Goal: Communication & Community: Answer question/provide support

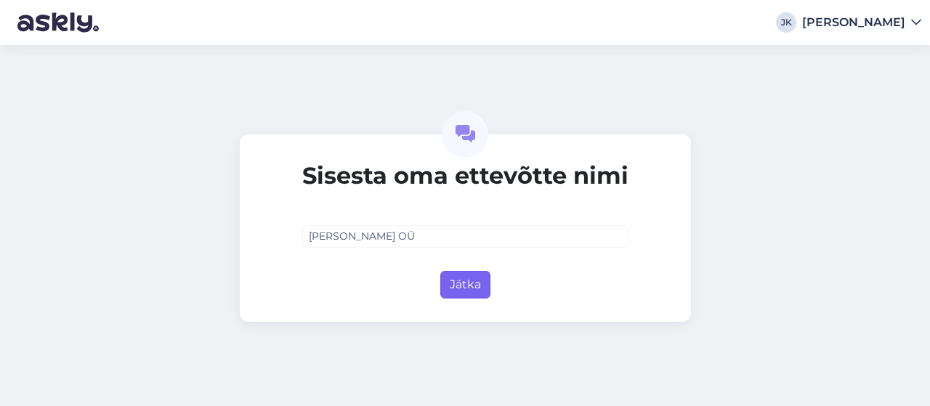
type input "[PERSON_NAME] OÜ"
click at [466, 287] on button "Jätka" at bounding box center [465, 285] width 50 height 28
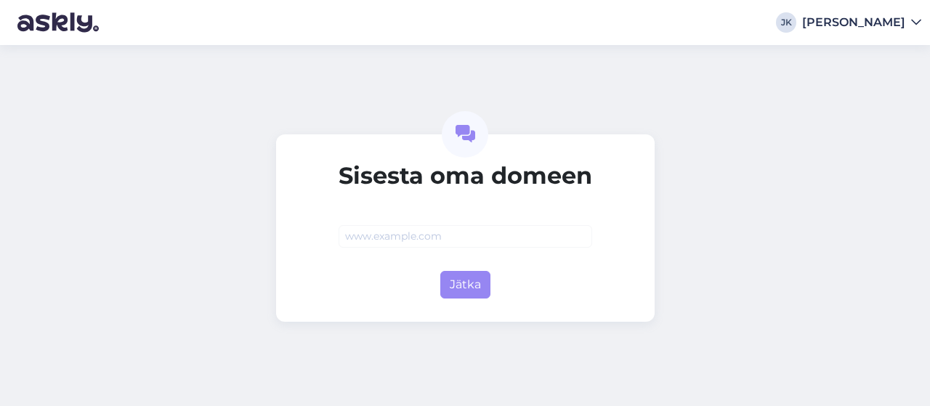
click at [389, 224] on div at bounding box center [466, 225] width 254 height 45
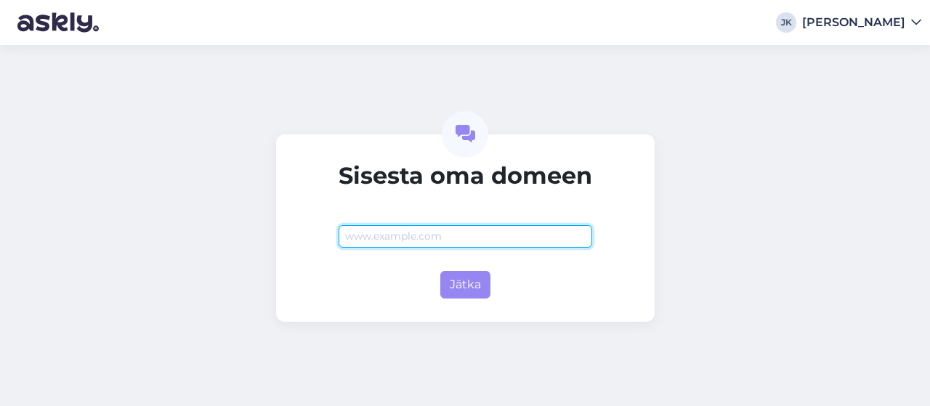
click at [389, 238] on input "text" at bounding box center [466, 236] width 254 height 23
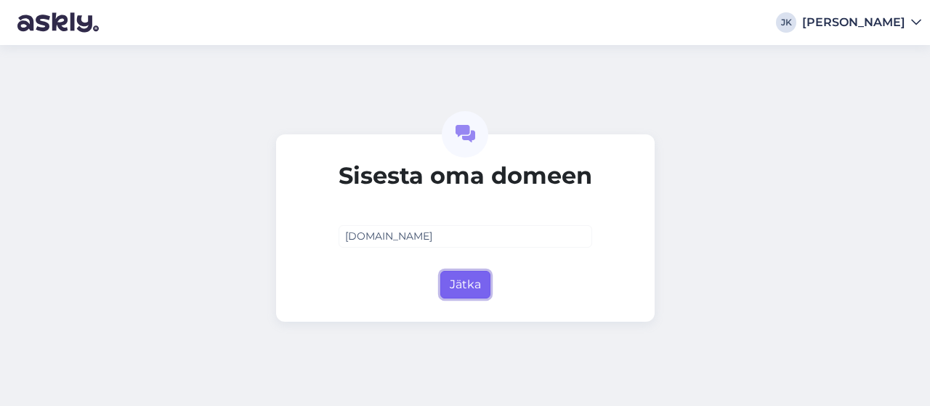
click at [465, 288] on button "Jätka" at bounding box center [465, 285] width 50 height 28
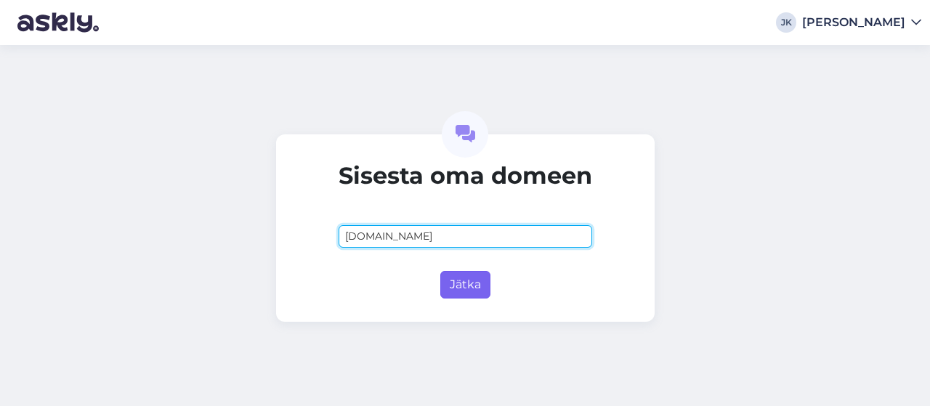
type input "teleskooplaadur.ee"
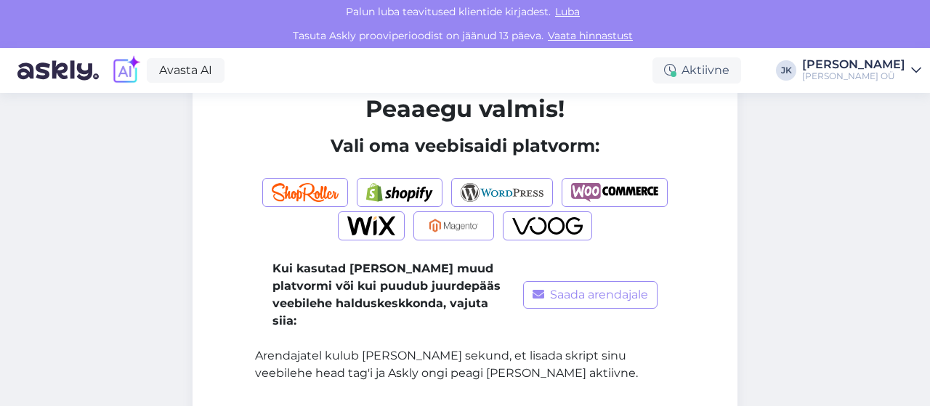
scroll to position [134, 0]
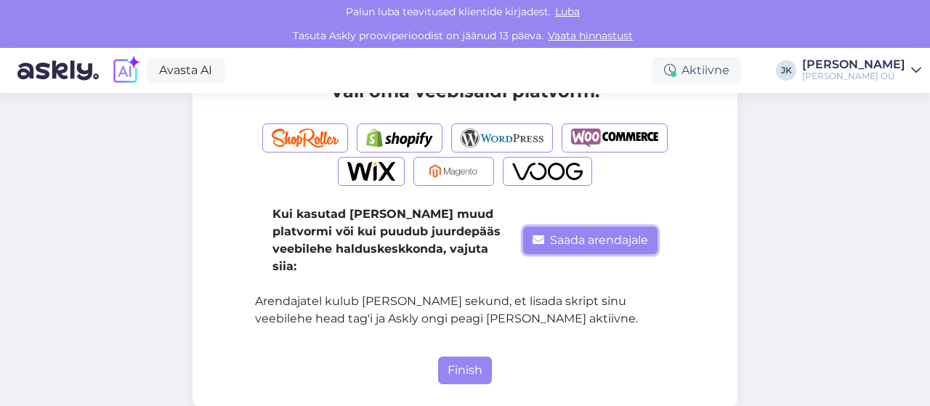
click at [552, 230] on button "Saada arendajale" at bounding box center [590, 241] width 134 height 28
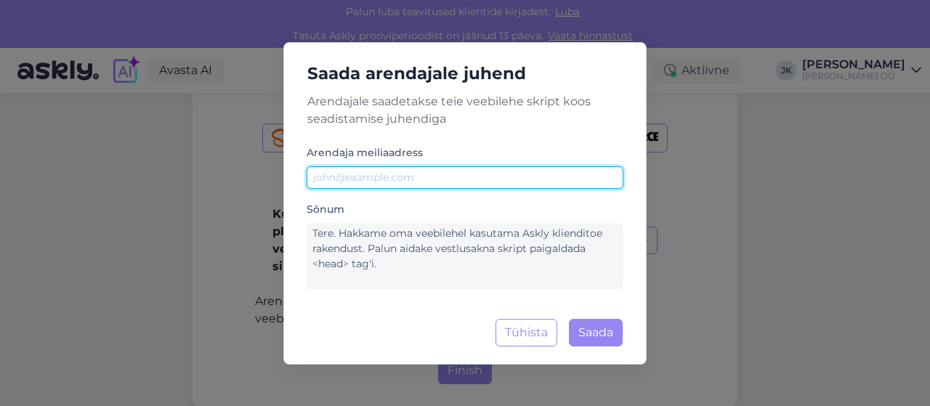
click at [409, 181] on input "text" at bounding box center [465, 177] width 317 height 23
paste input "indrek@webolution.ee"
type input "indrek@webolution.ee"
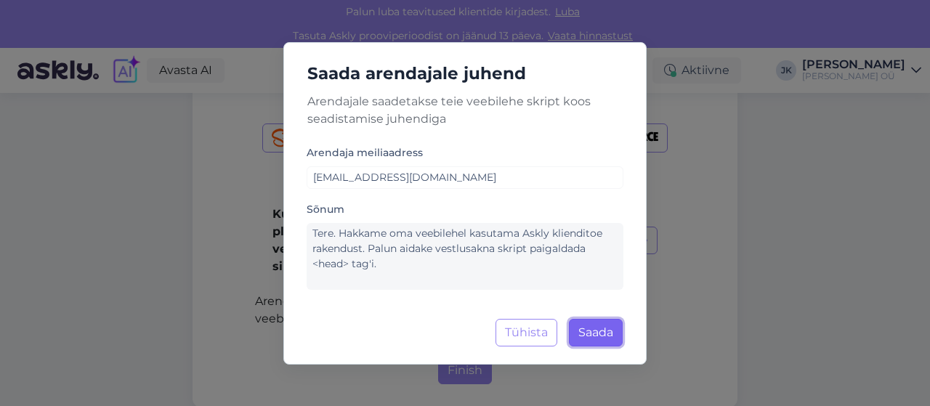
click at [599, 339] on button "Saada" at bounding box center [596, 333] width 54 height 28
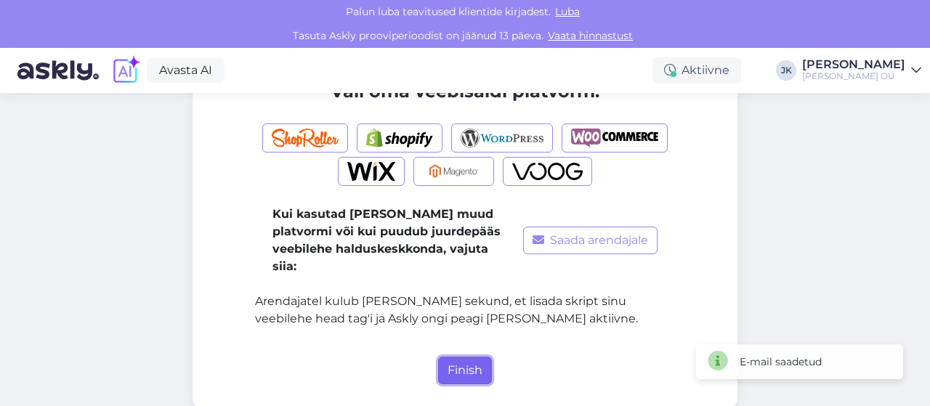
click at [447, 357] on button "Finish" at bounding box center [465, 371] width 54 height 28
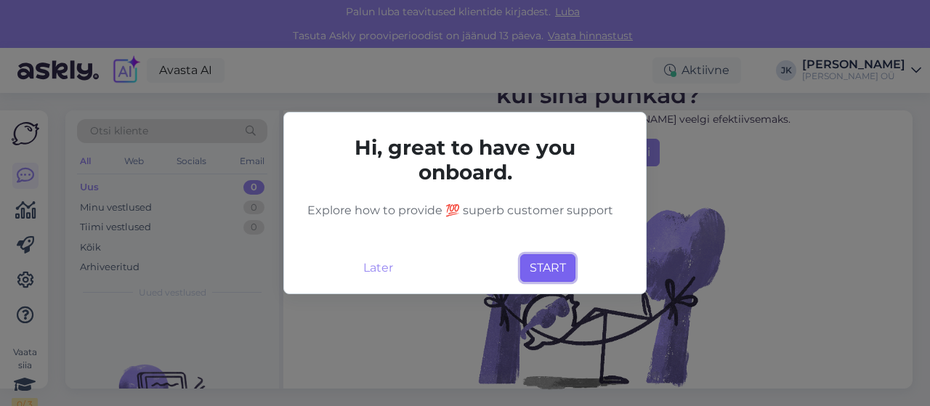
click at [536, 267] on button "START" at bounding box center [547, 268] width 55 height 28
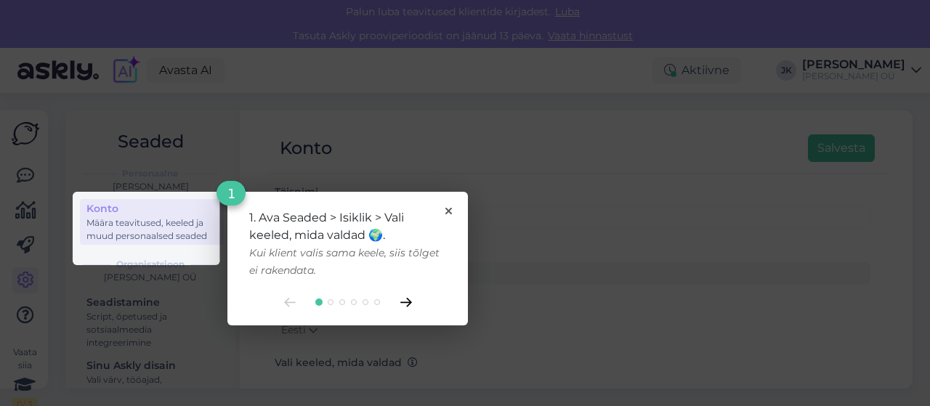
click at [406, 302] on icon at bounding box center [405, 303] width 10 height 8
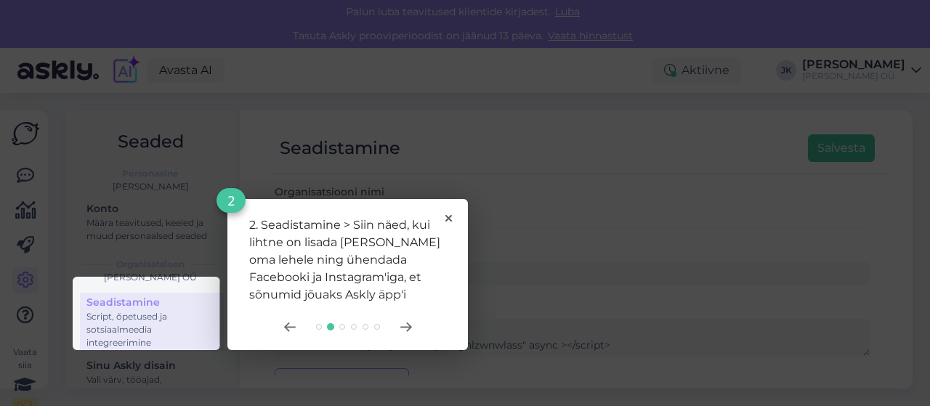
scroll to position [22, 0]
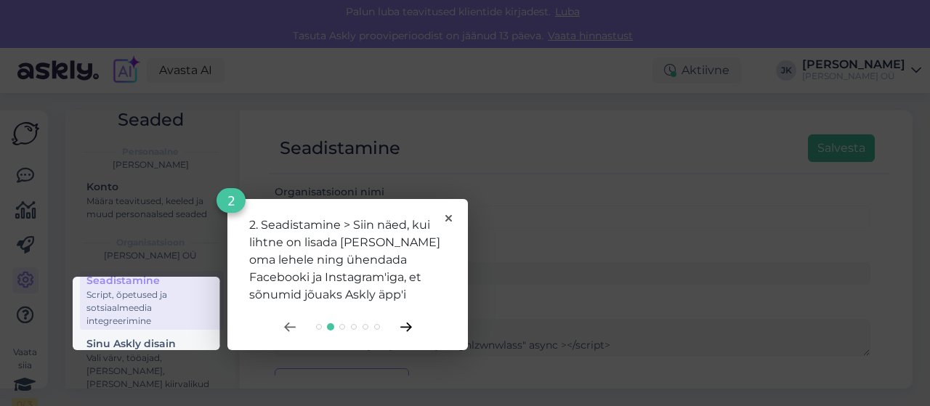
click at [410, 330] on icon at bounding box center [406, 327] width 12 height 9
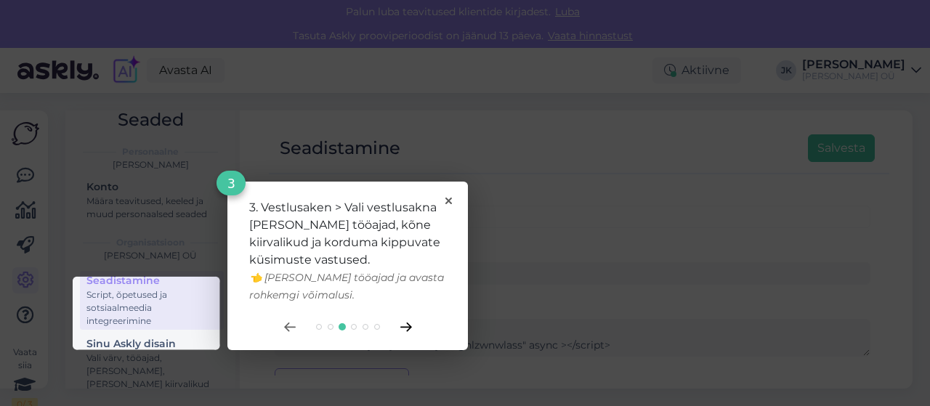
scroll to position [85, 0]
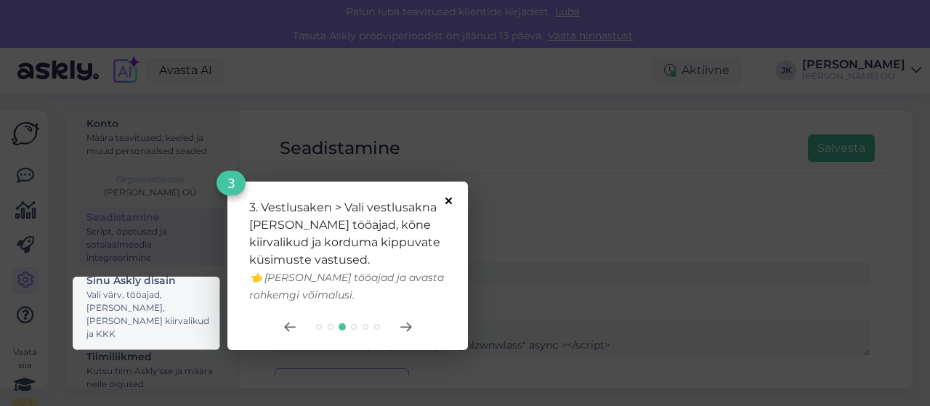
click at [446, 199] on icon at bounding box center [448, 201] width 7 height 7
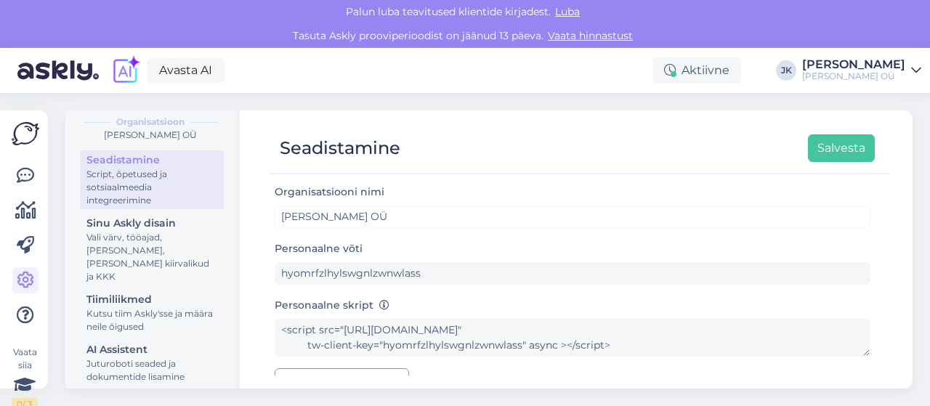
scroll to position [145, 0]
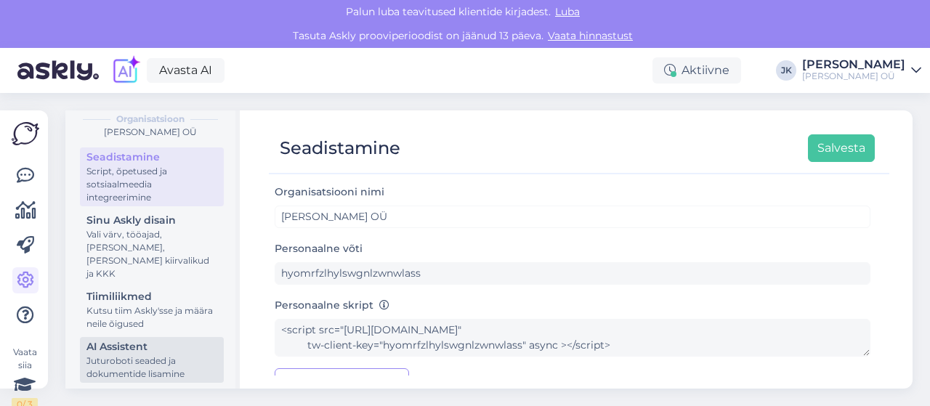
click at [137, 357] on div "Juturoboti seaded ja dokumentide lisamine" at bounding box center [151, 368] width 131 height 26
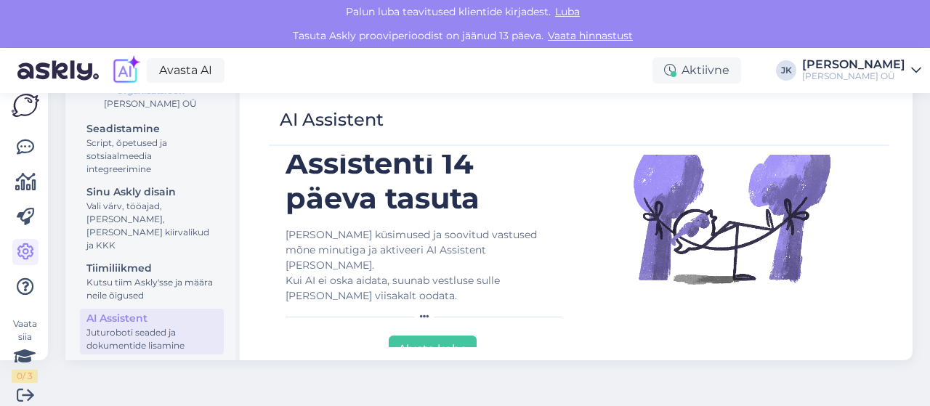
scroll to position [40, 0]
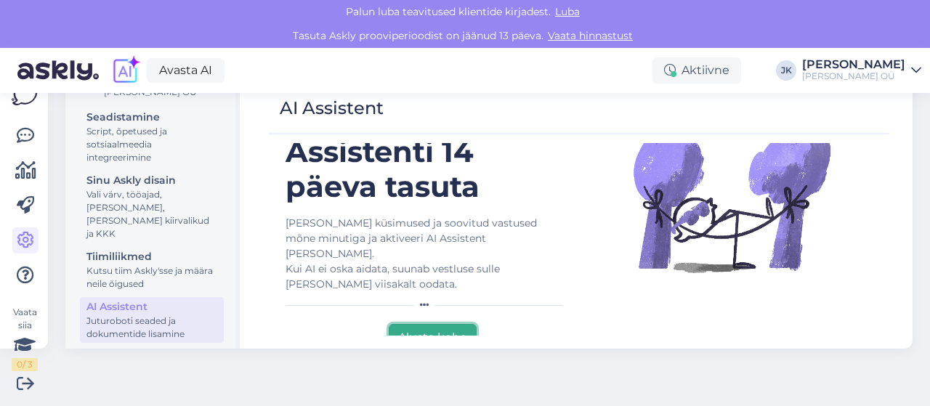
click at [422, 325] on button "Alusta kohe" at bounding box center [433, 338] width 88 height 28
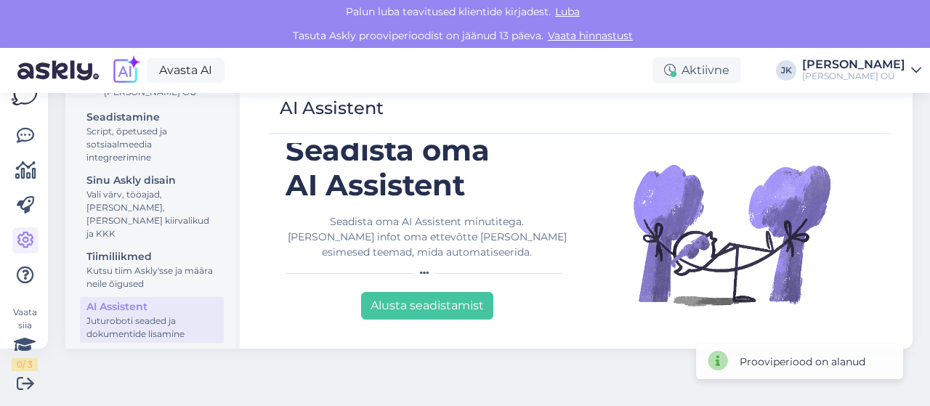
scroll to position [0, 0]
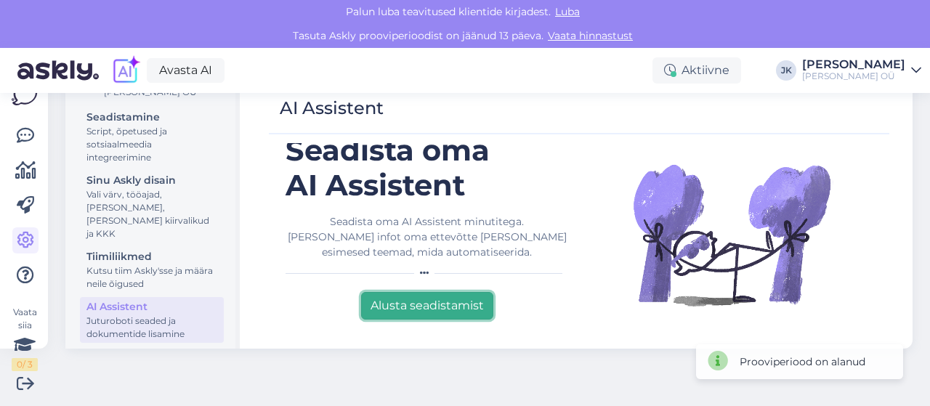
click at [426, 302] on button "Alusta seadistamist" at bounding box center [427, 306] width 132 height 28
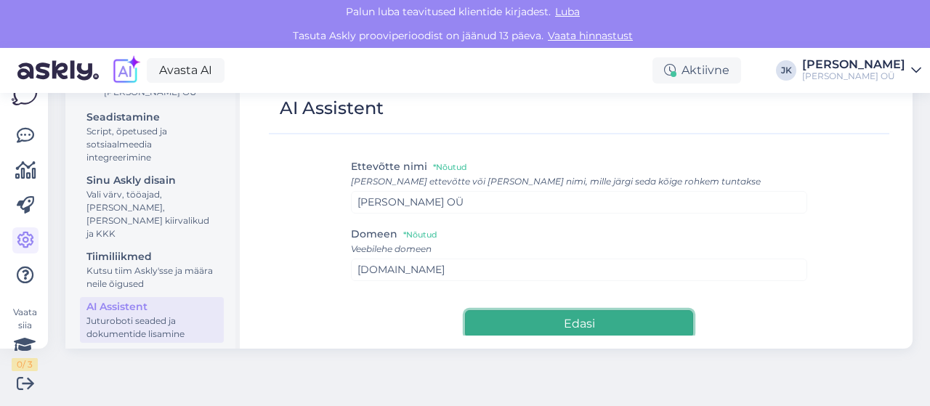
click at [551, 326] on button "Edasi" at bounding box center [579, 324] width 228 height 28
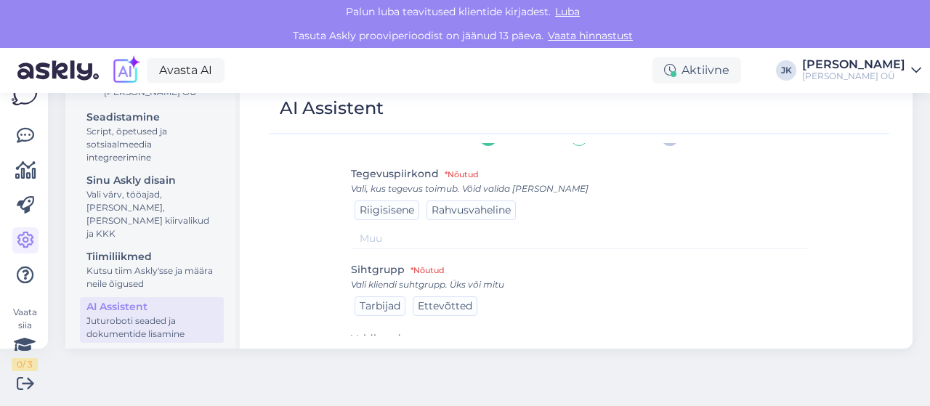
scroll to position [0, 0]
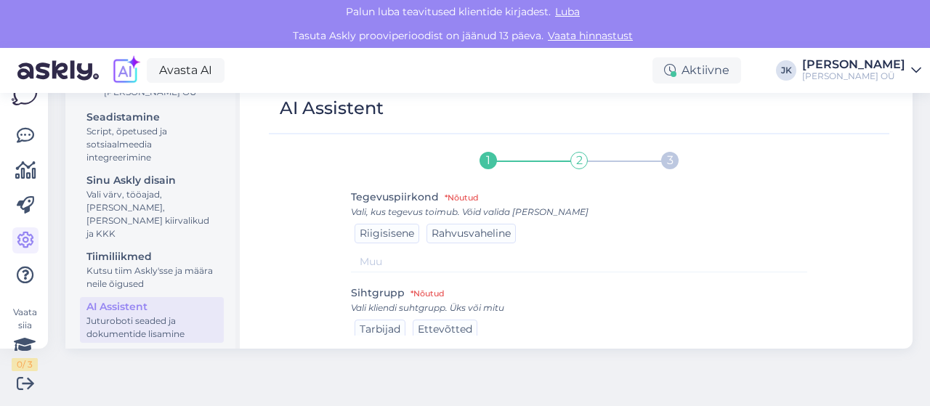
click at [381, 261] on input at bounding box center [579, 261] width 457 height 21
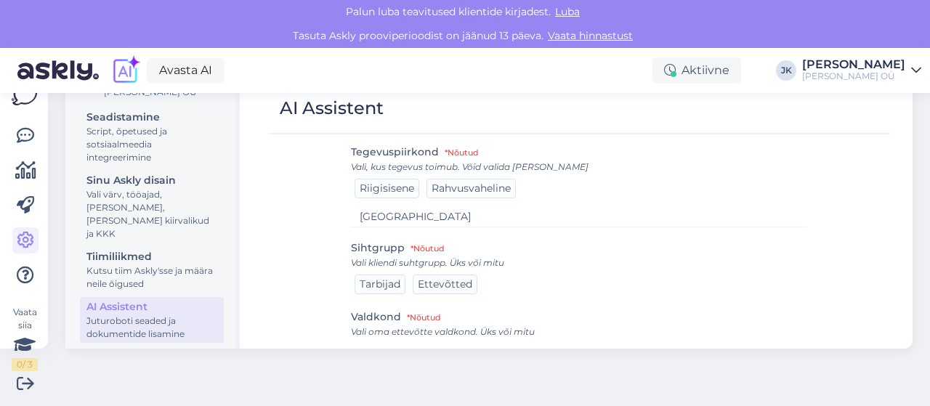
scroll to position [73, 0]
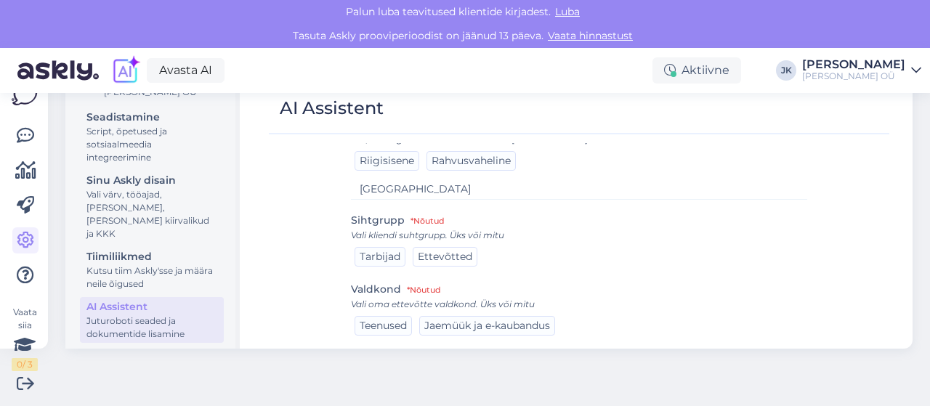
type input "Harjumaa"
click at [454, 256] on span "Ettevõtted" at bounding box center [445, 256] width 54 height 13
click at [387, 256] on span "Tarbijad" at bounding box center [380, 256] width 41 height 13
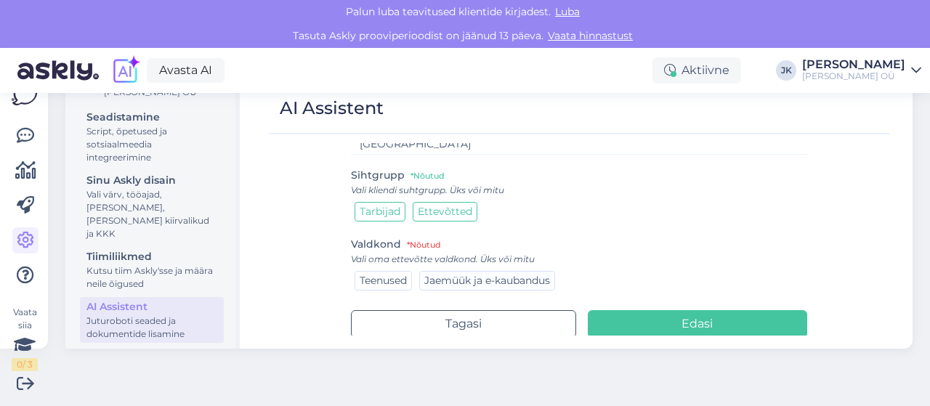
click at [380, 278] on span "Teenused" at bounding box center [383, 280] width 47 height 13
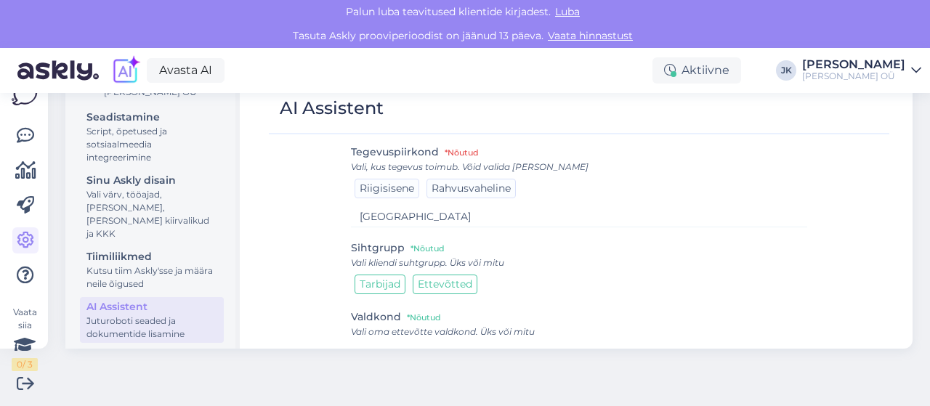
scroll to position [0, 0]
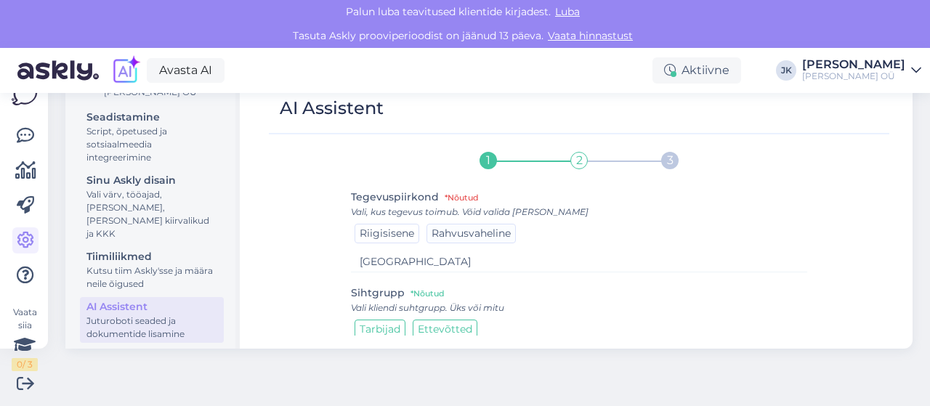
click at [371, 230] on span "Riigisisene" at bounding box center [387, 233] width 54 height 13
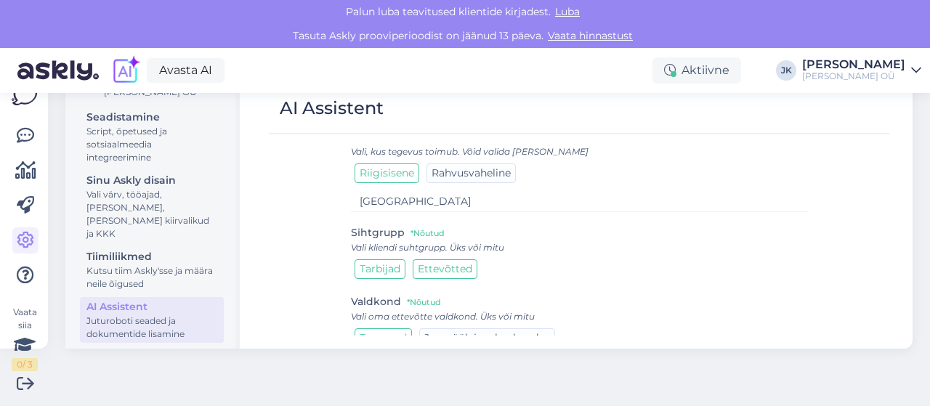
scroll to position [118, 0]
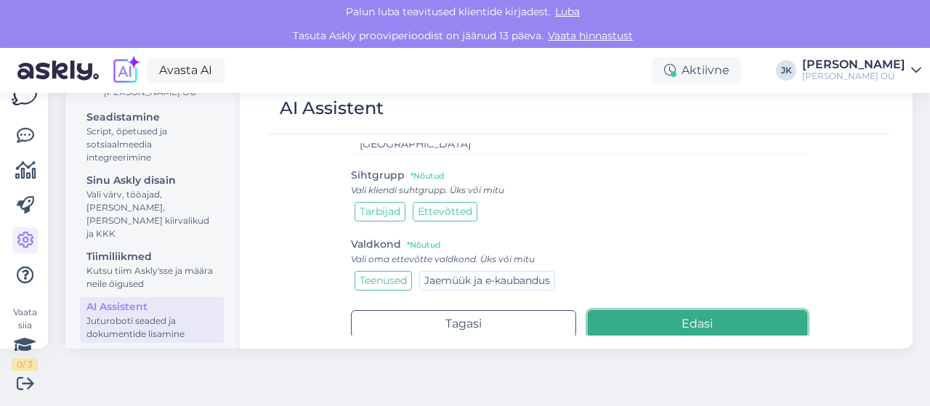
click at [658, 332] on button "Edasi" at bounding box center [698, 324] width 220 height 28
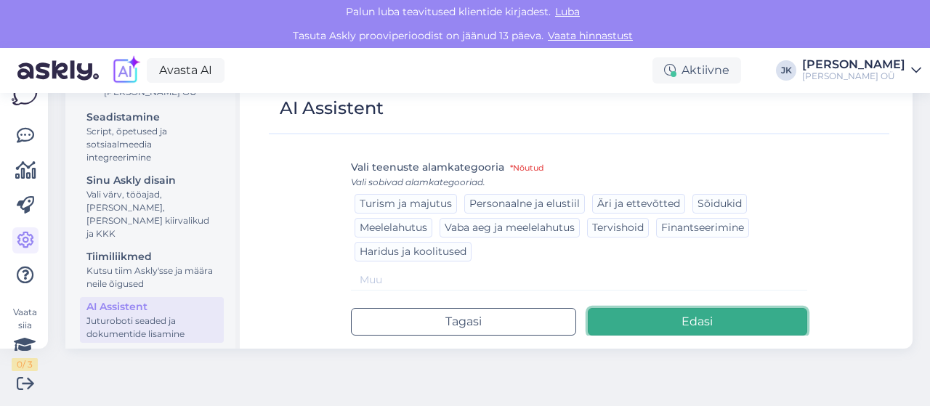
scroll to position [39, 0]
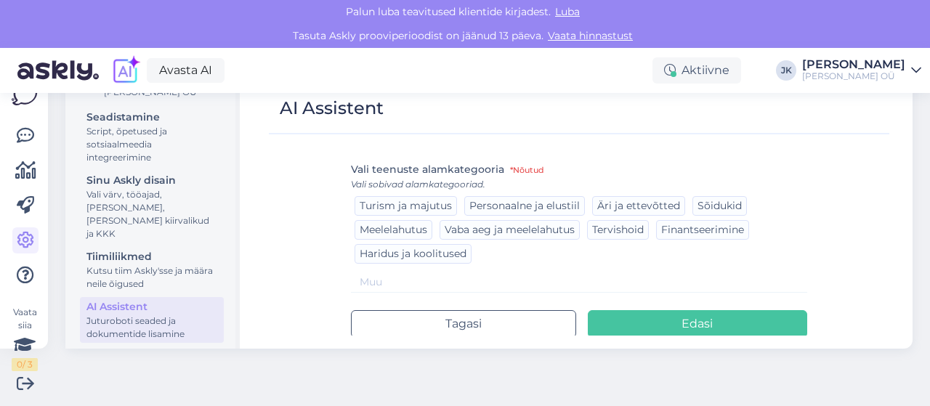
click at [414, 273] on input at bounding box center [579, 282] width 457 height 21
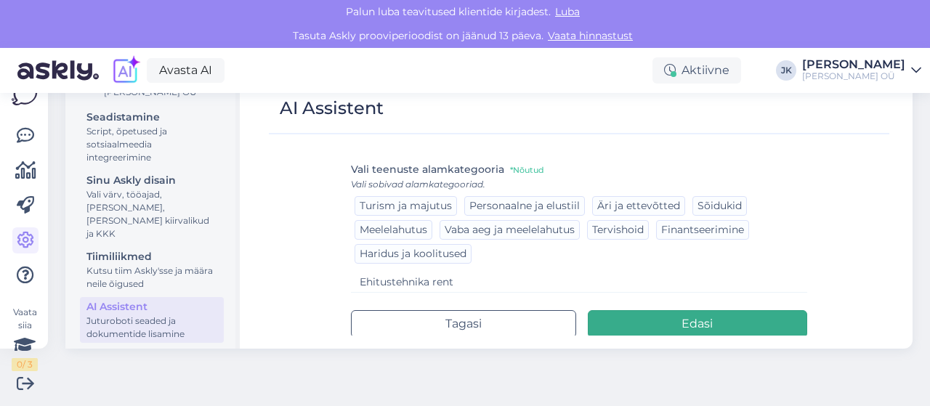
type input "Ehitustehnika rent"
click at [639, 327] on button "Edasi" at bounding box center [698, 324] width 220 height 28
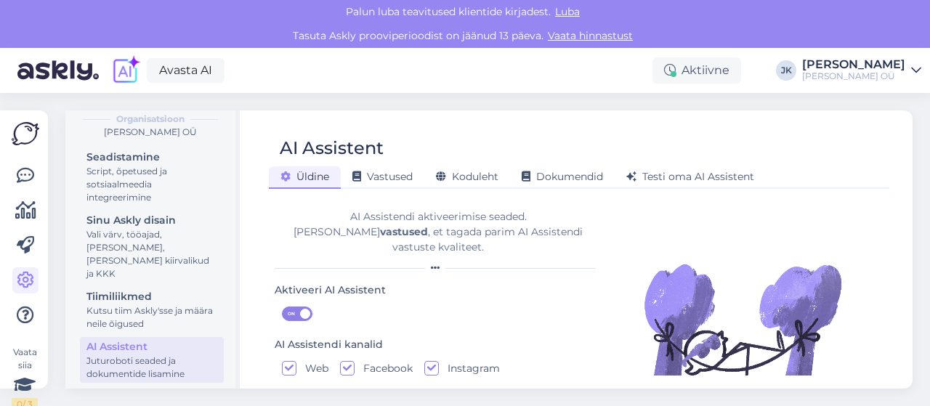
scroll to position [40, 0]
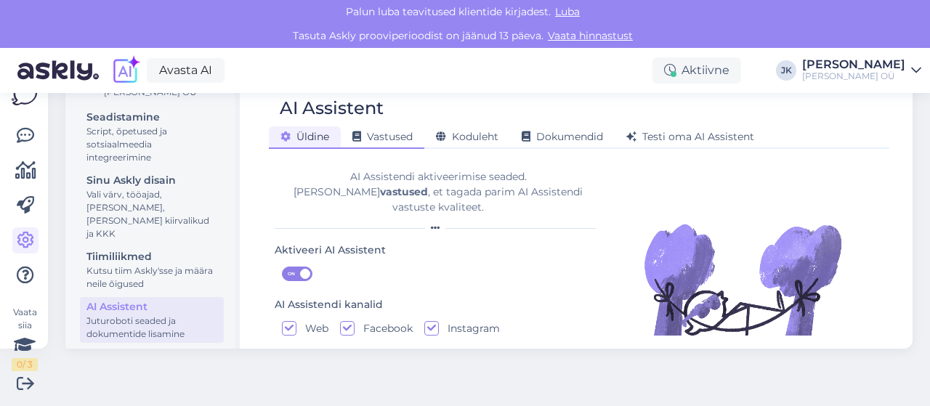
click at [404, 142] on span "Vastused" at bounding box center [382, 136] width 60 height 13
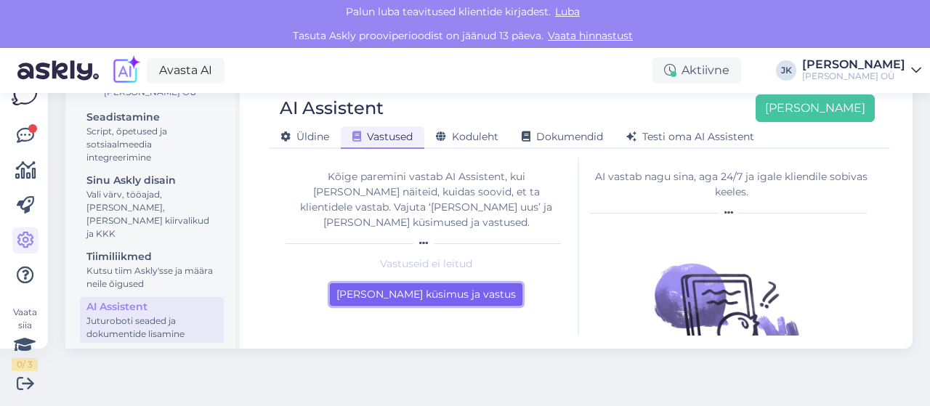
click at [465, 283] on button "Lisa esimene küsimus ja vastus" at bounding box center [426, 294] width 193 height 23
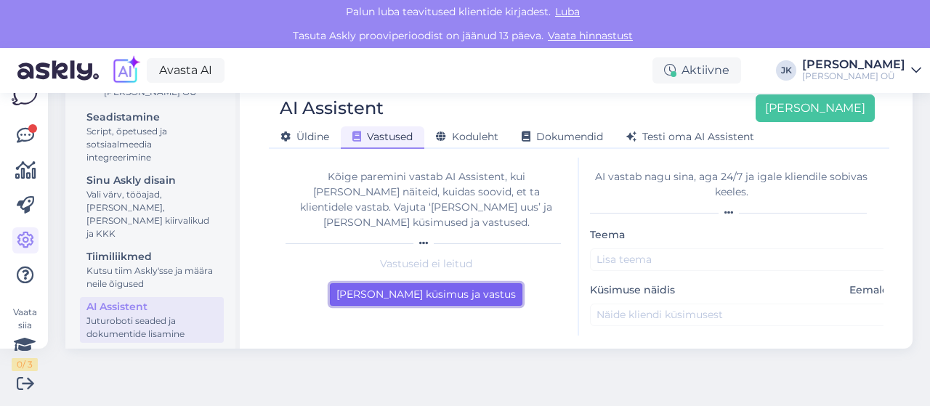
scroll to position [73, 0]
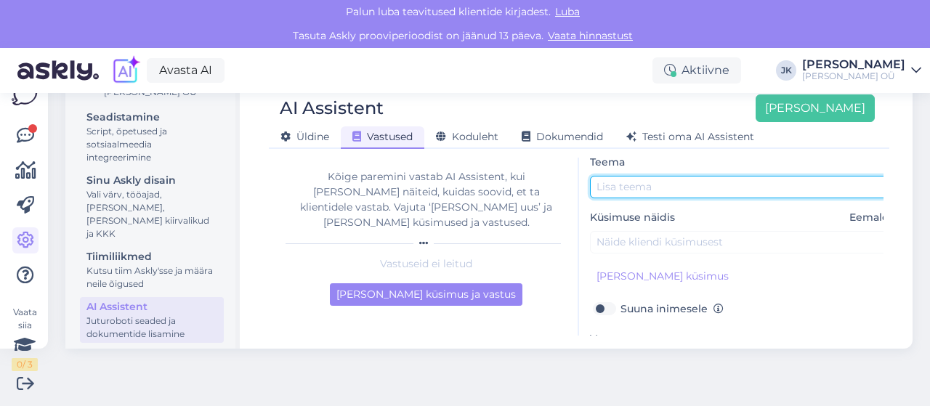
click at [636, 187] on input "text" at bounding box center [742, 187] width 305 height 23
type input "Tegevuspiirkond"
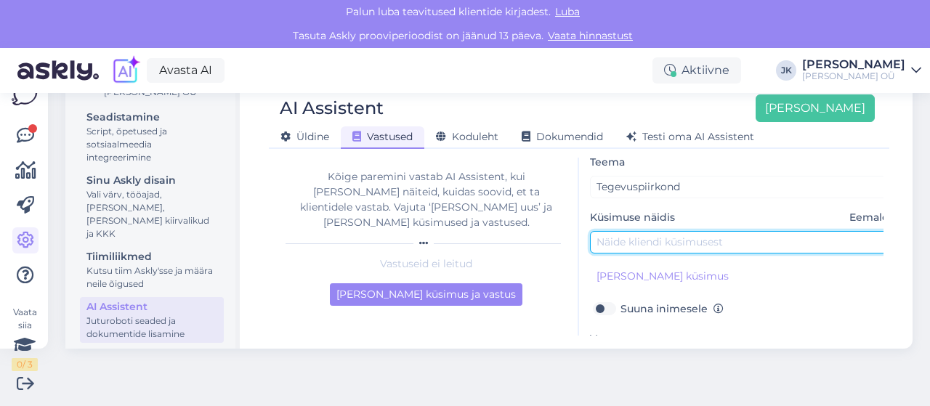
click at [744, 242] on input "text" at bounding box center [742, 242] width 305 height 23
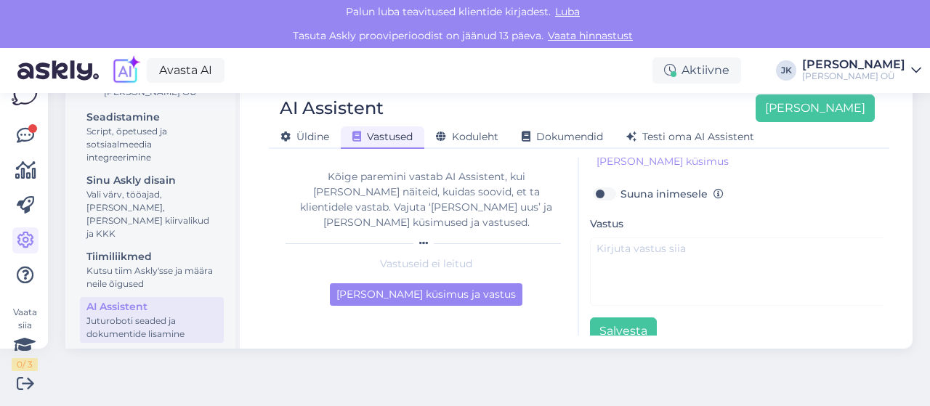
scroll to position [217, 0]
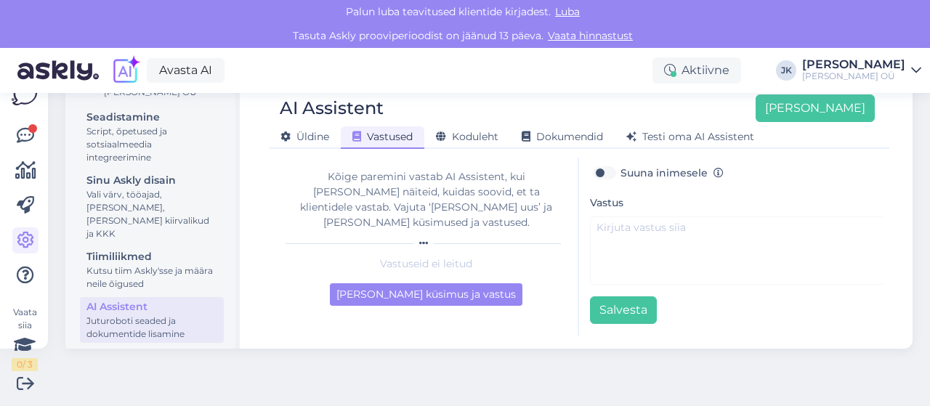
type input "Millises piirkonnas tegtsete?"
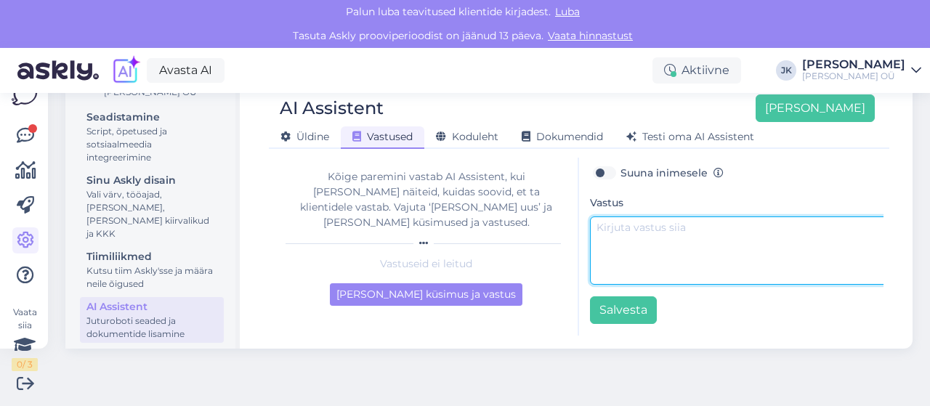
click at [642, 225] on textarea at bounding box center [742, 251] width 305 height 68
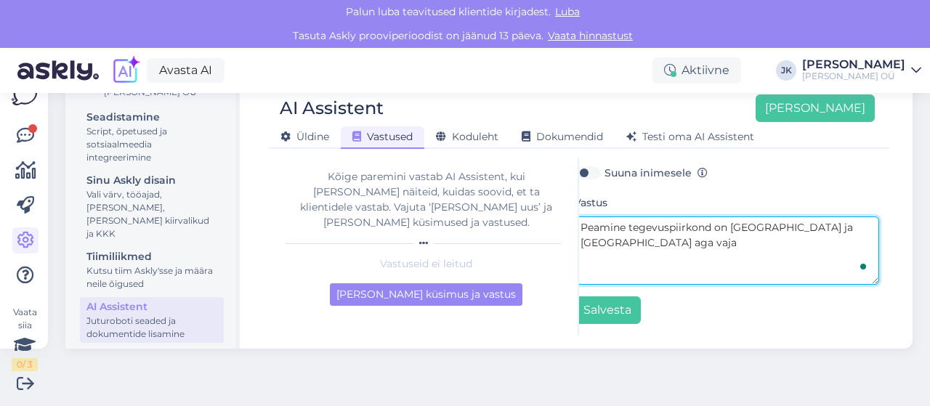
scroll to position [217, 22]
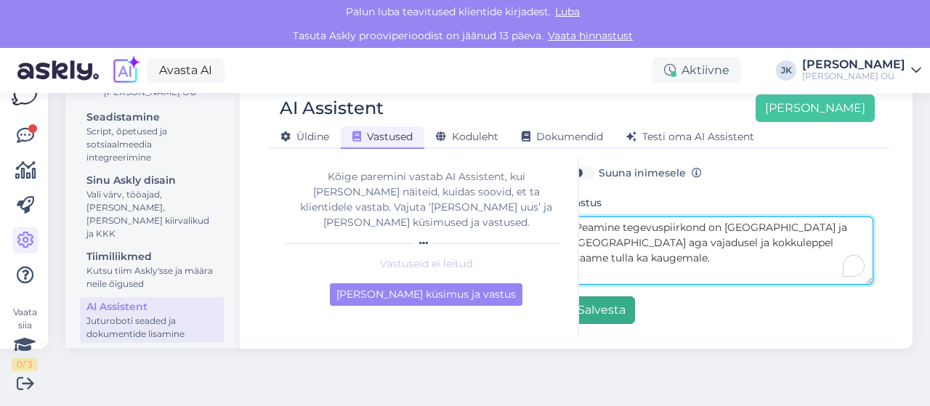
type textarea "Peamine tegevuspiirkond on [GEOGRAPHIC_DATA] ja [GEOGRAPHIC_DATA] aga vajadusel…"
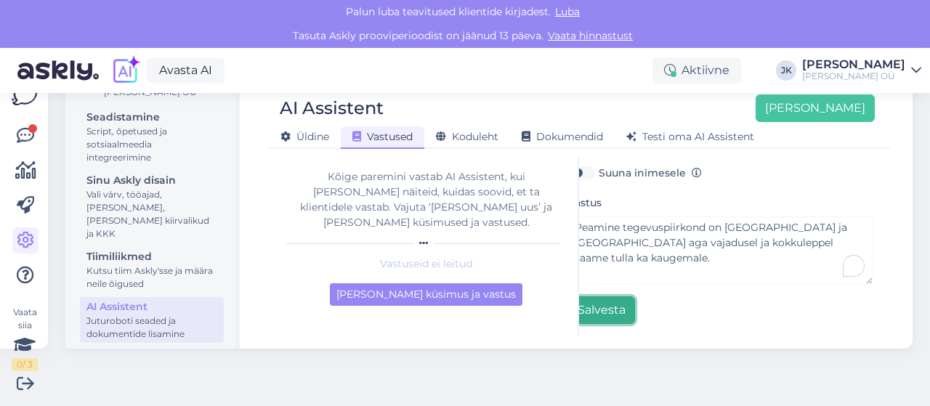
click at [610, 298] on button "Salvesta" at bounding box center [601, 310] width 67 height 28
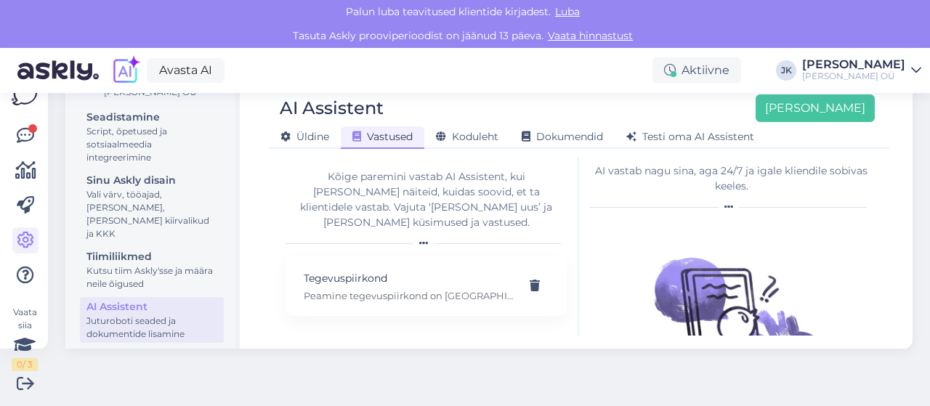
scroll to position [0, 0]
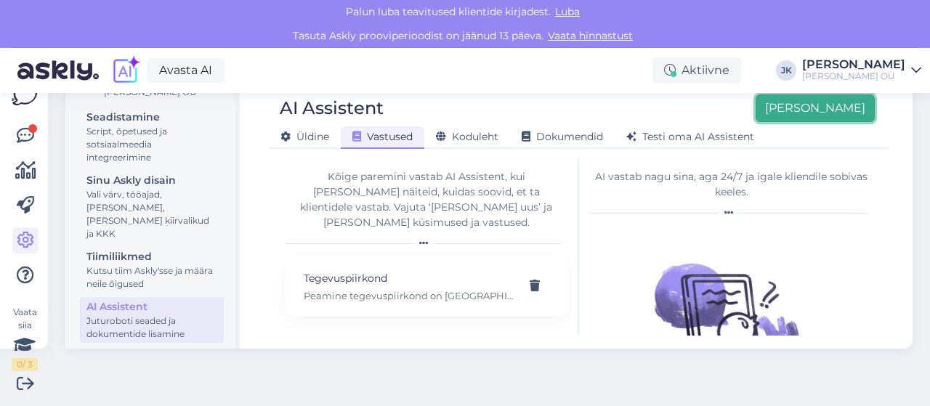
click at [819, 105] on button "[PERSON_NAME]" at bounding box center [815, 108] width 119 height 28
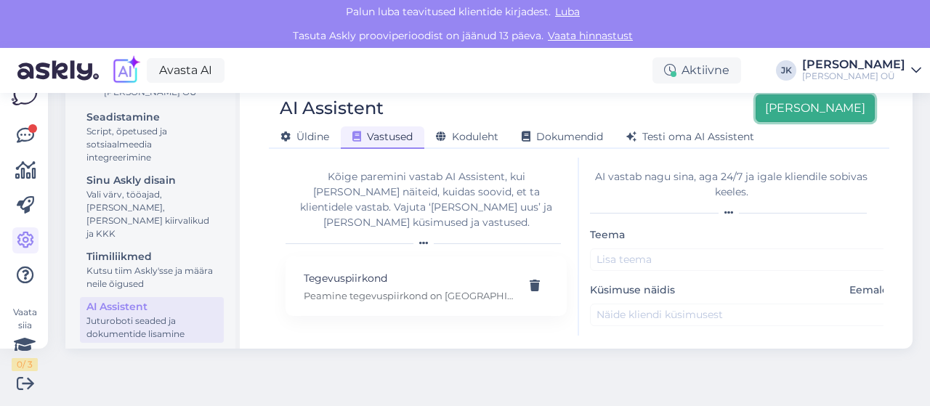
scroll to position [73, 0]
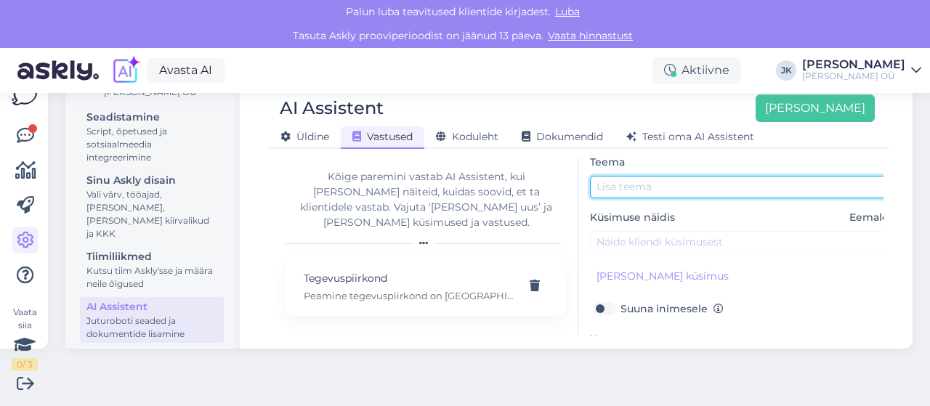
click at [668, 188] on input "text" at bounding box center [742, 187] width 305 height 23
type input "Masinate saadavus"
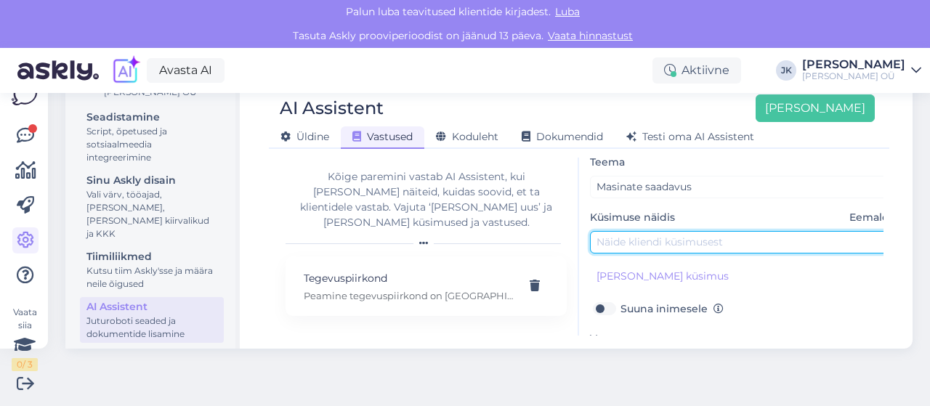
click at [706, 245] on input "text" at bounding box center [742, 242] width 305 height 23
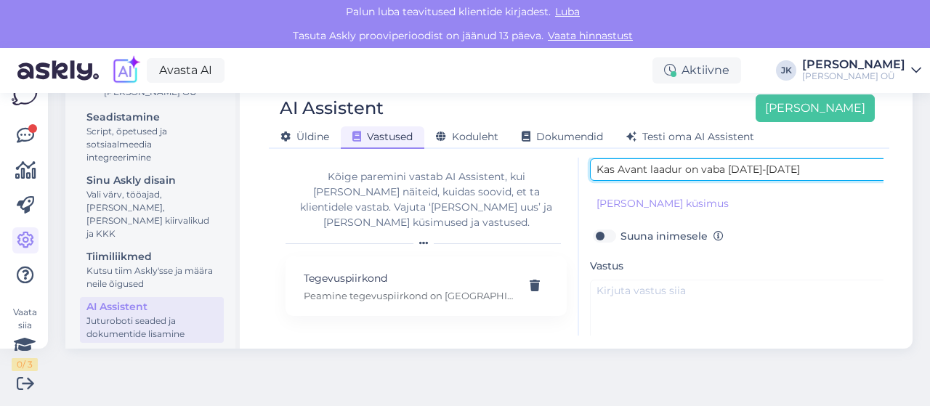
type input "Kas Avant laadur on vaba 10-11 oktoober"
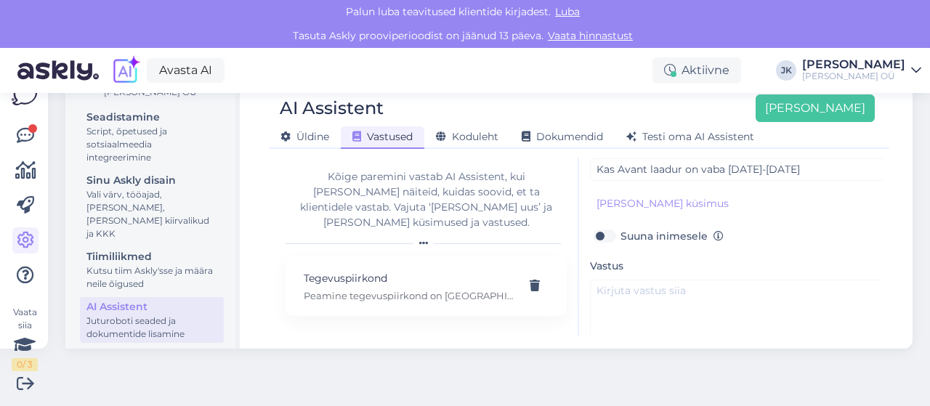
click at [620, 233] on label "Suuna inimesele" at bounding box center [671, 236] width 103 height 19
click at [599, 233] on input "Suuna inimesele" at bounding box center [604, 236] width 28 height 19
checkbox input "true"
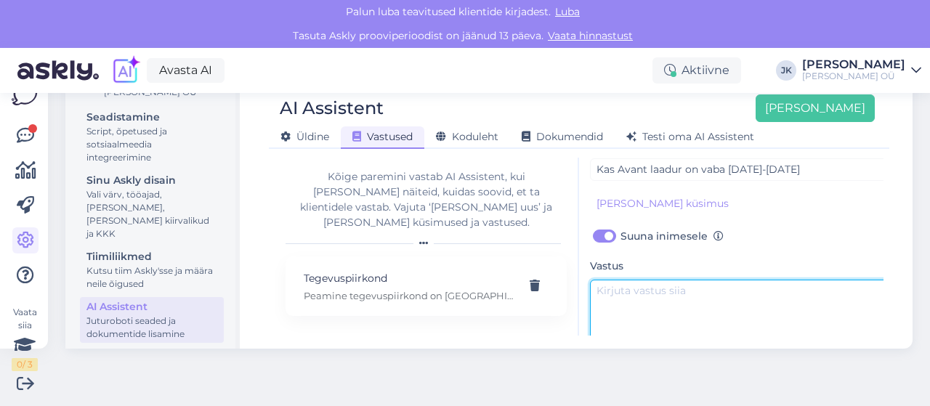
click at [645, 294] on textarea at bounding box center [742, 314] width 305 height 68
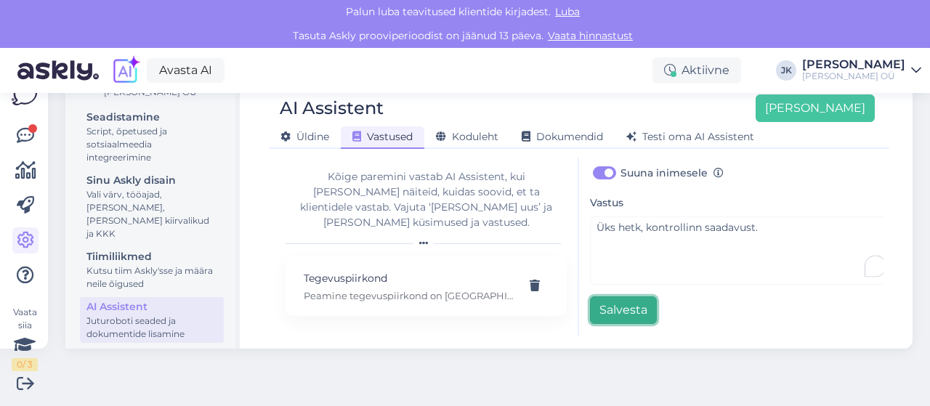
click at [639, 299] on button "Salvesta" at bounding box center [623, 310] width 67 height 28
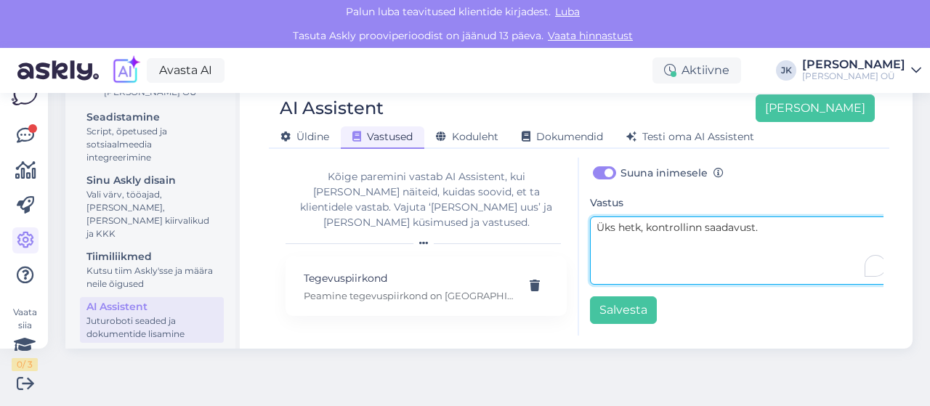
click at [674, 218] on textarea "Üks hetk, kontrollinn saadavust." at bounding box center [742, 251] width 305 height 68
type textarea "Üks hetk, kontrolinn saadavust."
click at [676, 217] on textarea "Üks hetk, kontrolinn saadavust." at bounding box center [742, 251] width 305 height 68
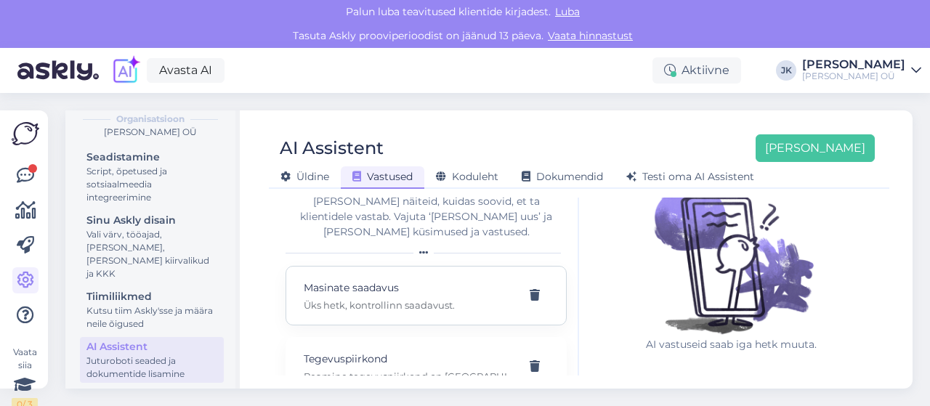
scroll to position [47, 0]
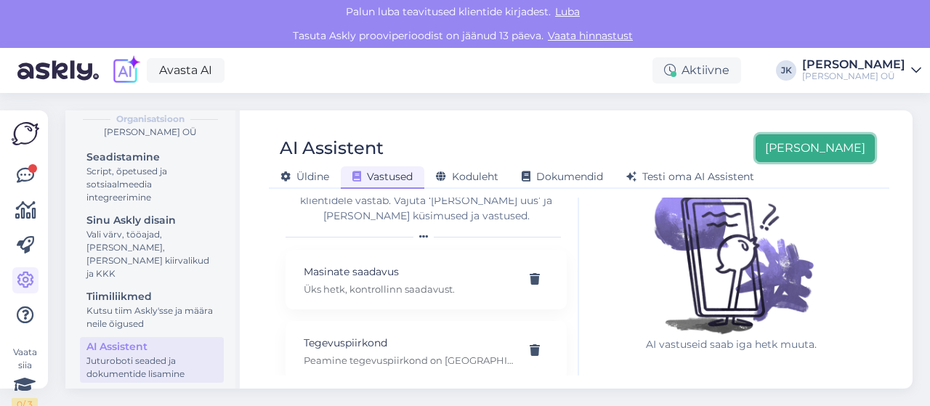
click at [822, 142] on button "[PERSON_NAME]" at bounding box center [815, 148] width 119 height 28
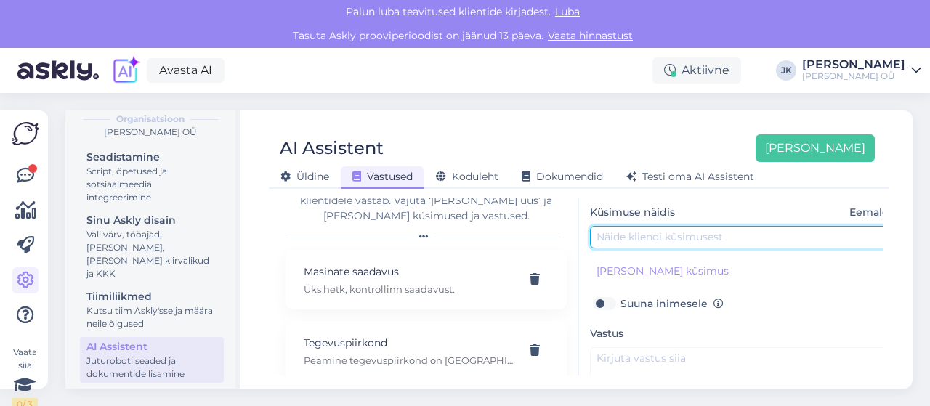
click at [668, 233] on input "text" at bounding box center [742, 237] width 305 height 23
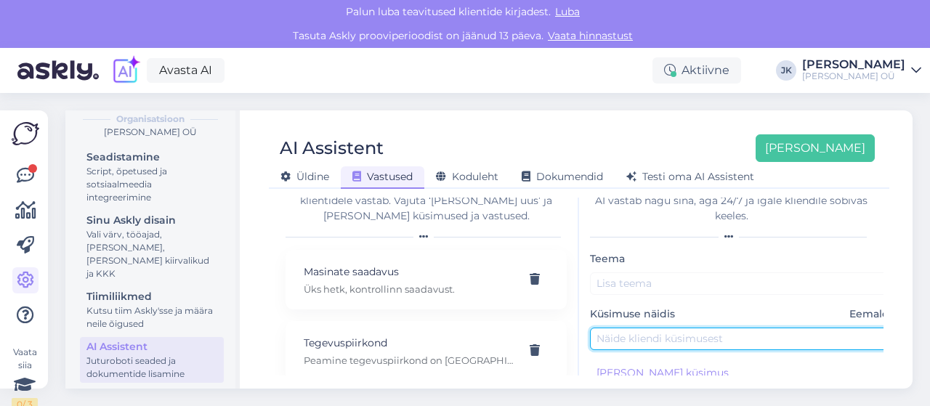
scroll to position [0, 0]
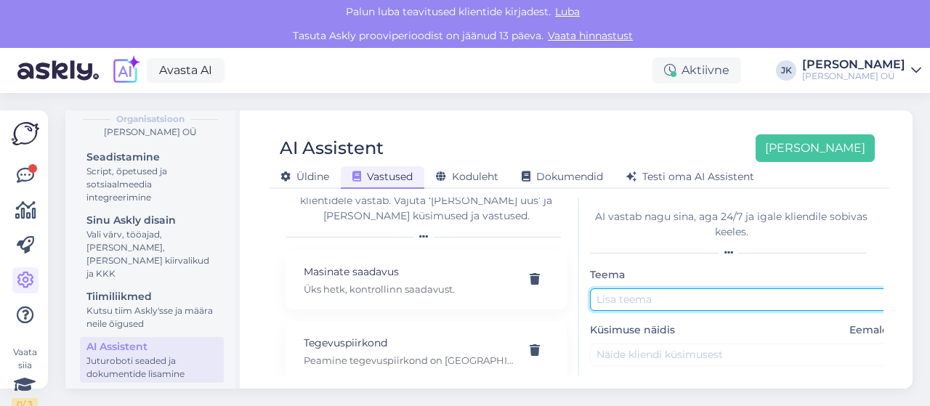
click at [639, 296] on input "text" at bounding box center [742, 299] width 305 height 23
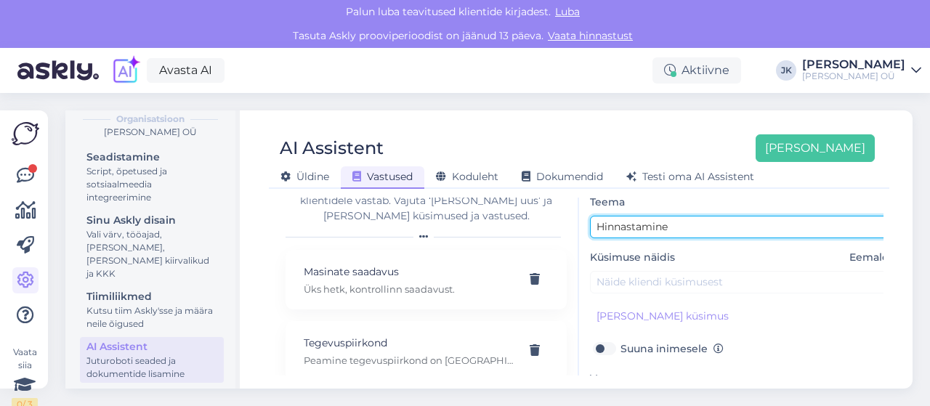
type input "Hinnastamine"
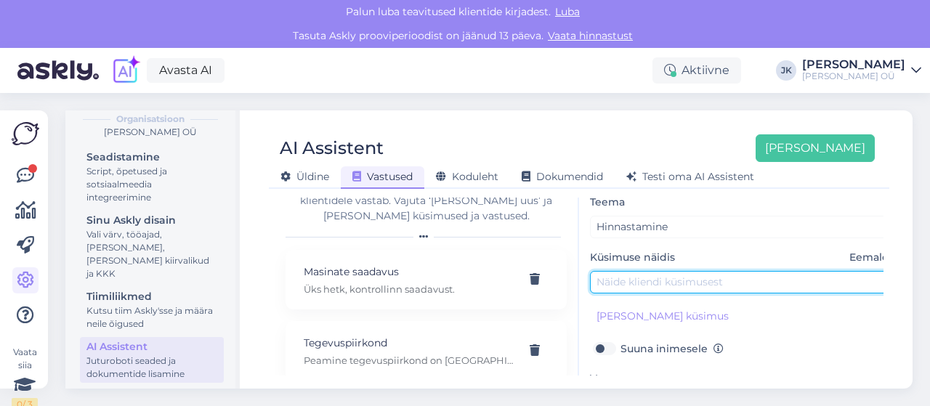
click at [658, 288] on input "text" at bounding box center [742, 282] width 305 height 23
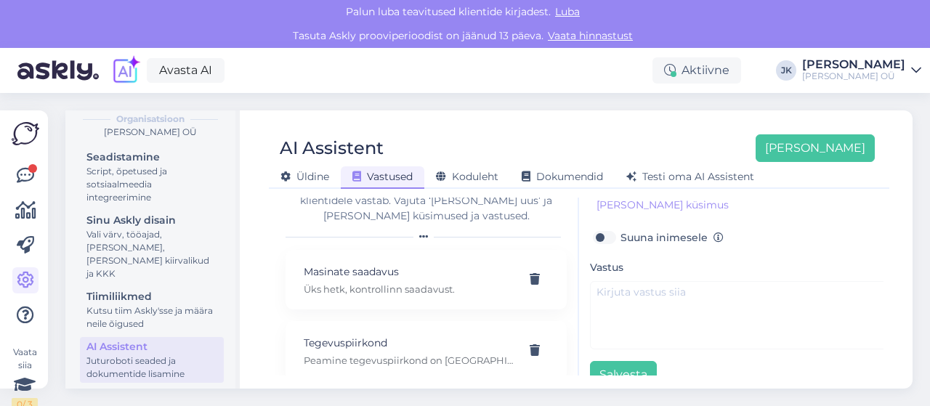
scroll to position [217, 0]
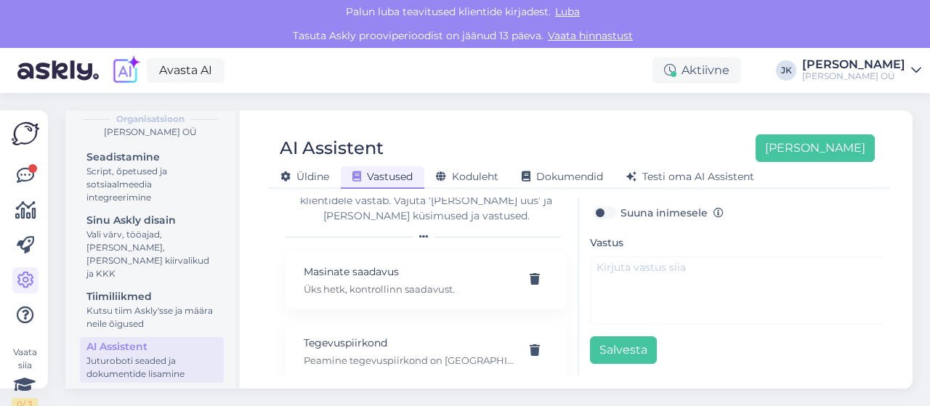
type input "Kas pikemaks perioodiks võttes on hind soodsam?"
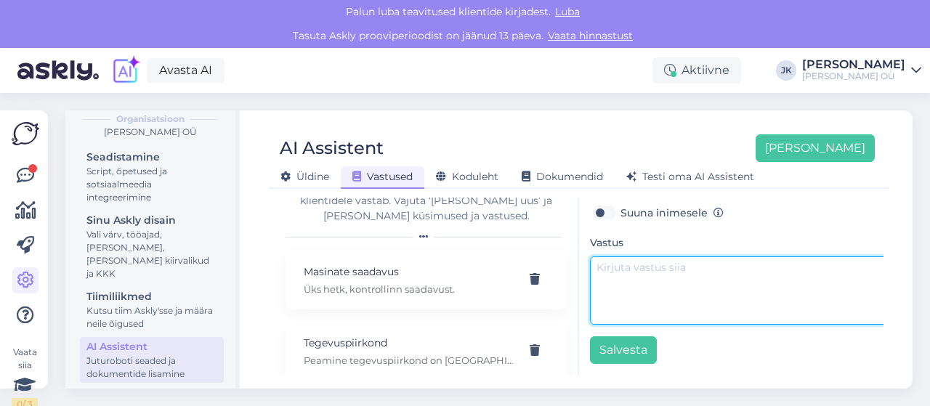
click at [608, 264] on textarea at bounding box center [742, 290] width 305 height 68
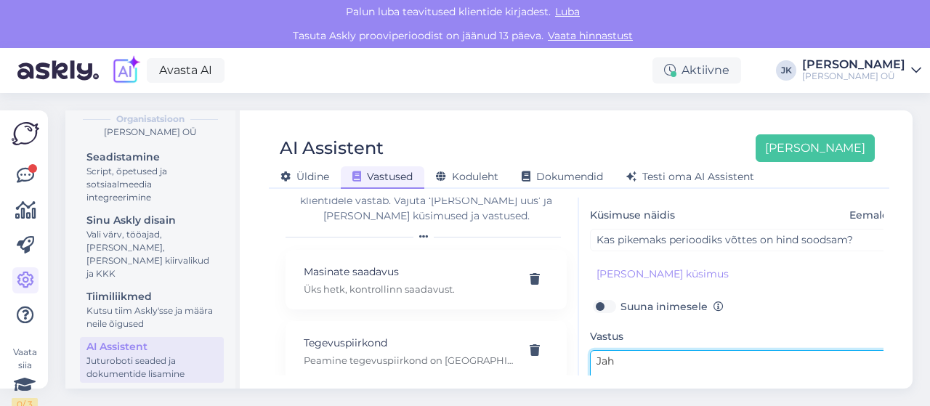
scroll to position [144, 0]
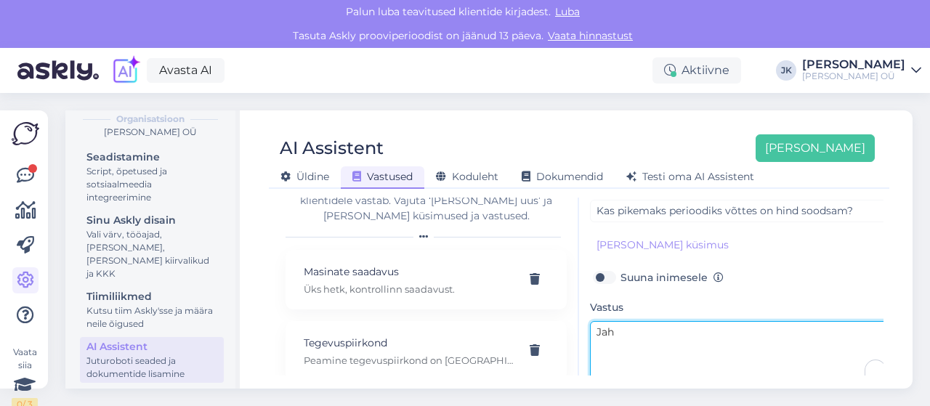
type textarea "Jah"
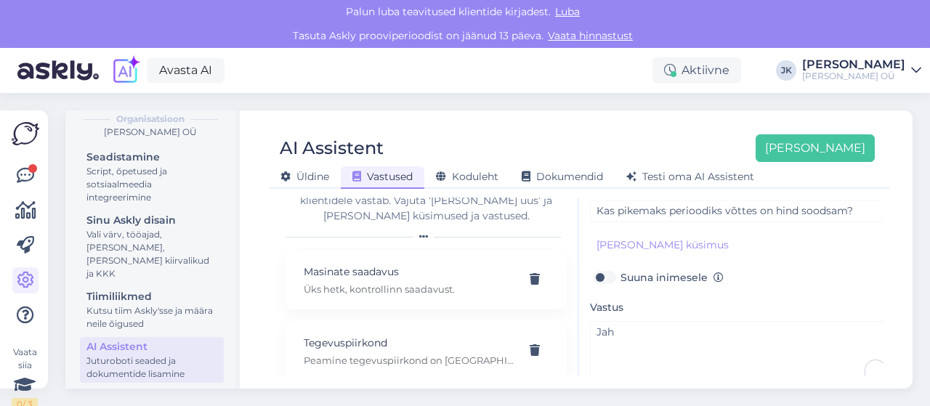
click at [620, 274] on label "Suuna inimesele" at bounding box center [671, 277] width 103 height 19
click at [606, 274] on input "Suuna inimesele" at bounding box center [604, 277] width 28 height 19
checkbox input "true"
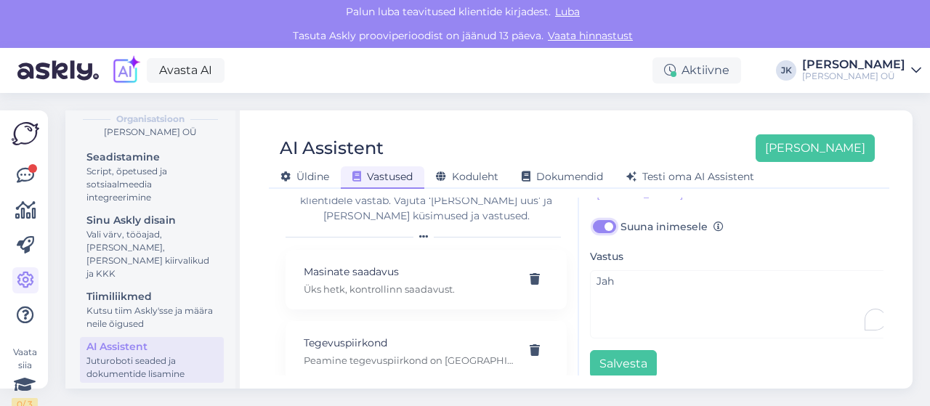
scroll to position [217, 0]
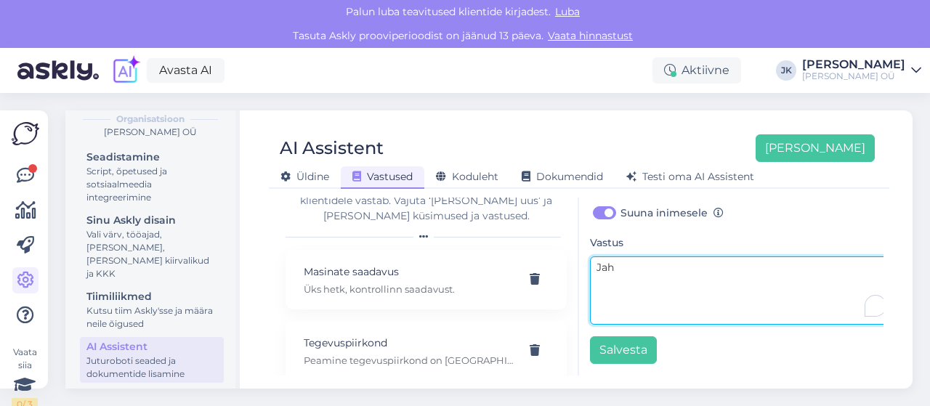
click at [623, 270] on textarea "Jah" at bounding box center [742, 290] width 305 height 68
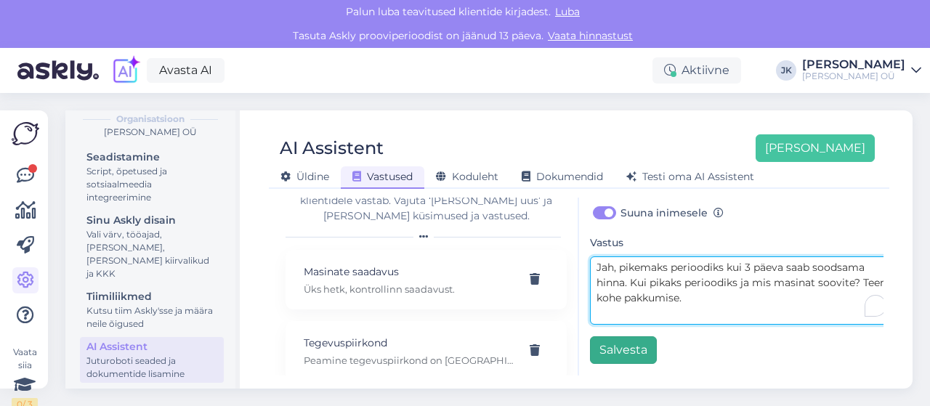
type textarea "Jah, pikemaks perioodiks kui 3 päeva saab soodsama hinna. Kui pikaks perioodiks…"
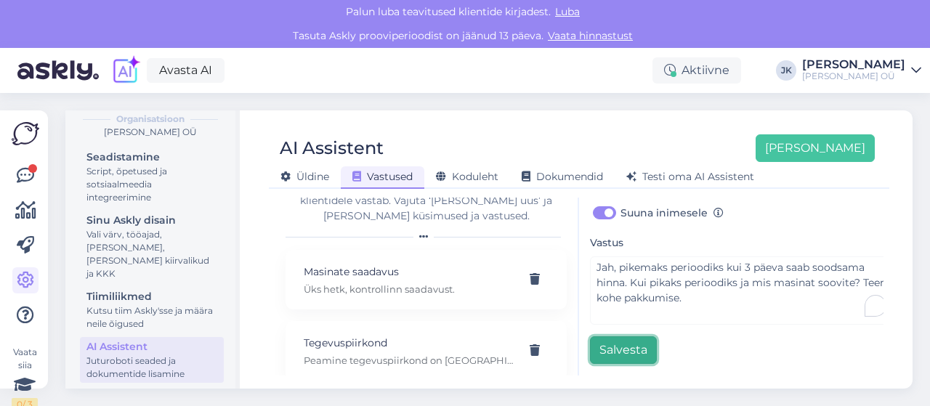
click at [634, 341] on button "Salvesta" at bounding box center [623, 350] width 67 height 28
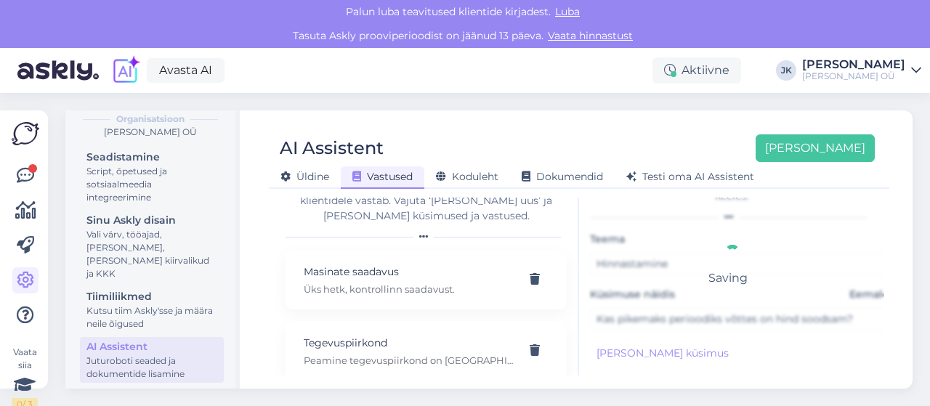
scroll to position [0, 0]
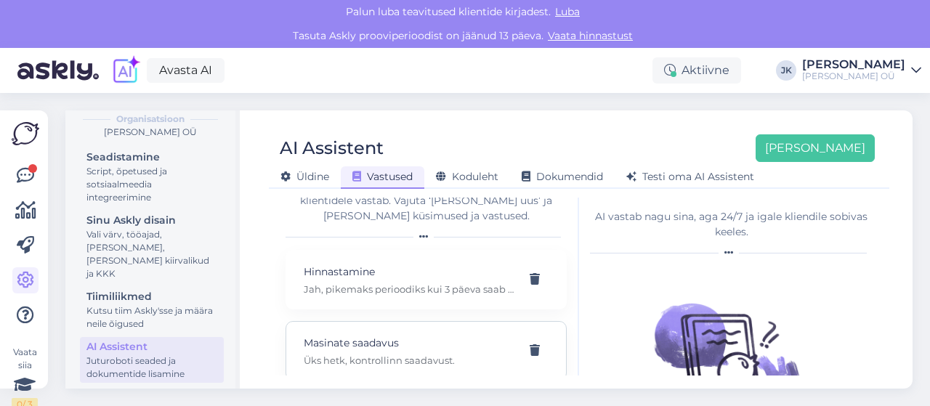
click at [413, 335] on p "Masinate saadavus" at bounding box center [409, 343] width 210 height 16
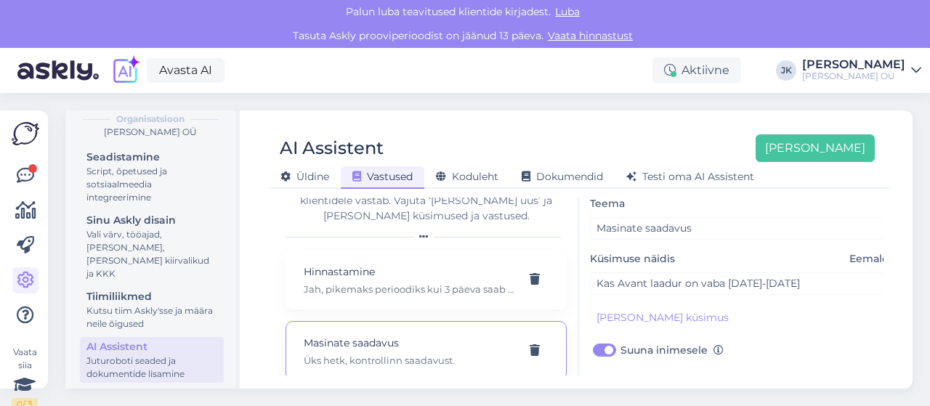
scroll to position [144, 0]
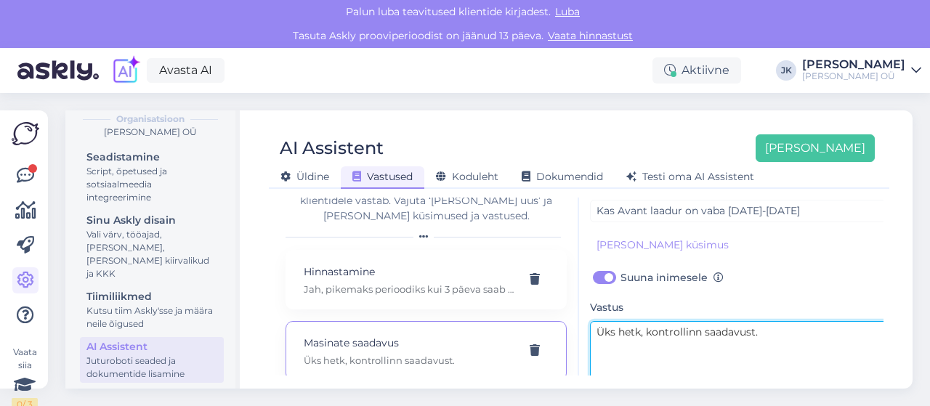
click at [756, 329] on textarea "Üks hetk, kontrollinn saadavust." at bounding box center [742, 355] width 305 height 68
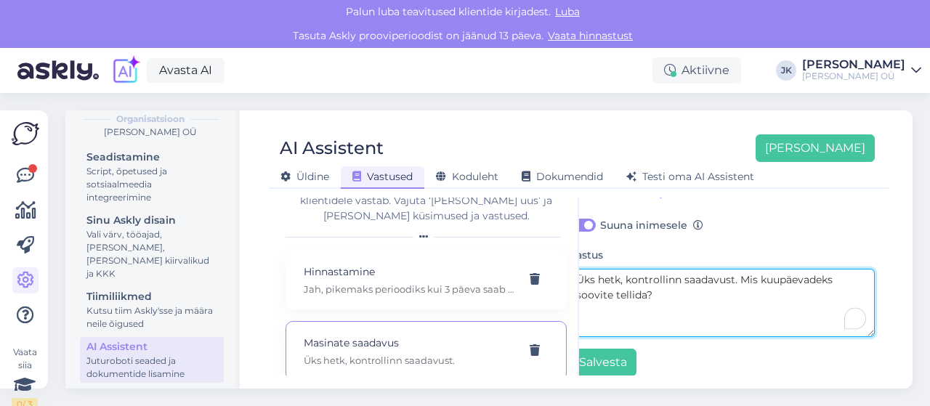
scroll to position [217, 20]
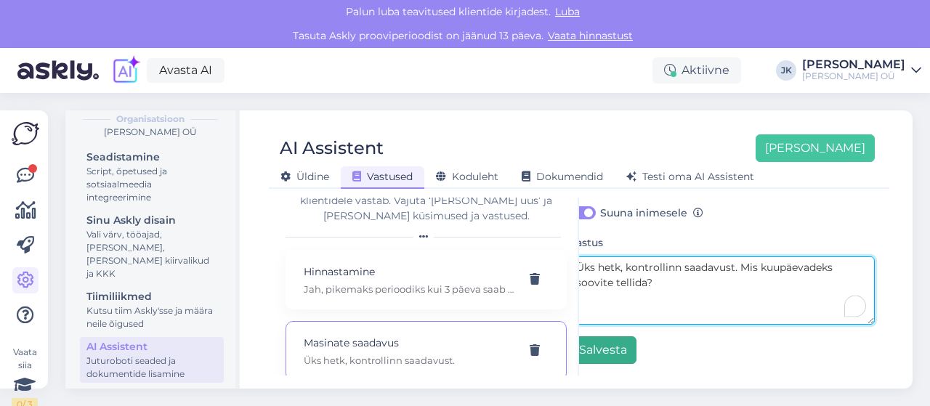
type textarea "Üks hetk, kontrollinn saadavust. Mis kuupäevadeks soovite tellida?"
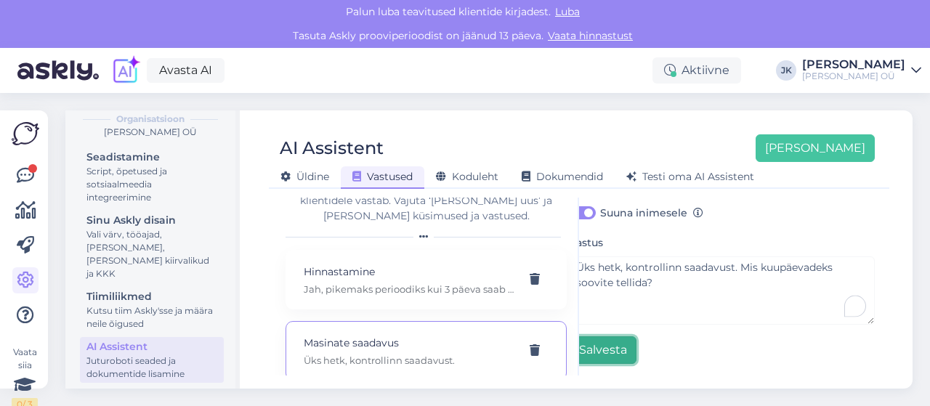
click at [610, 338] on button "Salvesta" at bounding box center [603, 350] width 67 height 28
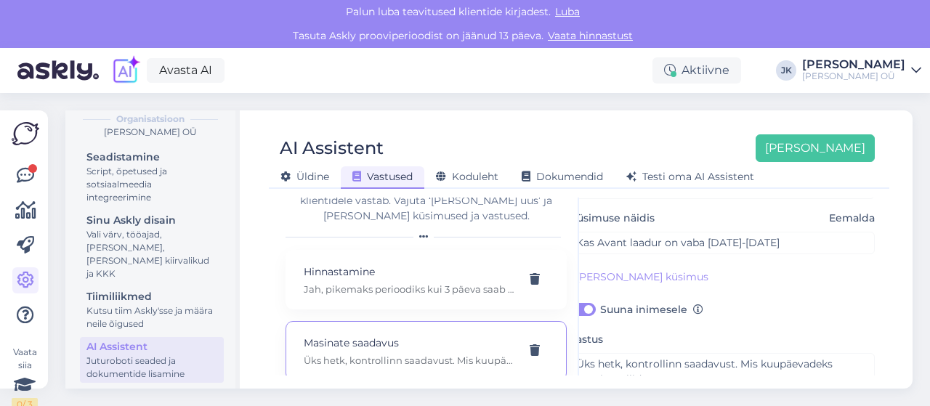
scroll to position [71, 20]
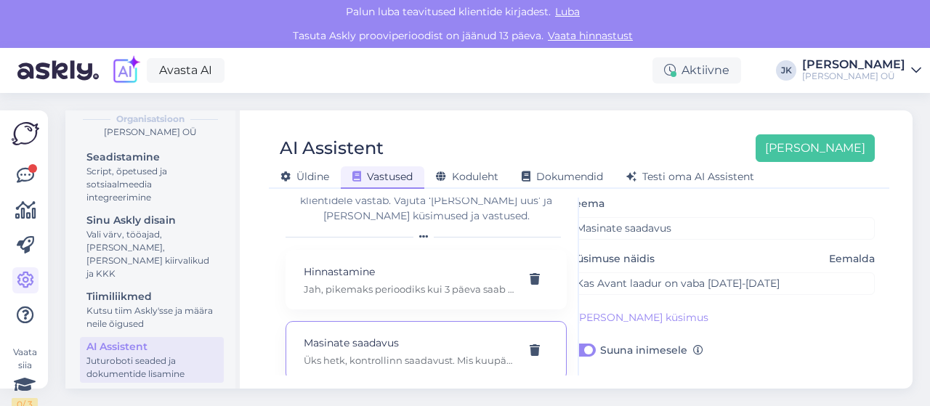
click at [600, 348] on label "Suuna inimesele" at bounding box center [651, 350] width 103 height 19
click at [583, 348] on input "Suuna inimesele" at bounding box center [584, 350] width 28 height 19
checkbox input "false"
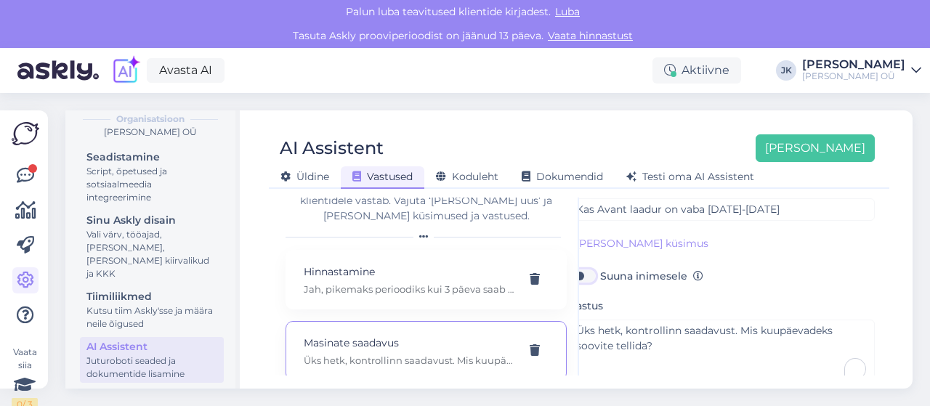
scroll to position [217, 20]
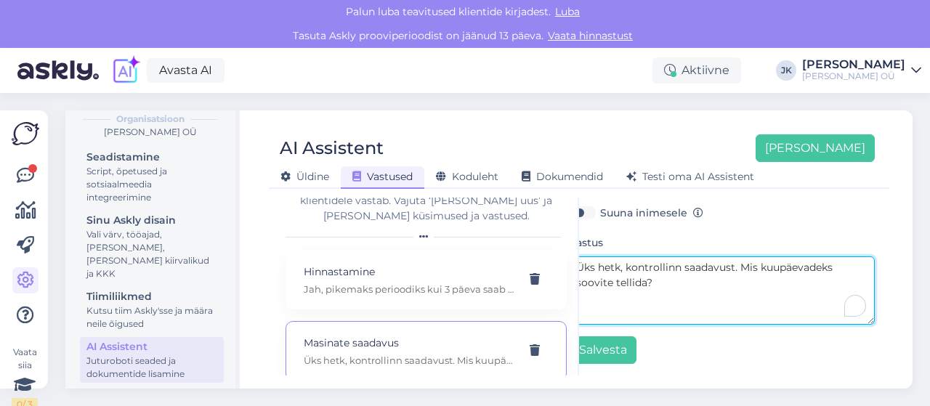
click at [674, 256] on textarea "Üks hetk, kontrollinn saadavust. Mis kuupäevadeks soovite tellida?" at bounding box center [722, 290] width 305 height 68
type textarea "Üks hetk, kontrollin saadavust. Mis kuupäevadeks soovite tellida?"
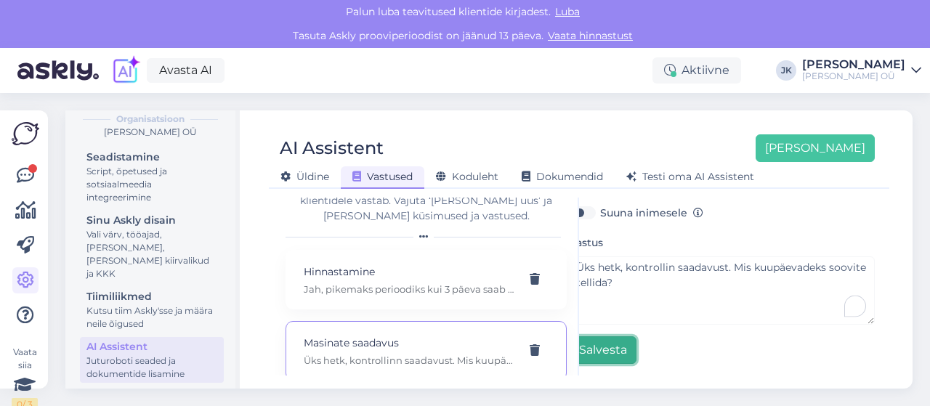
click at [597, 338] on button "Salvesta" at bounding box center [603, 350] width 67 height 28
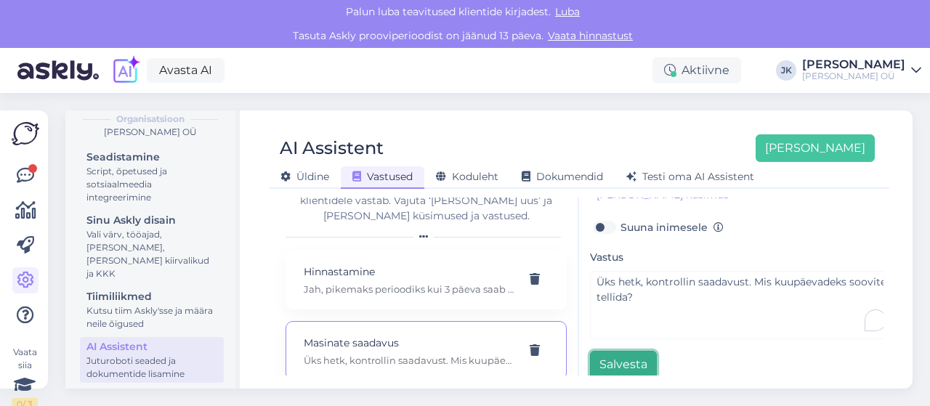
scroll to position [217, 0]
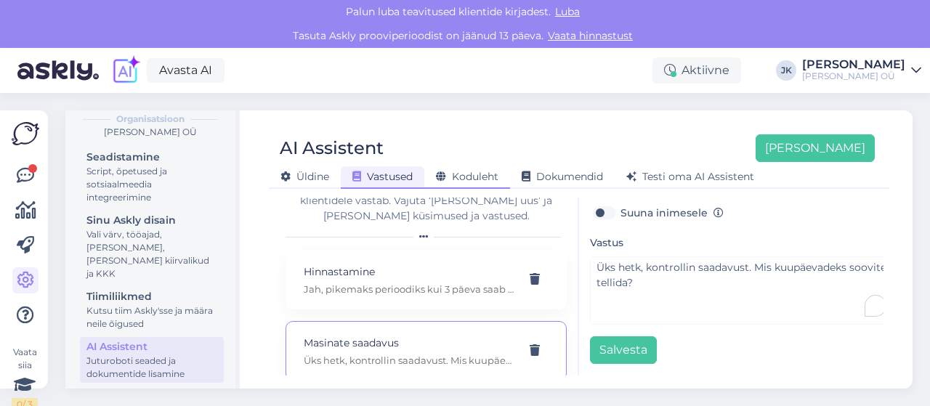
click at [459, 169] on div "Koduleht" at bounding box center [467, 177] width 86 height 23
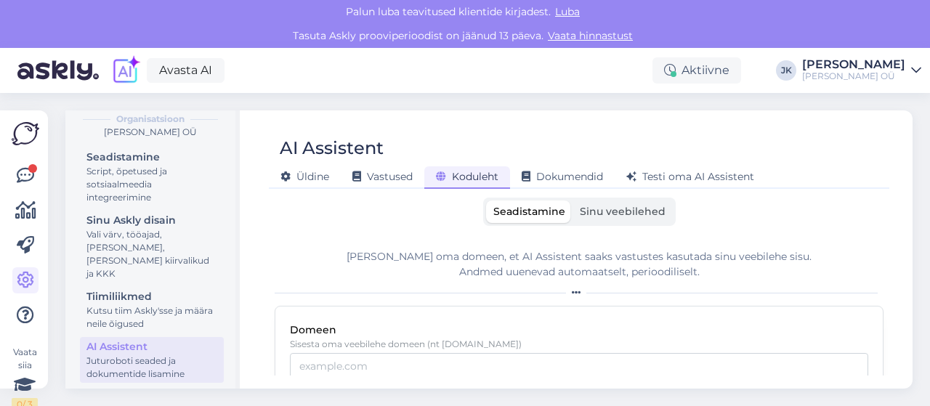
scroll to position [73, 0]
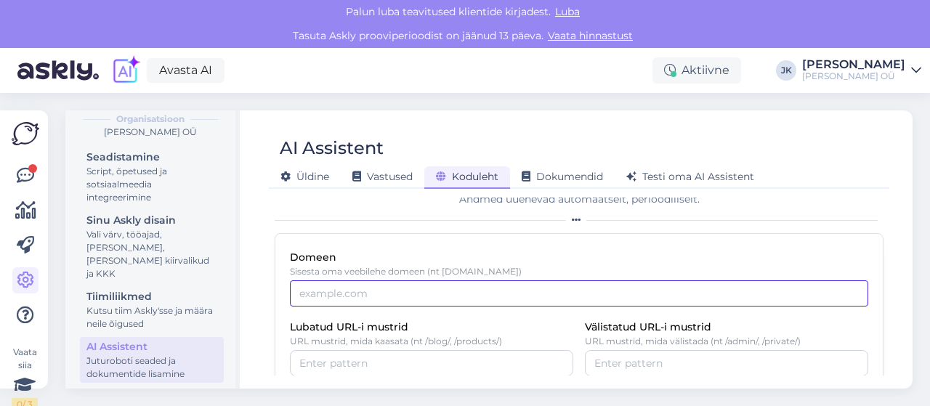
click at [444, 295] on input "Domeen" at bounding box center [579, 293] width 578 height 26
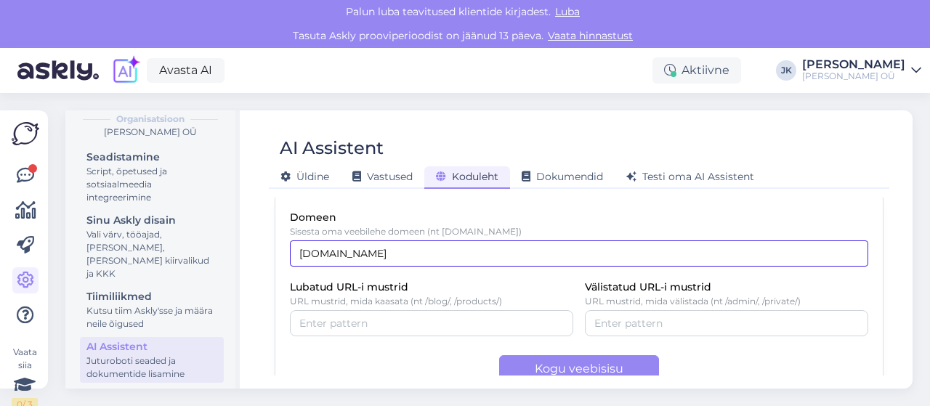
scroll to position [141, 0]
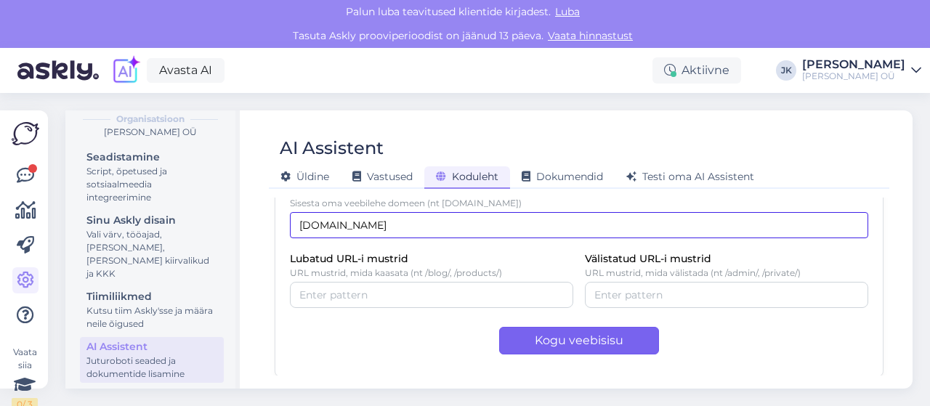
type input "www.teleskooplaadur.ee"
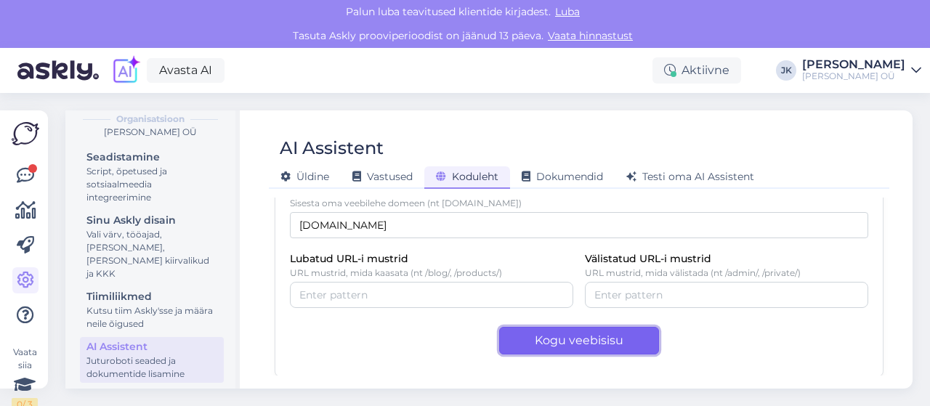
click at [554, 341] on button "Kogu veebisisu" at bounding box center [579, 341] width 160 height 28
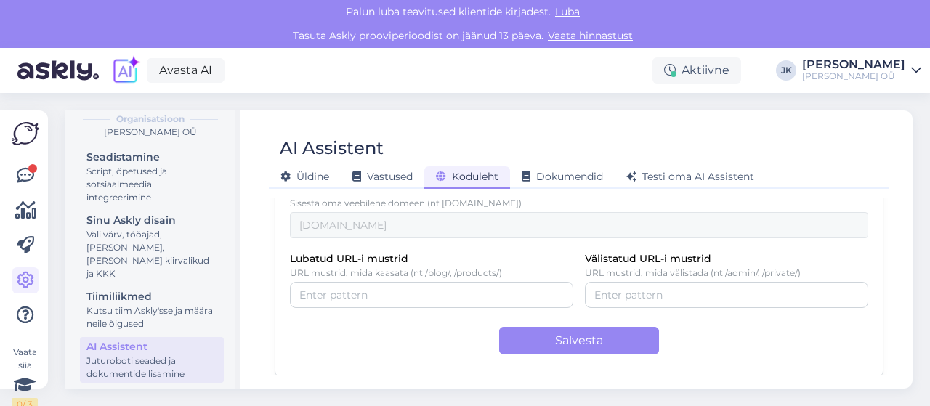
scroll to position [0, 0]
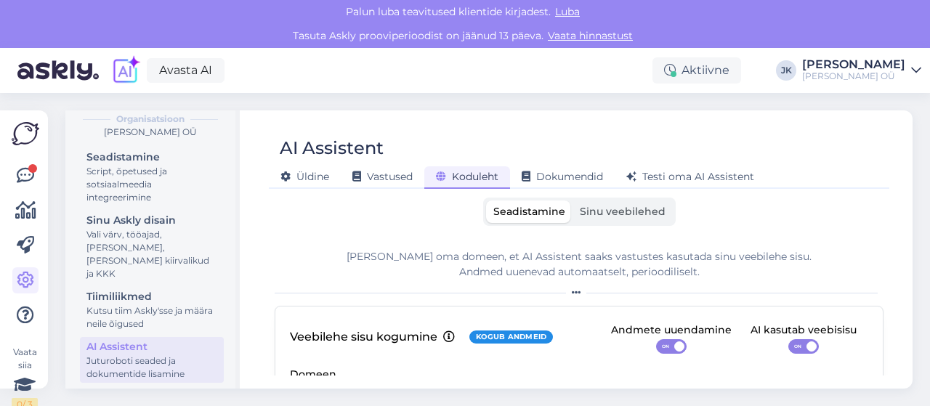
click at [592, 39] on link "Vaata hinnastust" at bounding box center [590, 35] width 94 height 13
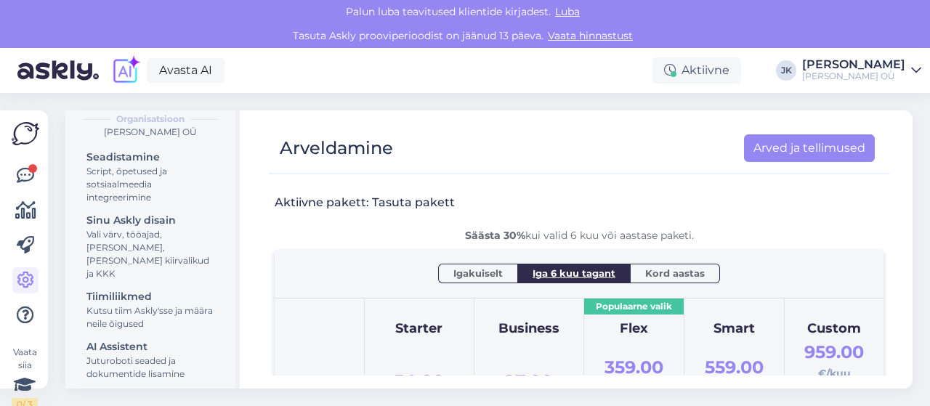
click at [487, 267] on span "Igakuiselt" at bounding box center [477, 273] width 49 height 15
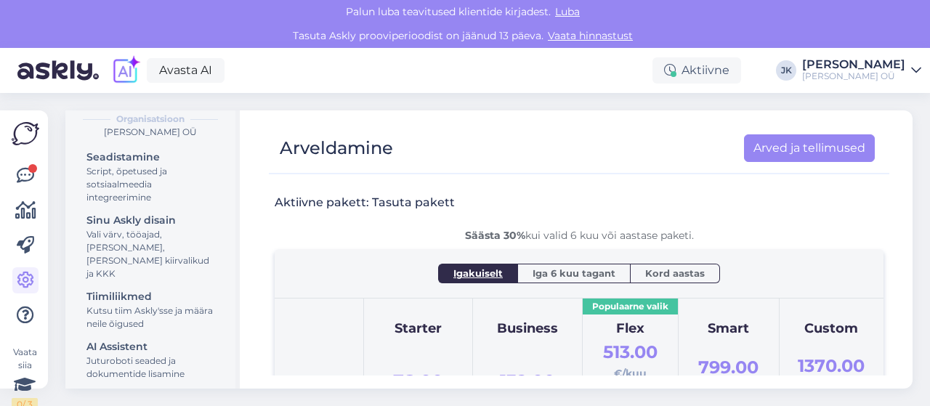
click at [537, 267] on span "Iga 6 kuu tagant" at bounding box center [574, 273] width 83 height 15
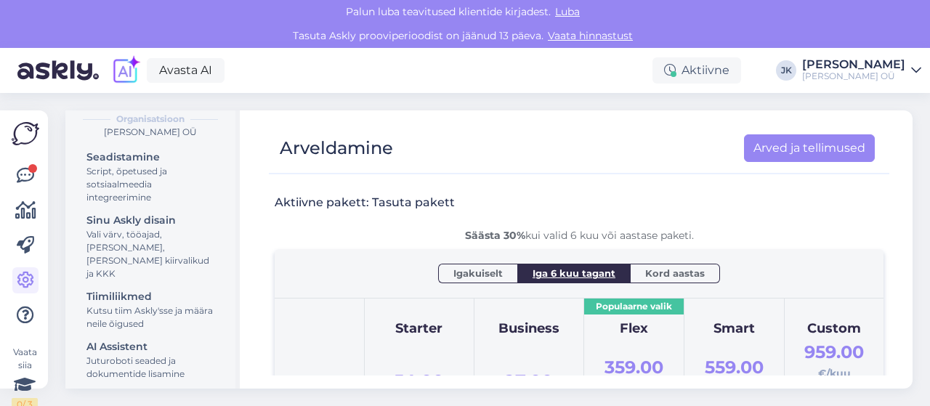
click at [645, 267] on span "Kord aastas" at bounding box center [675, 273] width 60 height 15
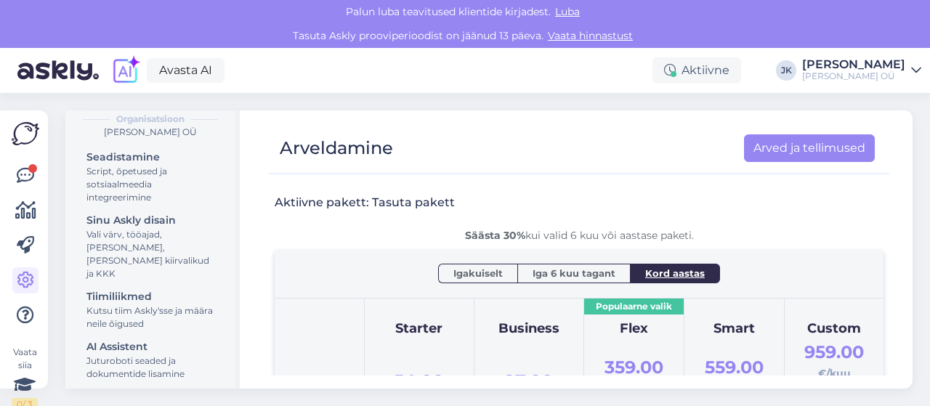
click at [574, 269] on span "Iga 6 kuu tagant" at bounding box center [574, 273] width 83 height 15
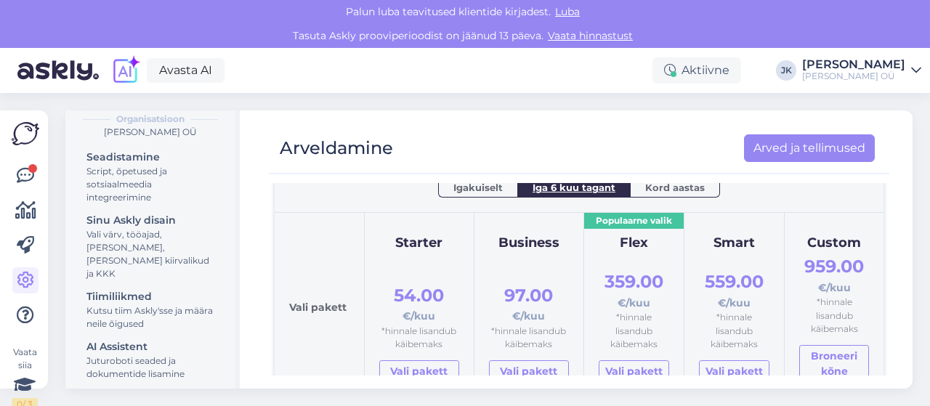
scroll to position [73, 0]
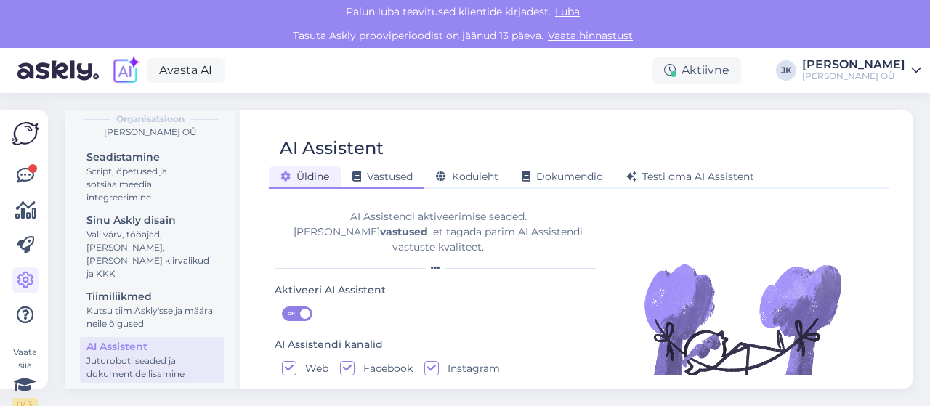
click at [381, 174] on span "Vastused" at bounding box center [382, 176] width 60 height 13
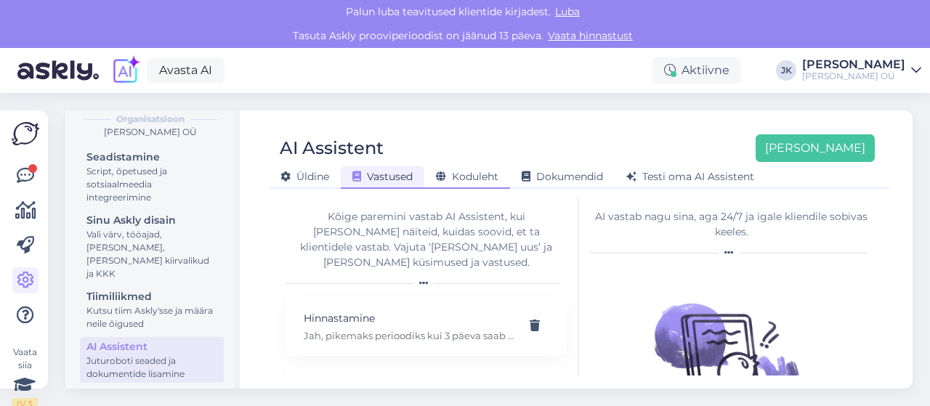
click at [450, 169] on div "Koduleht" at bounding box center [467, 177] width 86 height 23
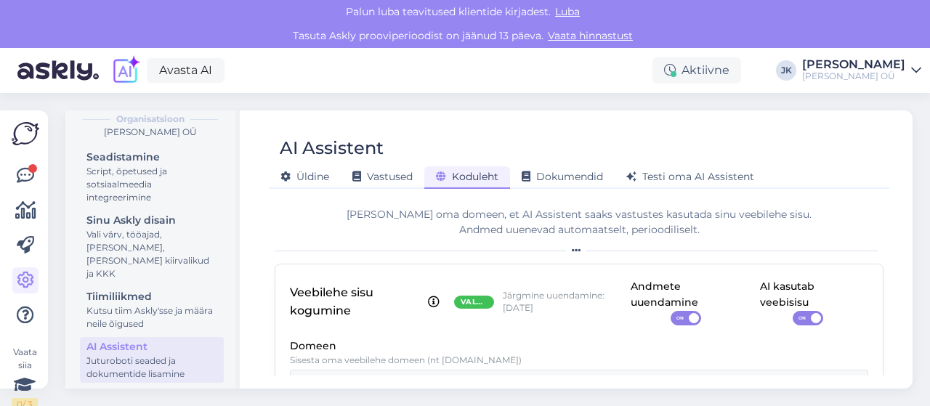
scroll to position [73, 0]
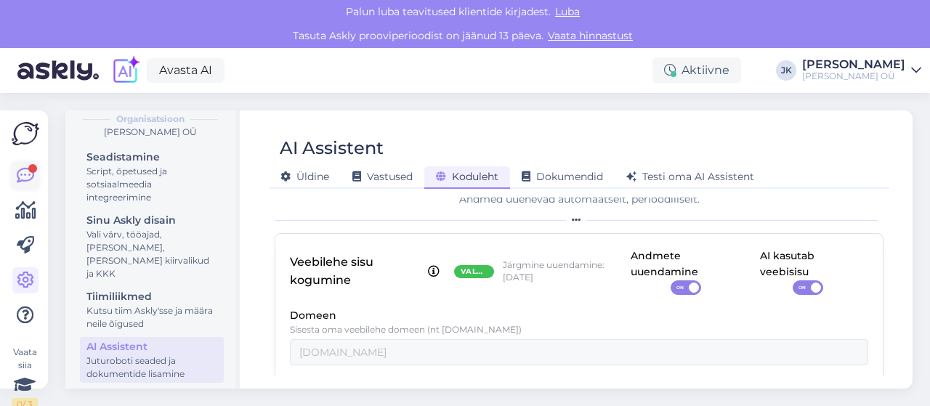
click at [23, 171] on icon at bounding box center [25, 175] width 17 height 17
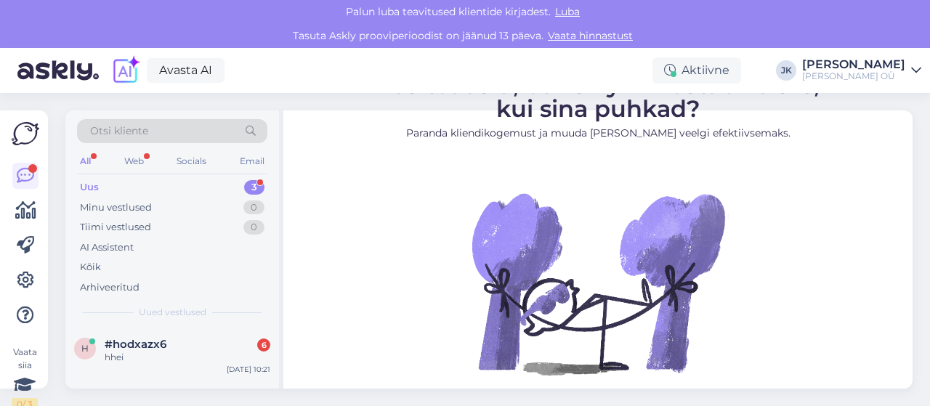
click at [161, 184] on div "Uus 3" at bounding box center [172, 187] width 190 height 20
click at [86, 156] on div "All" at bounding box center [85, 161] width 17 height 19
click at [134, 158] on div "Web" at bounding box center [133, 161] width 25 height 19
click at [116, 206] on div "Minu vestlused" at bounding box center [116, 208] width 72 height 15
click at [100, 182] on div "Uus 3" at bounding box center [172, 187] width 190 height 20
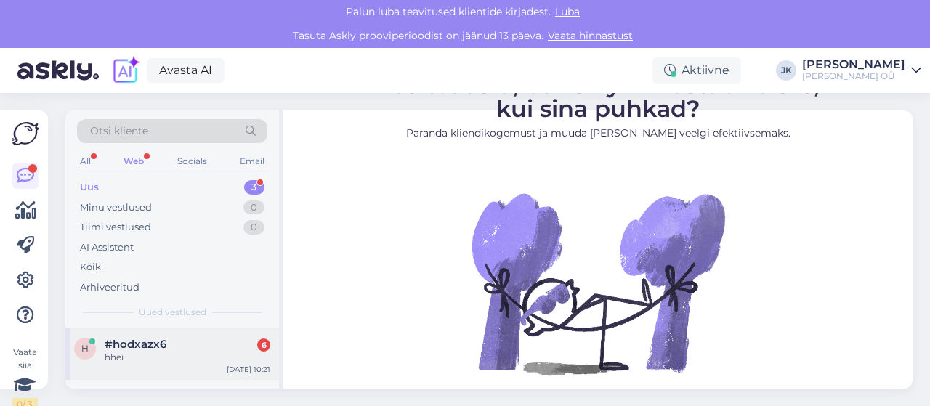
click at [137, 345] on span "#hodxazx6" at bounding box center [136, 344] width 62 height 13
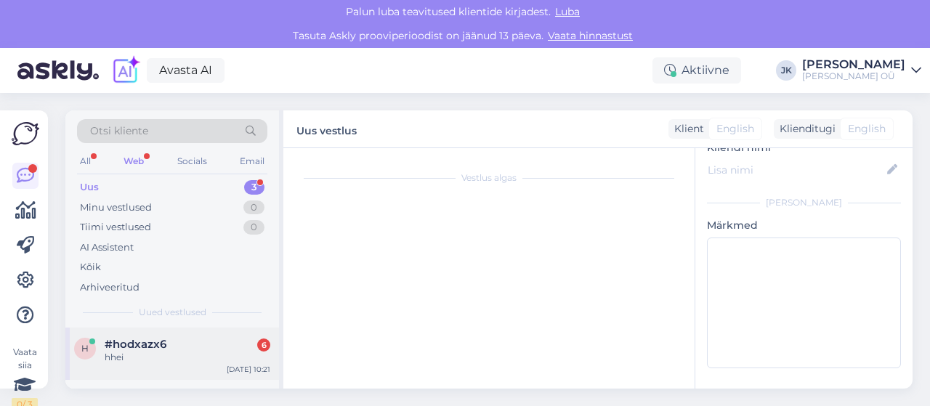
click at [167, 352] on div "hhei" at bounding box center [188, 357] width 166 height 13
click at [92, 160] on div "All" at bounding box center [85, 161] width 17 height 19
click at [129, 158] on div "Web" at bounding box center [133, 161] width 25 height 19
click at [127, 338] on span "#hodxazx6" at bounding box center [136, 344] width 62 height 13
click at [503, 178] on div "Vestlus algas" at bounding box center [489, 177] width 382 height 13
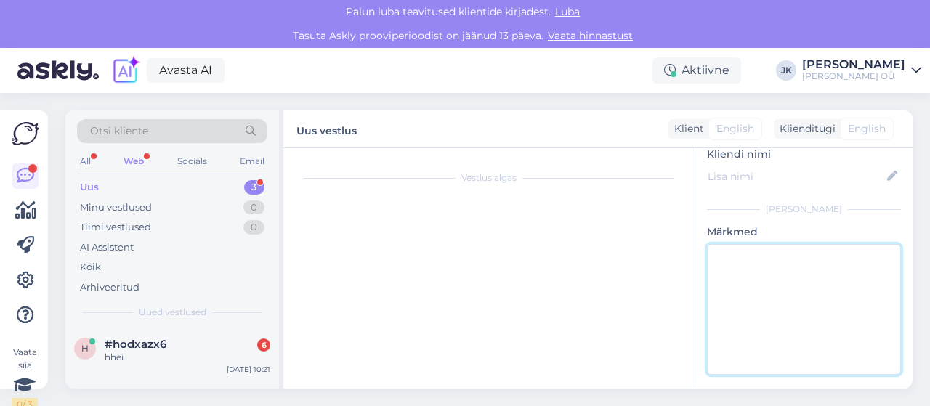
click at [756, 263] on textarea at bounding box center [804, 309] width 194 height 131
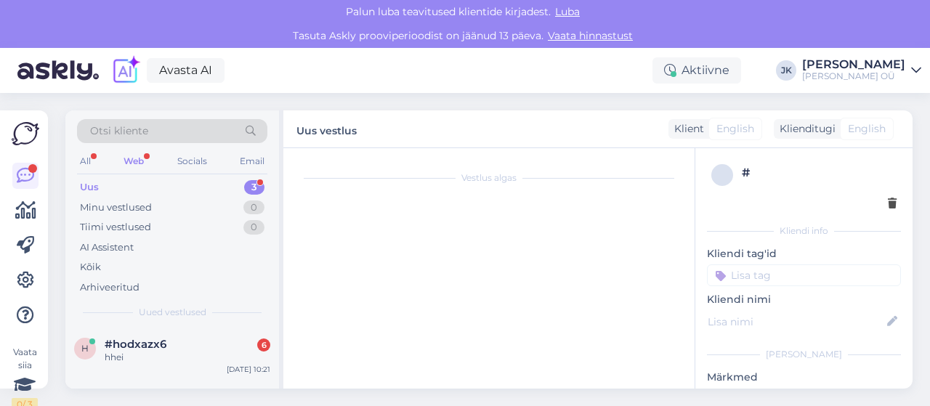
click at [465, 203] on div "Vestlus algas" at bounding box center [495, 272] width 395 height 219
click at [412, 127] on div "Uus vestlus Klient English Klienditugi English" at bounding box center [597, 129] width 629 height 38
click at [339, 127] on label "Uus vestlus" at bounding box center [326, 129] width 60 height 20
click at [676, 126] on div "Klient" at bounding box center [686, 128] width 36 height 15
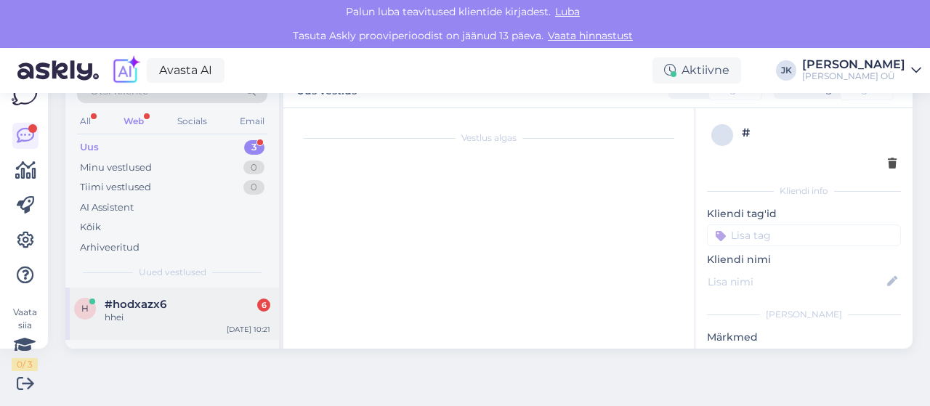
click at [154, 311] on div "hhei" at bounding box center [188, 317] width 166 height 13
click at [149, 161] on div "Minu vestlused" at bounding box center [116, 168] width 72 height 15
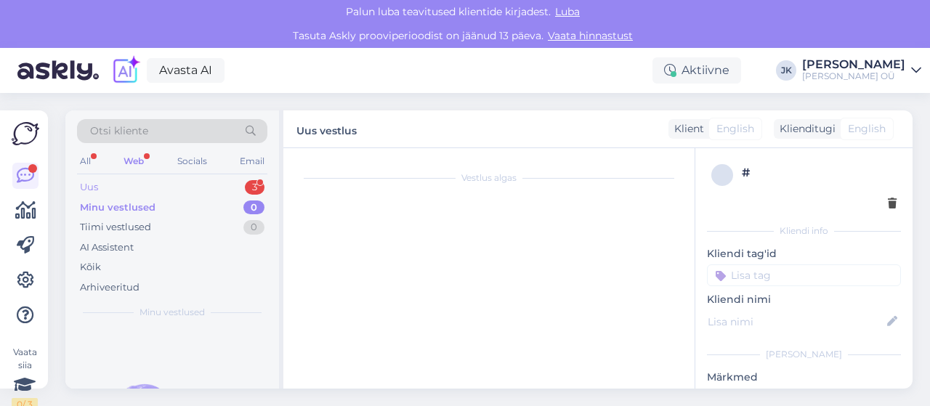
click at [100, 187] on div "Uus 3" at bounding box center [172, 187] width 190 height 20
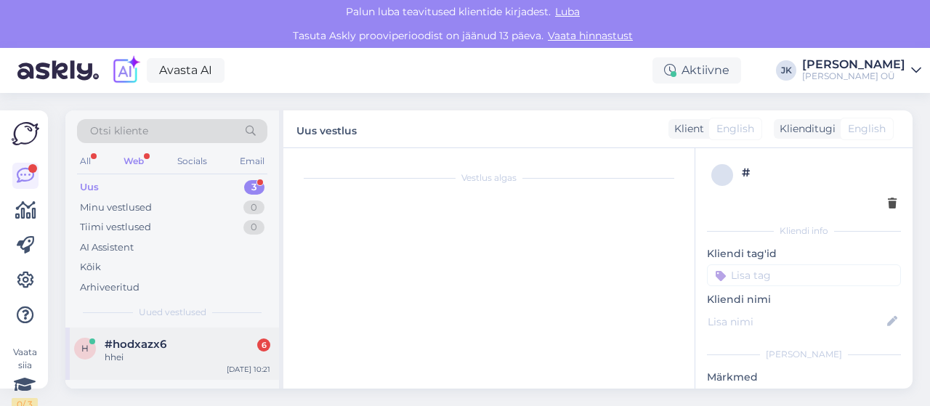
click at [92, 351] on div "h" at bounding box center [85, 349] width 22 height 22
click at [381, 123] on div "Uus vestlus Klient English Klienditugi English" at bounding box center [597, 129] width 629 height 38
drag, startPoint x: 457, startPoint y: 171, endPoint x: 464, endPoint y: 175, distance: 7.5
click at [458, 172] on div "Vestlus algas" at bounding box center [489, 177] width 382 height 13
click at [476, 177] on div "Vestlus algas" at bounding box center [489, 177] width 382 height 13
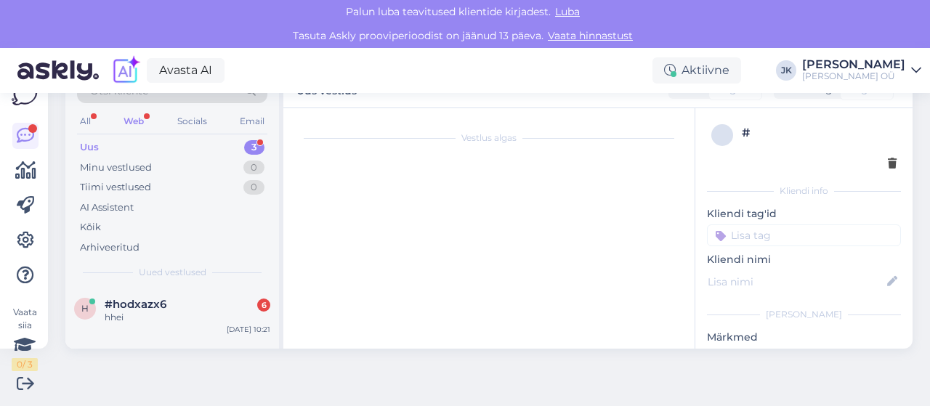
click at [450, 226] on div "Vestlus algas" at bounding box center [495, 232] width 395 height 219
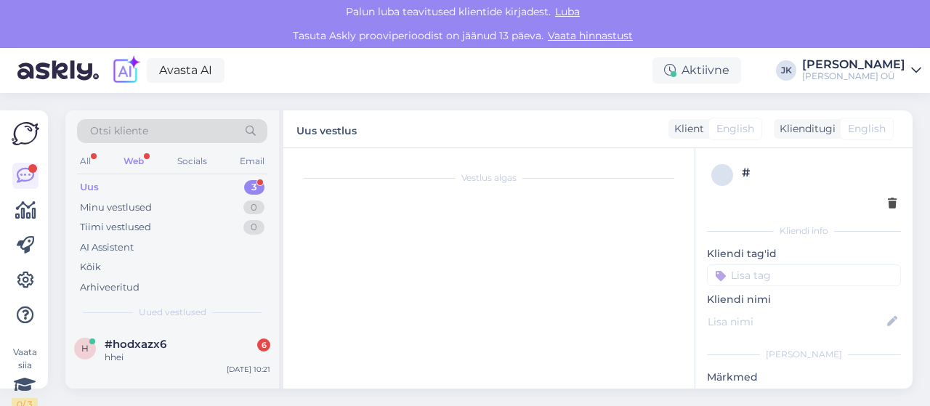
click at [96, 188] on div "Uus" at bounding box center [89, 187] width 19 height 15
click at [94, 161] on div "All Web Socials Email" at bounding box center [172, 163] width 190 height 23
click at [119, 159] on div "All Web Socials Email" at bounding box center [172, 163] width 190 height 23
click at [134, 160] on div "Web" at bounding box center [134, 161] width 26 height 19
click at [87, 158] on div "All" at bounding box center [85, 161] width 17 height 19
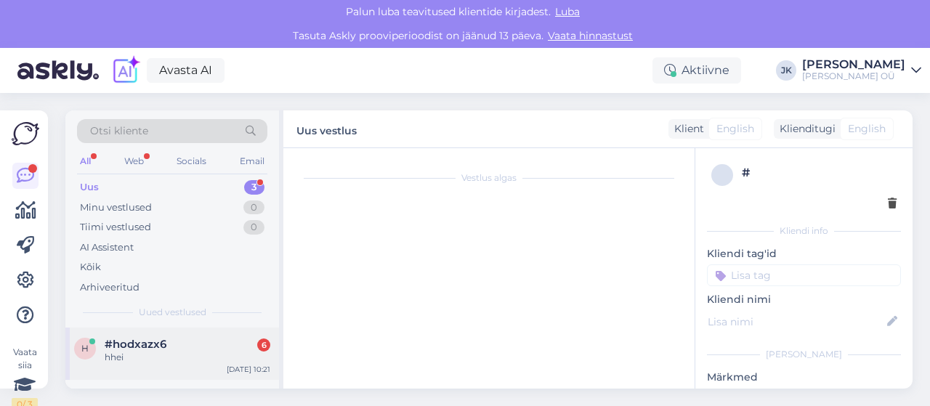
click at [135, 336] on div "h #hodxazx6 6 hhei Oct 10 10:21" at bounding box center [172, 354] width 214 height 52
click at [417, 201] on div "Vestlus algas" at bounding box center [495, 272] width 395 height 219
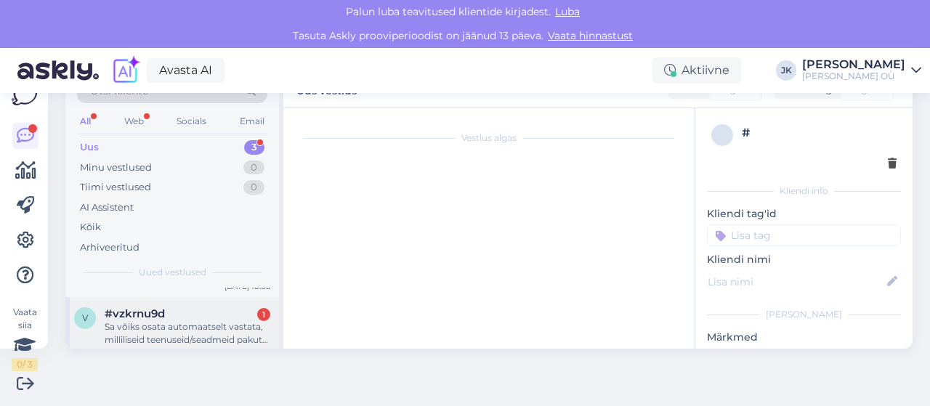
scroll to position [108, 0]
click at [204, 328] on div "Sa võiks osata automaatselt vastata, milliliseid teenuseid/seadmeid pakuta ning…" at bounding box center [188, 321] width 166 height 26
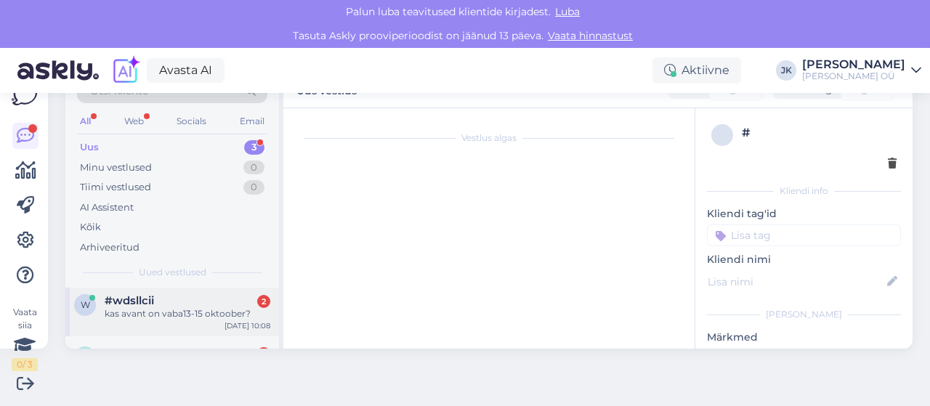
scroll to position [35, 0]
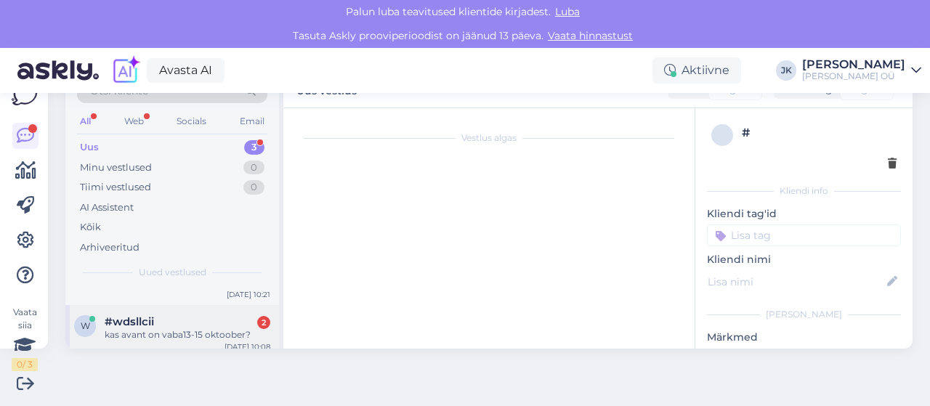
click at [185, 333] on div "kas avant on vaba13-15 oktoober?" at bounding box center [188, 334] width 166 height 13
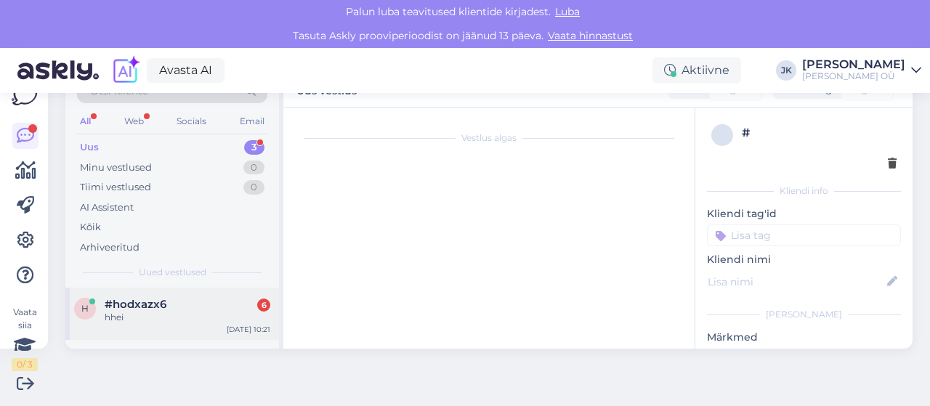
click at [184, 323] on div "h #hodxazx6 6 hhei Oct 10 10:21" at bounding box center [172, 314] width 214 height 52
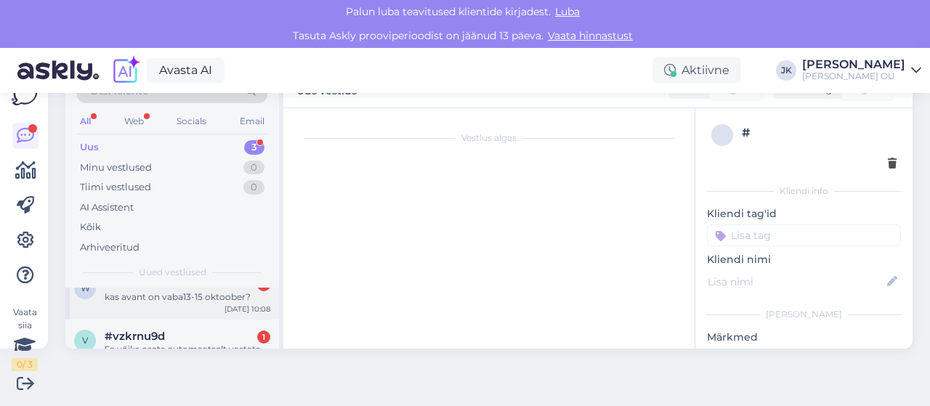
click at [185, 305] on div "w #wdsllcii 2 kas avant on vaba13-15 oktoober? Oct 10 10:08" at bounding box center [172, 293] width 214 height 52
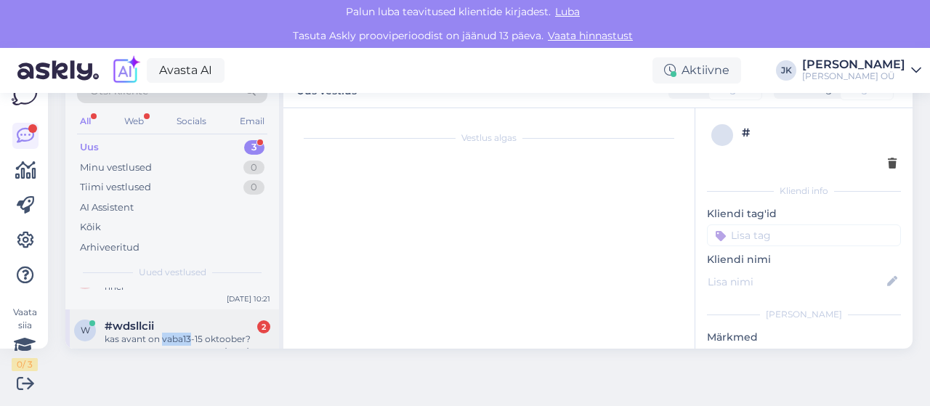
scroll to position [0, 0]
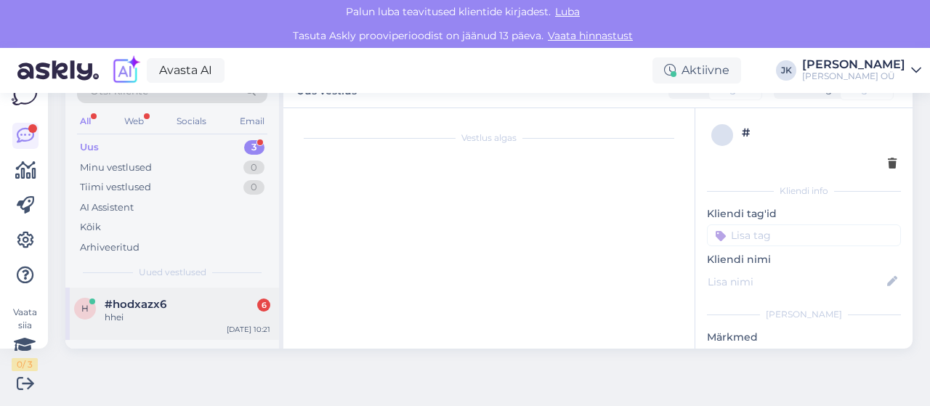
click at [162, 316] on div "hhei" at bounding box center [188, 317] width 166 height 13
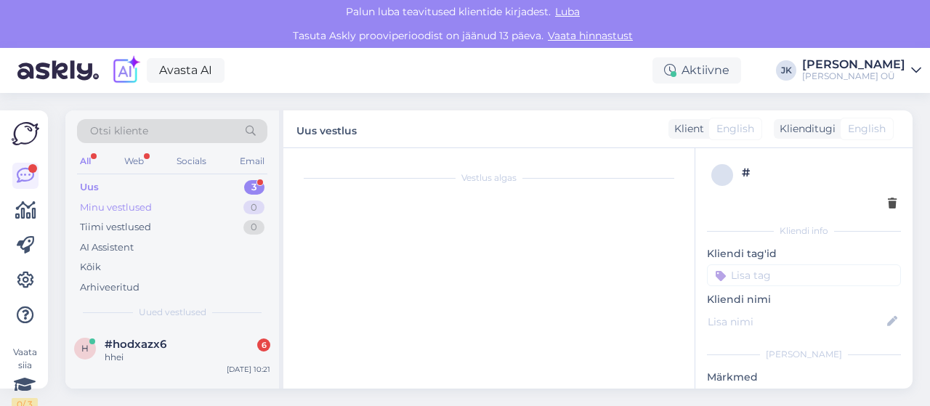
click at [134, 206] on div "Minu vestlused" at bounding box center [116, 208] width 72 height 15
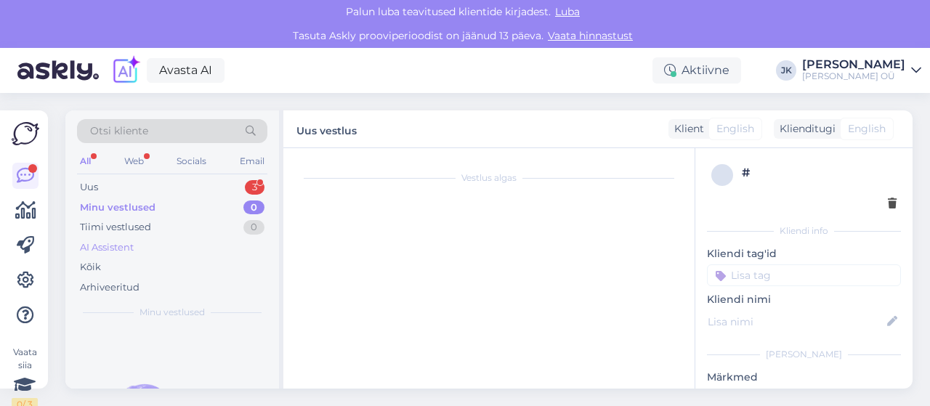
click at [132, 244] on div "AI Assistent" at bounding box center [107, 247] width 54 height 15
click at [131, 221] on div "Tiimi vestlused" at bounding box center [115, 227] width 71 height 15
click at [131, 208] on div "Minu vestlused" at bounding box center [116, 208] width 72 height 15
click at [221, 187] on div "Uus 3" at bounding box center [172, 187] width 190 height 20
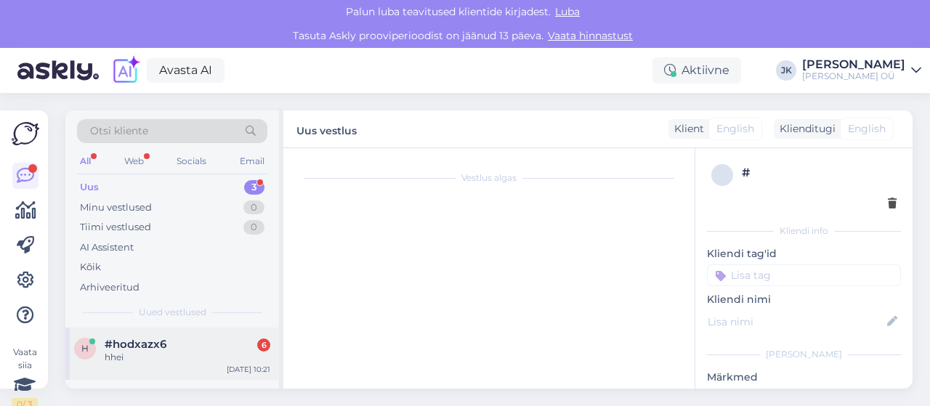
click at [198, 351] on div "hhei" at bounding box center [188, 357] width 166 height 13
click at [94, 349] on div "h" at bounding box center [85, 349] width 22 height 22
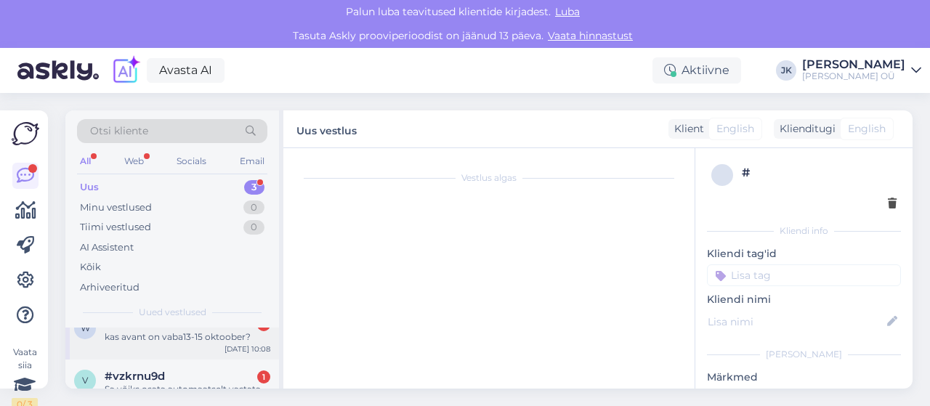
click at [110, 341] on div "kas avant on vaba13-15 oktoober?" at bounding box center [188, 337] width 166 height 13
click at [134, 375] on span "#vzkrnu9d" at bounding box center [135, 376] width 60 height 13
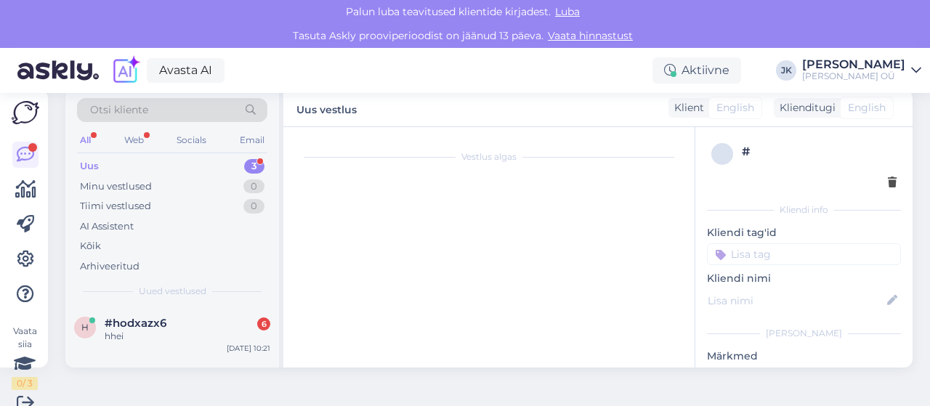
scroll to position [40, 0]
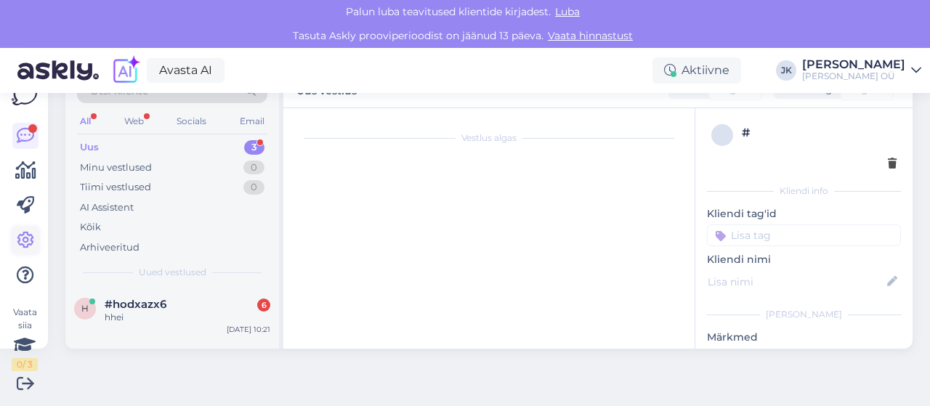
click at [29, 242] on icon at bounding box center [25, 240] width 17 height 17
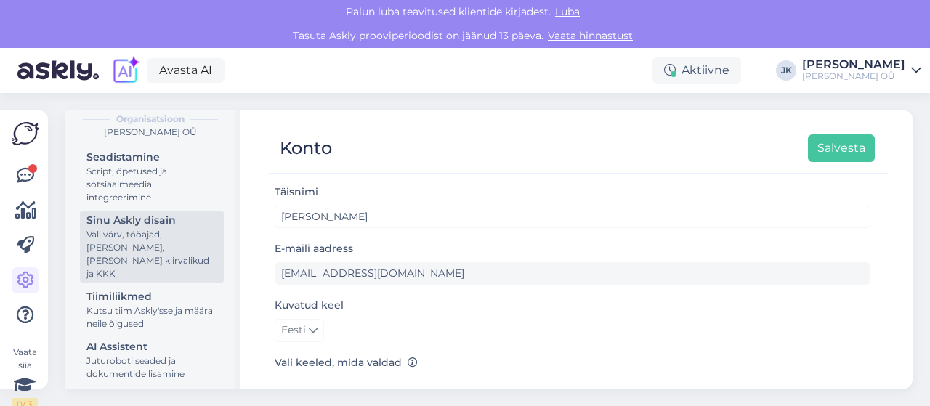
scroll to position [218, 0]
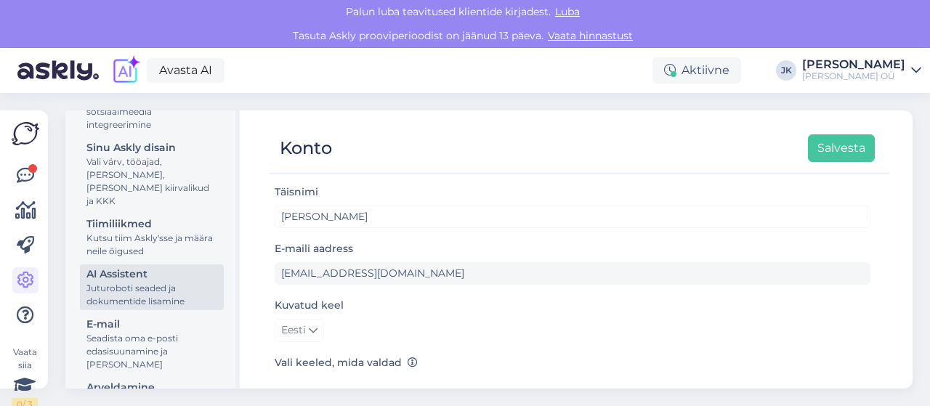
click at [142, 286] on div "Juturoboti seaded ja dokumentide lisamine" at bounding box center [151, 295] width 131 height 26
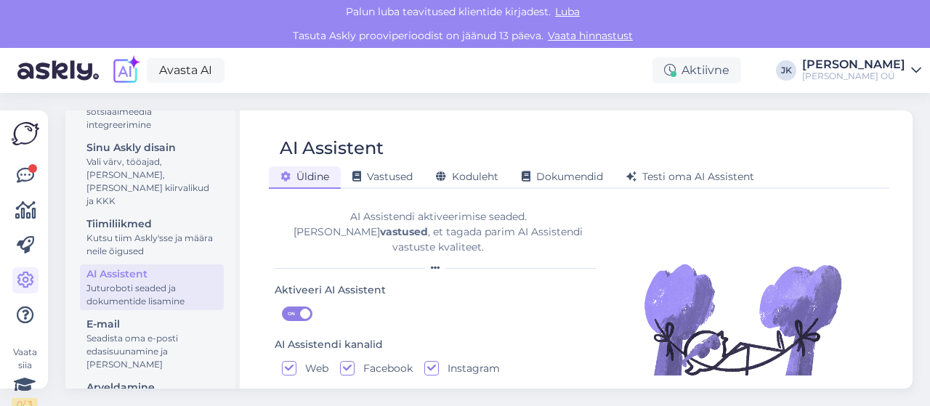
scroll to position [60, 0]
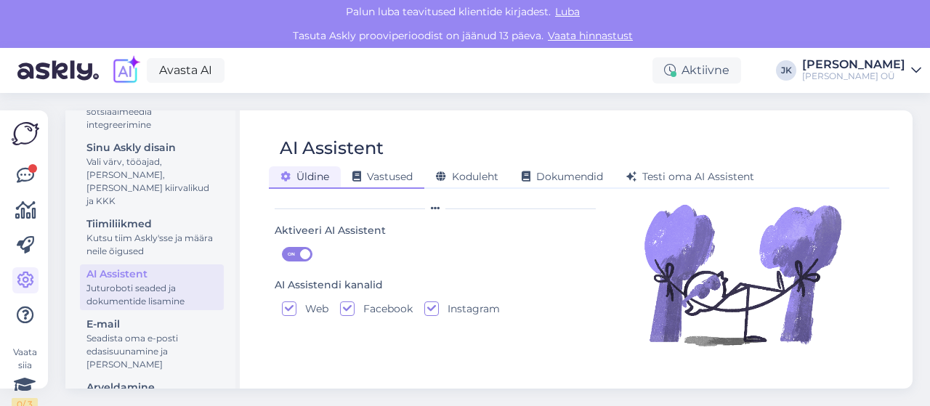
click at [386, 179] on span "Vastused" at bounding box center [382, 176] width 60 height 13
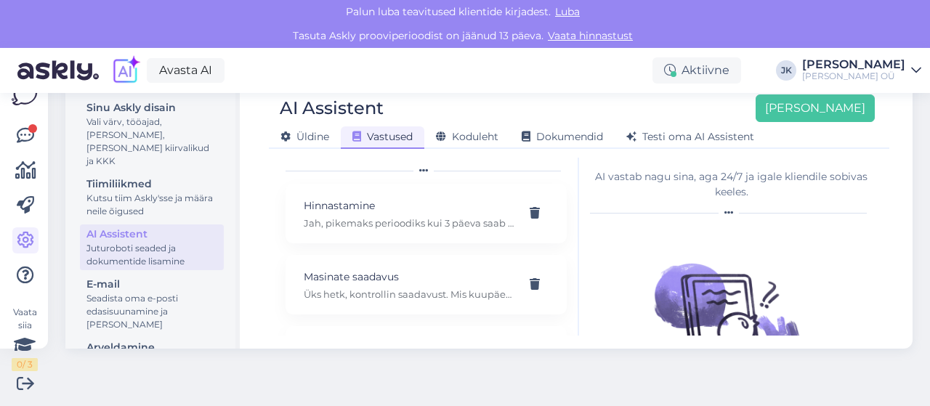
scroll to position [0, 0]
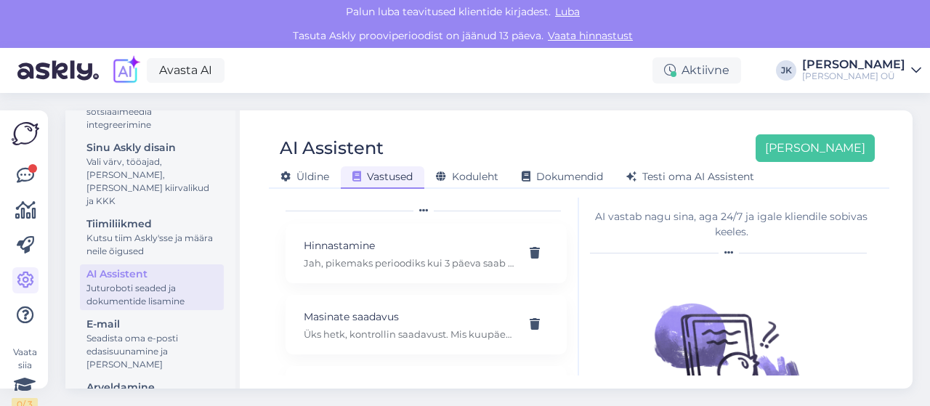
click at [14, 158] on div "Vaata siia 0 / 3" at bounding box center [26, 249] width 28 height 255
click at [24, 168] on icon at bounding box center [25, 175] width 17 height 17
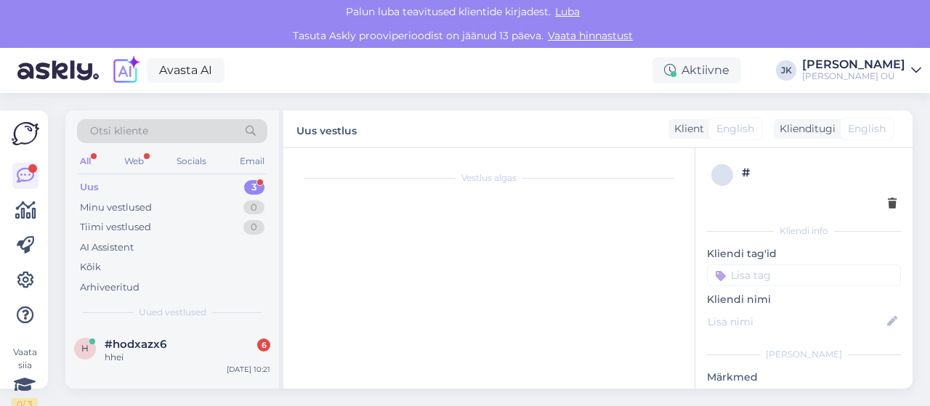
click at [126, 191] on div "Uus 3" at bounding box center [172, 187] width 190 height 20
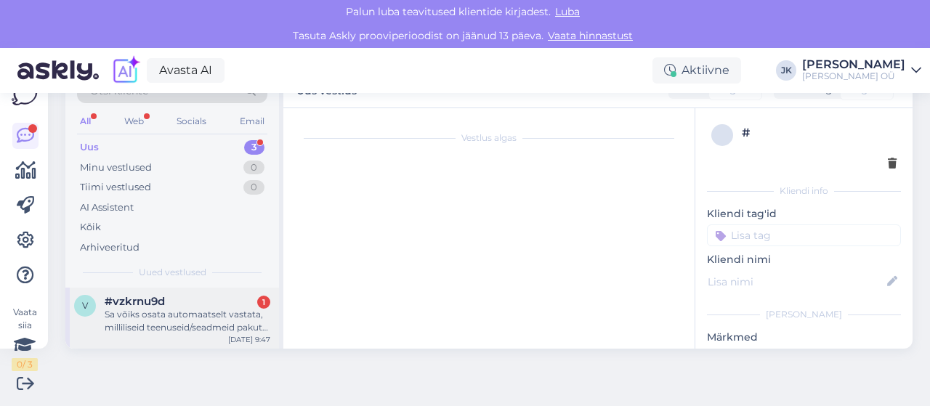
scroll to position [35, 0]
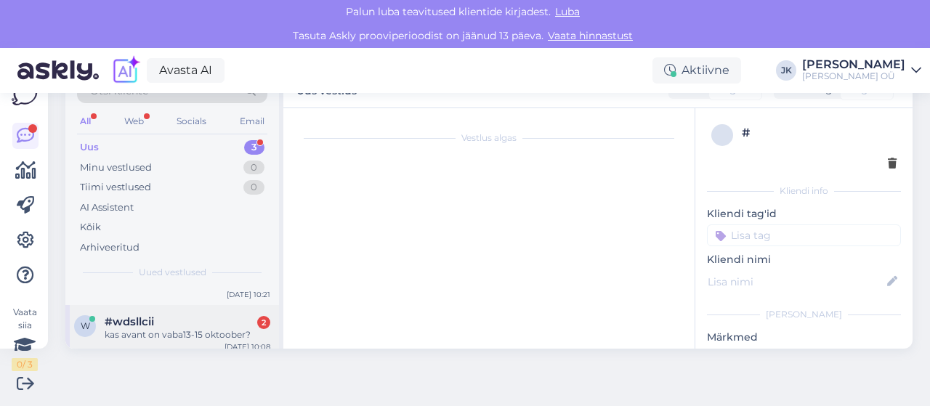
click at [167, 323] on div "#wdsllcii 2" at bounding box center [188, 321] width 166 height 13
click at [427, 179] on div "Vestlus algas" at bounding box center [495, 232] width 395 height 219
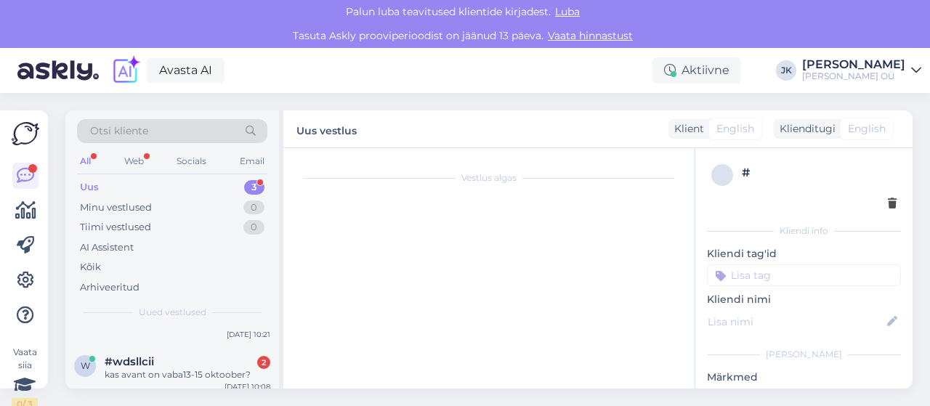
click at [407, 124] on div "Uus vestlus Klient English Klienditugi English" at bounding box center [597, 129] width 629 height 38
click at [496, 216] on div "Vestlus algas" at bounding box center [495, 272] width 395 height 219
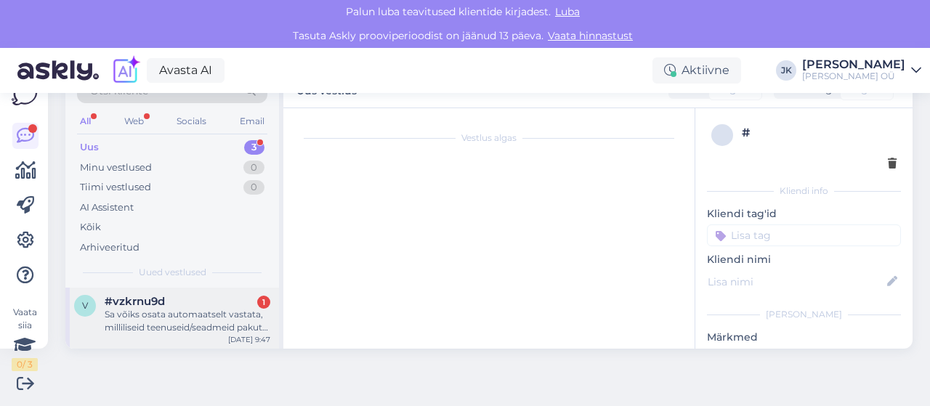
scroll to position [35, 0]
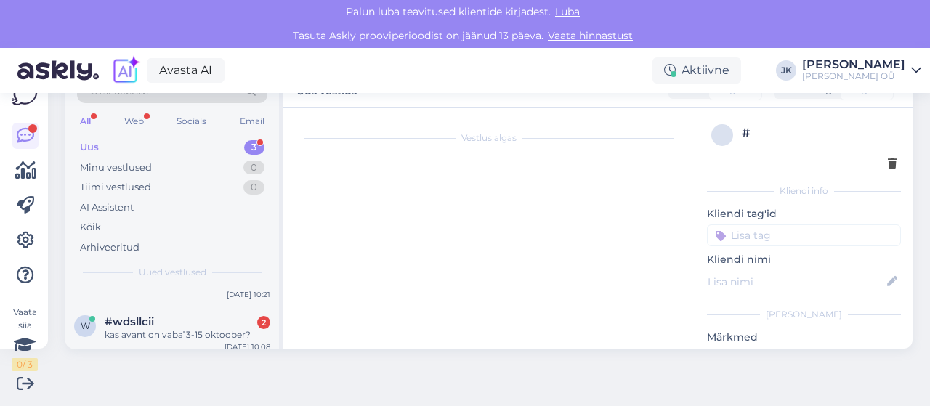
click at [171, 313] on div "w #wdsllcii 2 kas avant on vaba13-15 oktoober? Oct 10 10:08" at bounding box center [172, 331] width 214 height 52
click at [86, 323] on span "w" at bounding box center [85, 325] width 9 height 11
click at [209, 328] on div "kas avant on vaba13-15 oktoober?" at bounding box center [188, 334] width 166 height 13
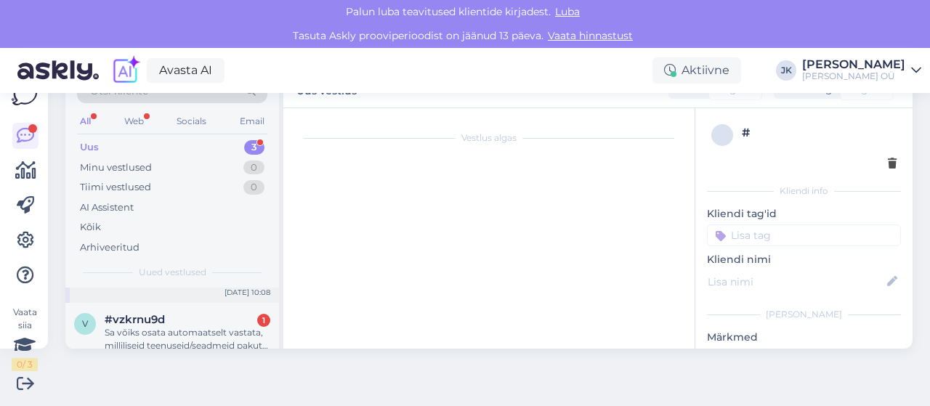
scroll to position [108, 0]
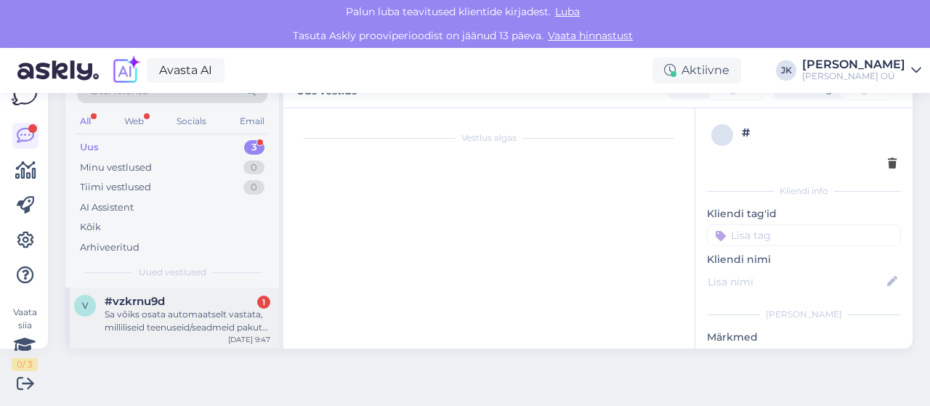
click at [222, 319] on div "Sa võiks osata automaatselt vastata, milliliseid teenuseid/seadmeid pakuta ning…" at bounding box center [188, 321] width 166 height 26
click at [153, 333] on div "v #vzkrnu9d 1 Sa võiks osata automaatselt vastata, milliliseid teenuseid/seadme…" at bounding box center [172, 317] width 214 height 65
click at [128, 312] on div "Sa võiks osata automaatselt vastata, milliliseid teenuseid/seadmeid pakuta ning…" at bounding box center [188, 321] width 166 height 26
click at [198, 309] on div "Sa võiks osata automaatselt vastata, milliliseid teenuseid/seadmeid pakuta ning…" at bounding box center [188, 321] width 166 height 26
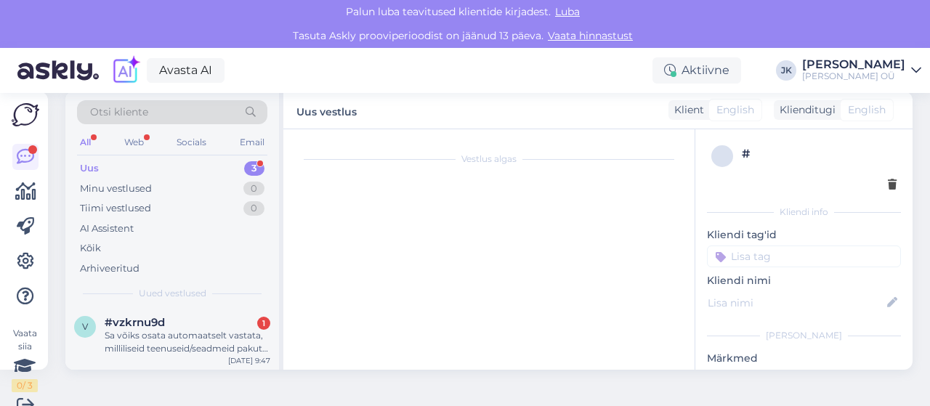
scroll to position [0, 0]
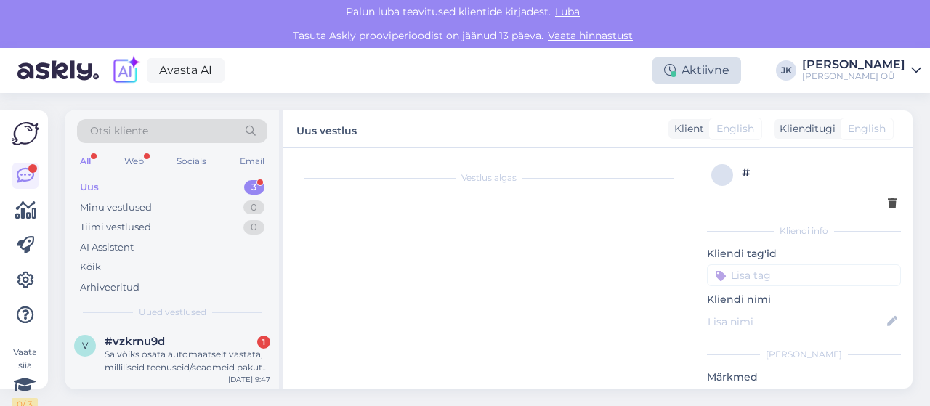
click at [725, 69] on div "Aktiivne" at bounding box center [696, 70] width 89 height 26
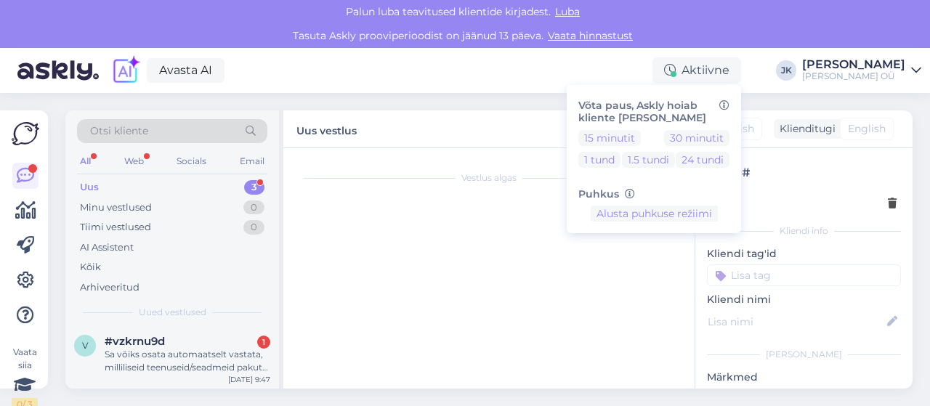
click at [642, 65] on div "Avasta AI Aktiivne Võta paus, Askly hoiab kliente sinu lehel 15 minutit 30 minu…" at bounding box center [465, 70] width 930 height 45
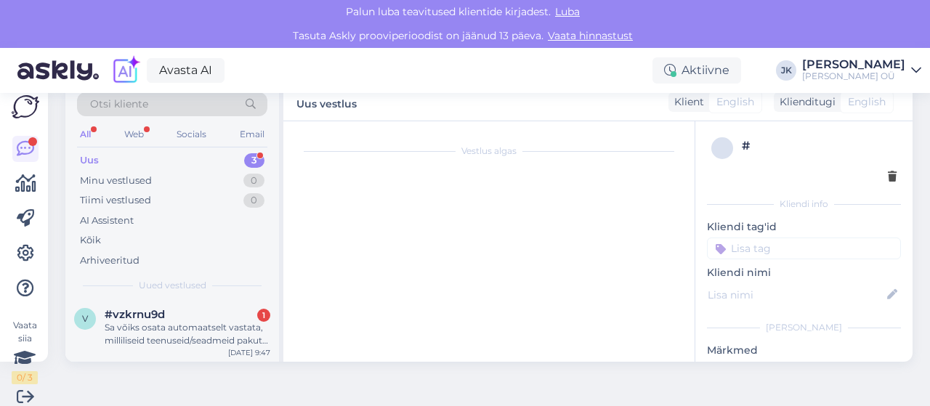
scroll to position [40, 0]
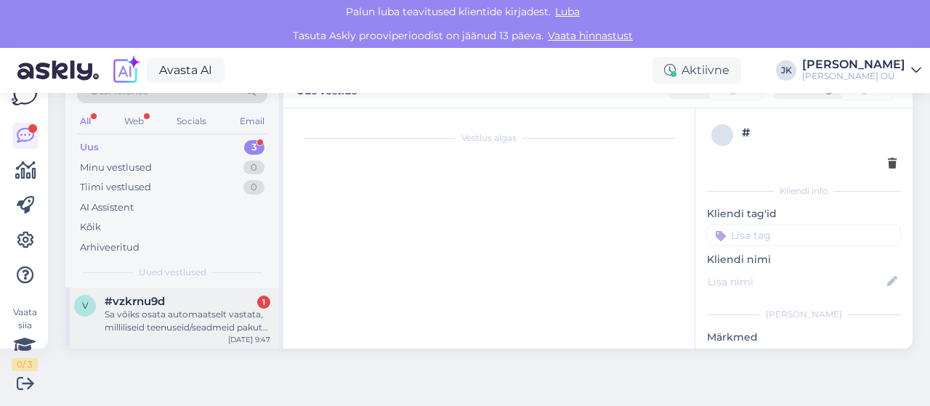
click at [165, 328] on div "Sa võiks osata automaatselt vastata, milliliseid teenuseid/seadmeid pakuta ning…" at bounding box center [188, 321] width 166 height 26
click at [163, 333] on div "v #vzkrnu9d 1 Sa võiks osata automaatselt vastata, milliliseid teenuseid/seadme…" at bounding box center [172, 317] width 214 height 65
click at [163, 328] on div "Sa võiks osata automaatselt vastata, milliliseid teenuseid/seadmeid pakuta ning…" at bounding box center [188, 321] width 166 height 26
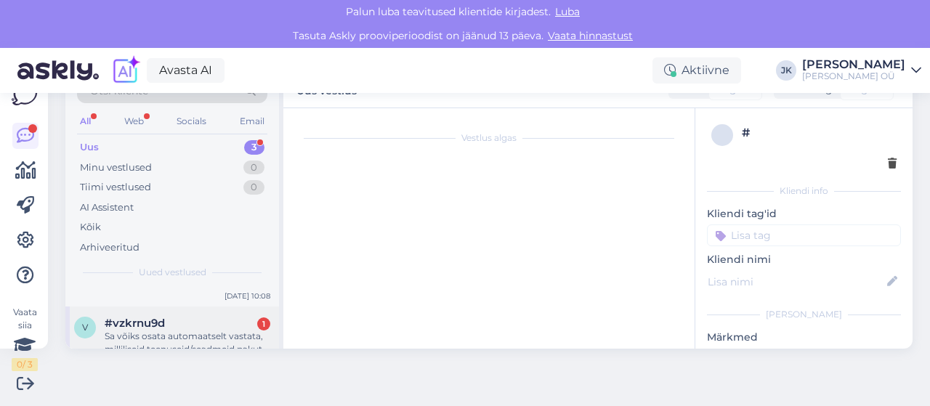
scroll to position [108, 0]
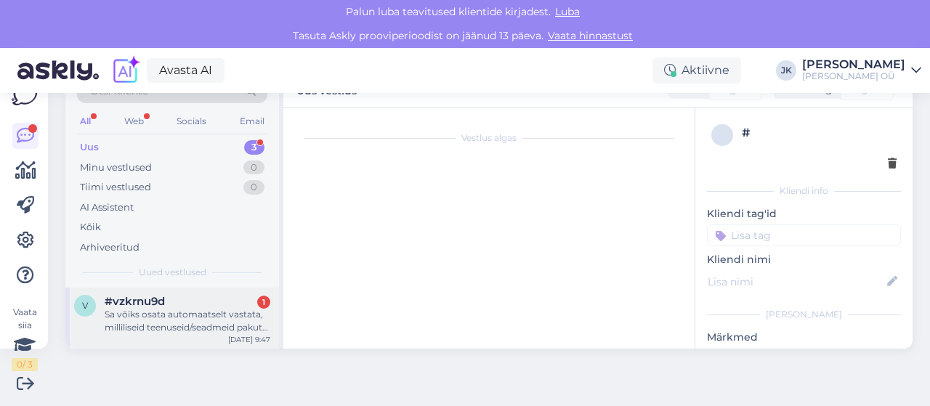
click at [174, 309] on div "Sa võiks osata automaatselt vastata, milliliseid teenuseid/seadmeid pakuta ning…" at bounding box center [188, 321] width 166 height 26
click at [219, 303] on div "#vzkrnu9d 1" at bounding box center [188, 301] width 166 height 13
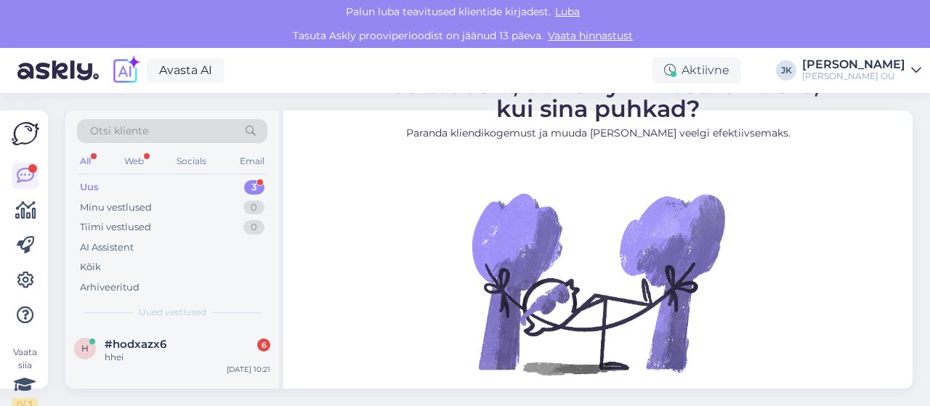
click at [94, 188] on div "Uus" at bounding box center [89, 187] width 19 height 15
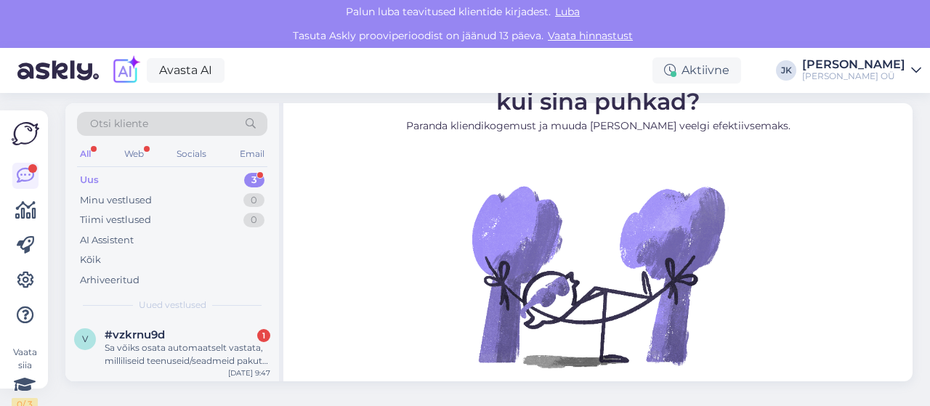
scroll to position [108, 0]
click at [190, 336] on div "#vzkrnu9d 1" at bounding box center [188, 334] width 166 height 13
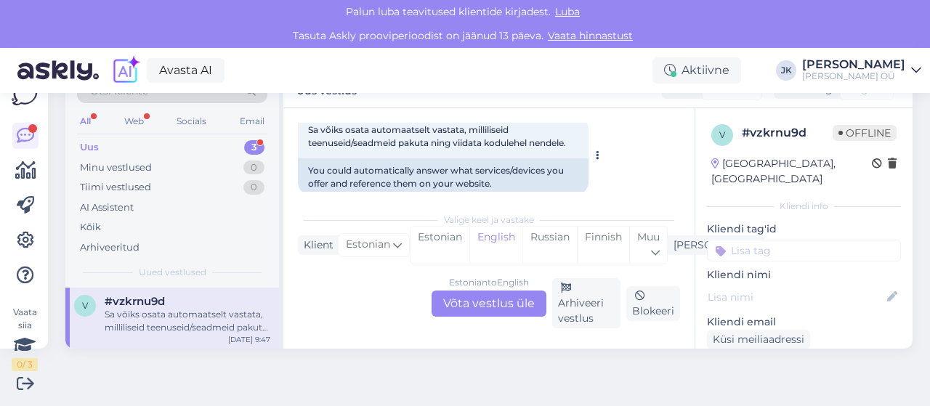
scroll to position [494, 0]
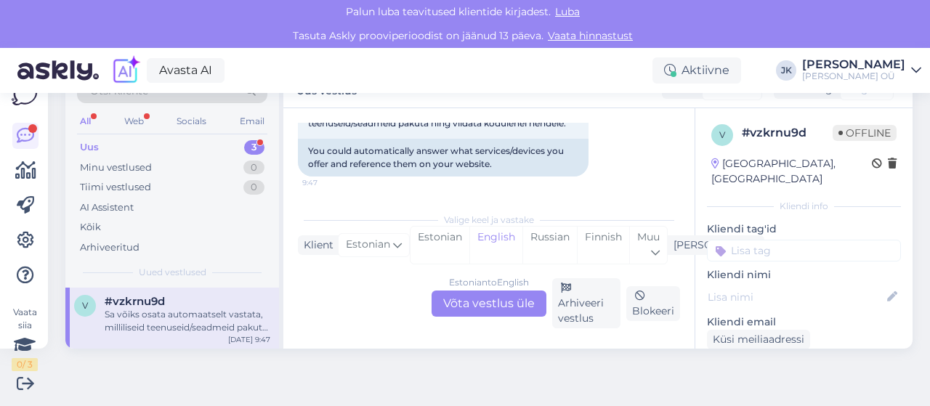
click at [475, 304] on div "Estonian to English Võta vestlus üle" at bounding box center [489, 304] width 115 height 26
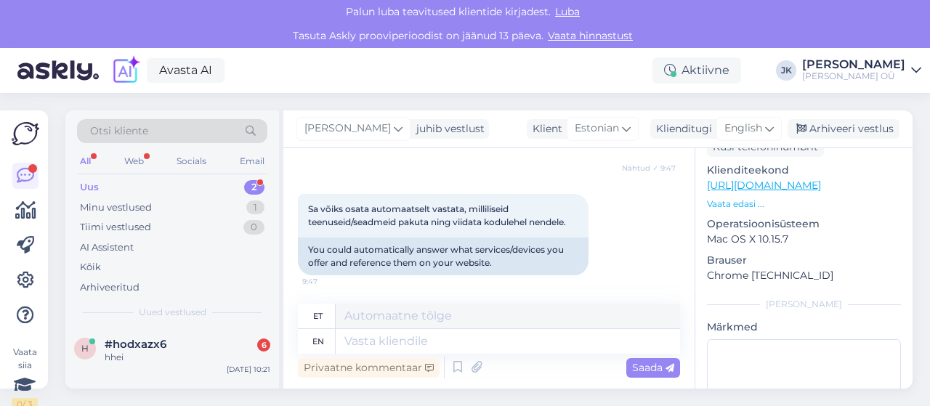
scroll to position [287, 0]
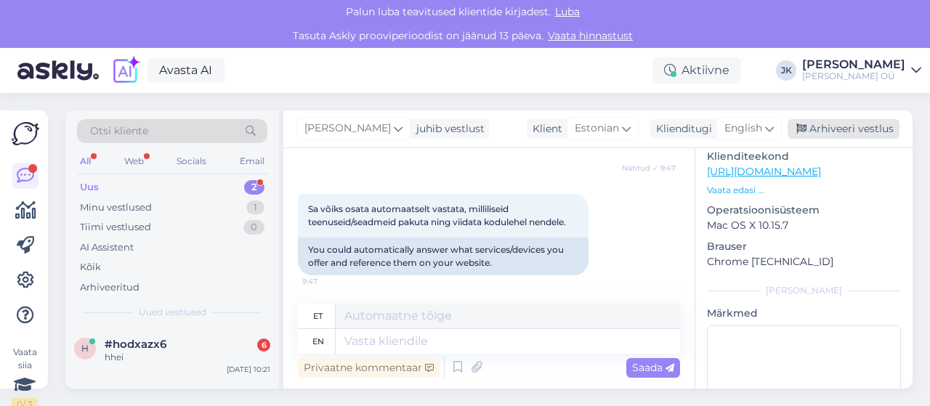
click at [854, 133] on div "Arhiveeri vestlus" at bounding box center [844, 129] width 112 height 20
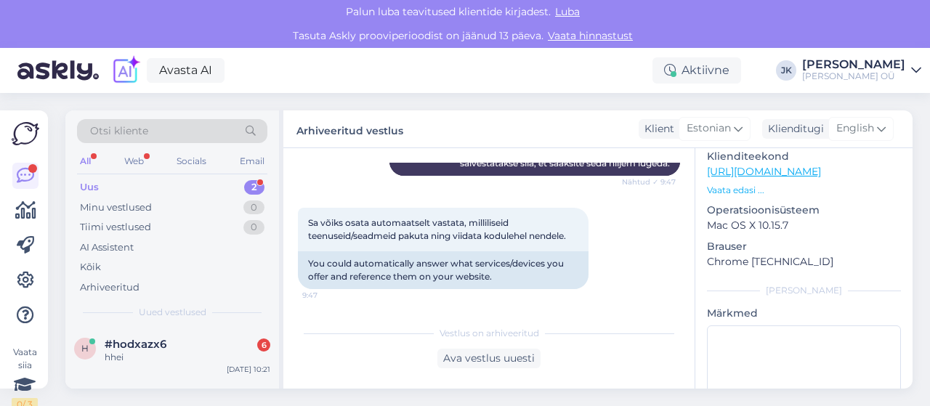
scroll to position [421, 0]
click at [172, 344] on div "#hodxazx6 6" at bounding box center [188, 344] width 166 height 13
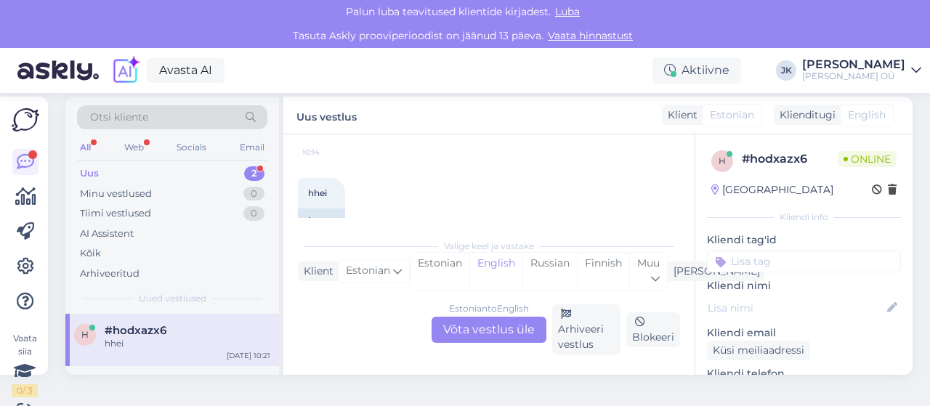
scroll to position [0, 0]
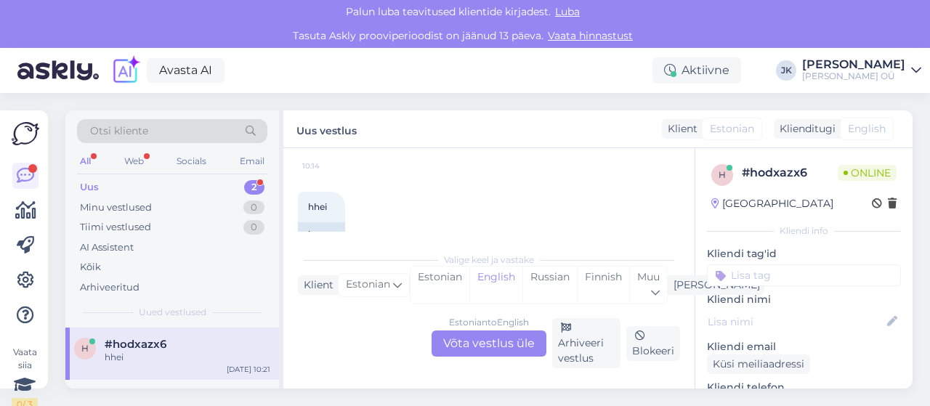
click at [466, 337] on div "Estonian to English Võta vestlus üle" at bounding box center [489, 344] width 115 height 26
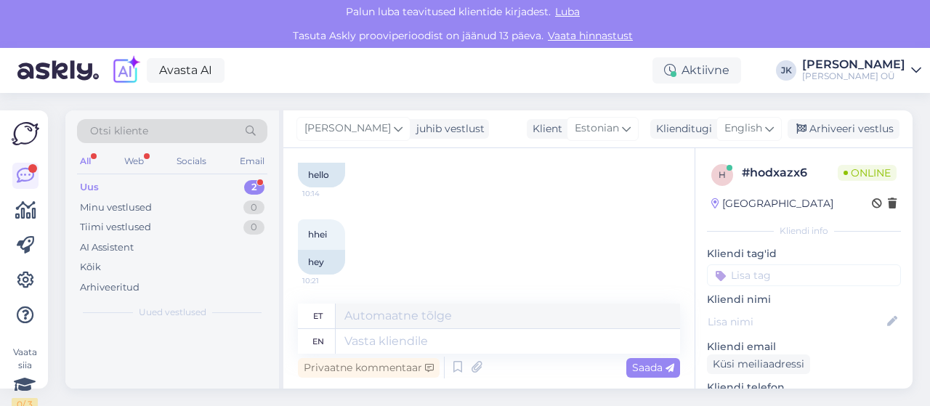
scroll to position [794, 0]
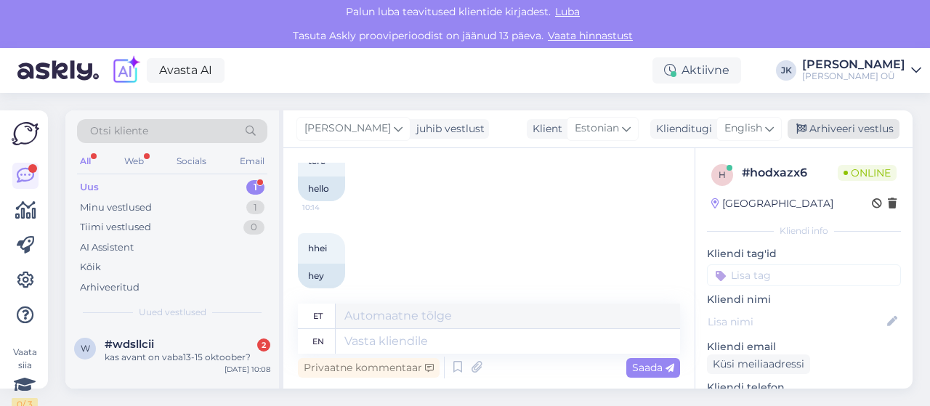
click at [850, 133] on div "Arhiveeri vestlus" at bounding box center [844, 129] width 112 height 20
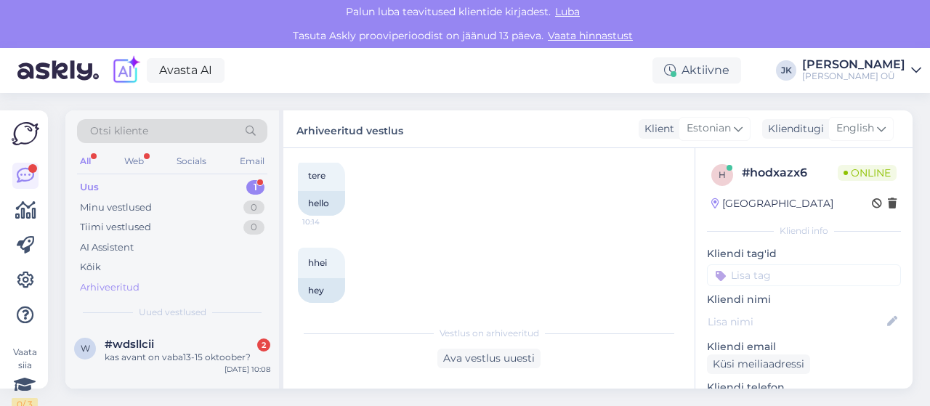
scroll to position [40, 0]
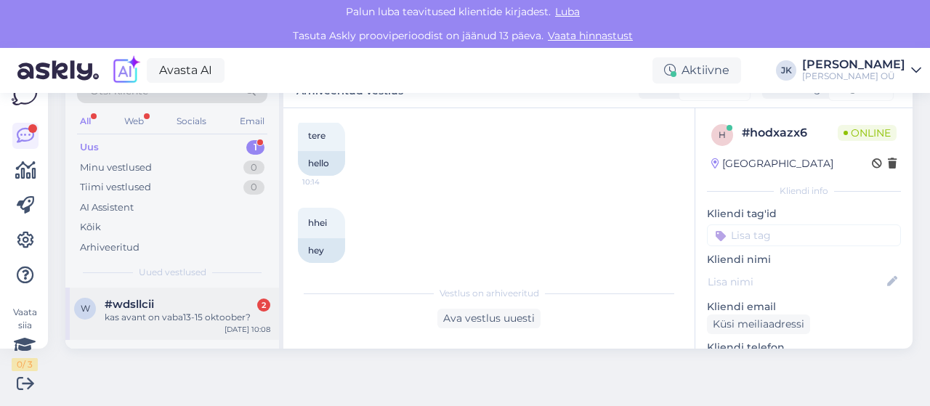
click at [198, 316] on div "kas avant on vaba13-15 oktoober?" at bounding box center [188, 317] width 166 height 13
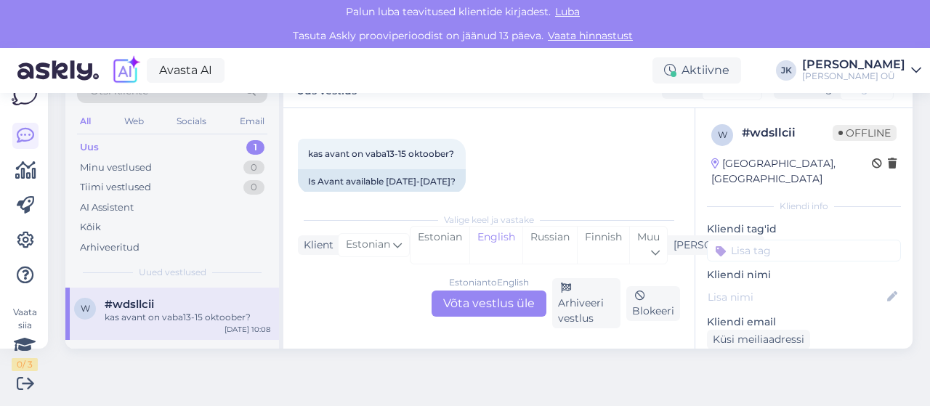
scroll to position [0, 0]
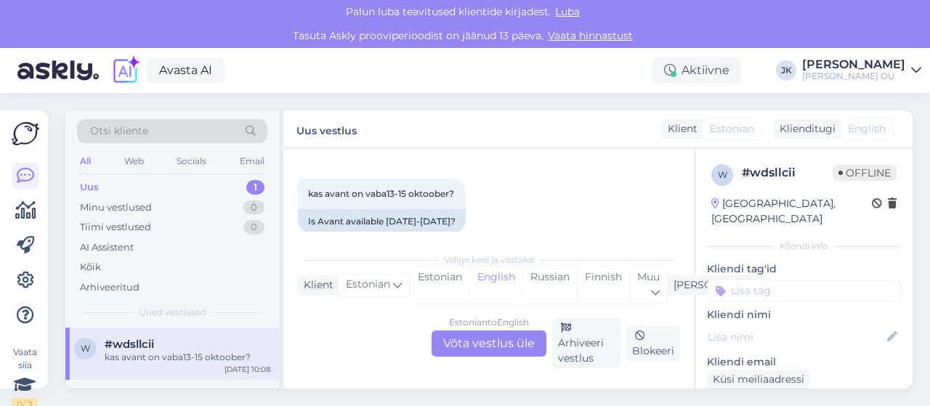
click at [493, 341] on div "Estonian to English Võta vestlus üle" at bounding box center [489, 344] width 115 height 26
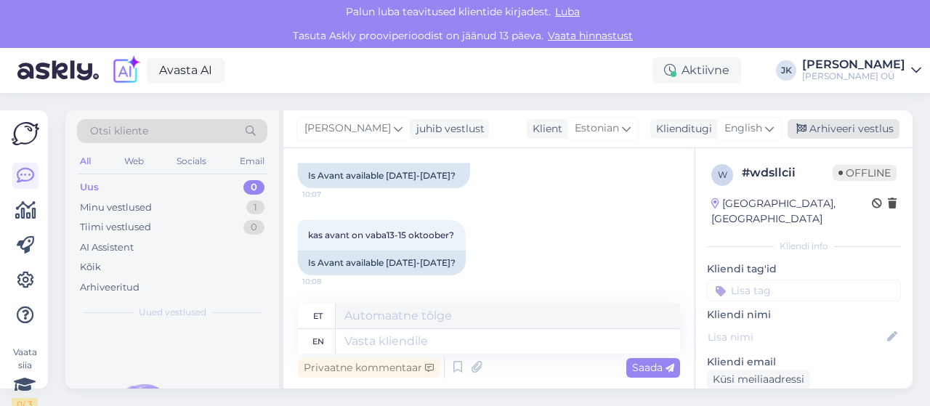
click at [849, 132] on div "Arhiveeri vestlus" at bounding box center [844, 129] width 112 height 20
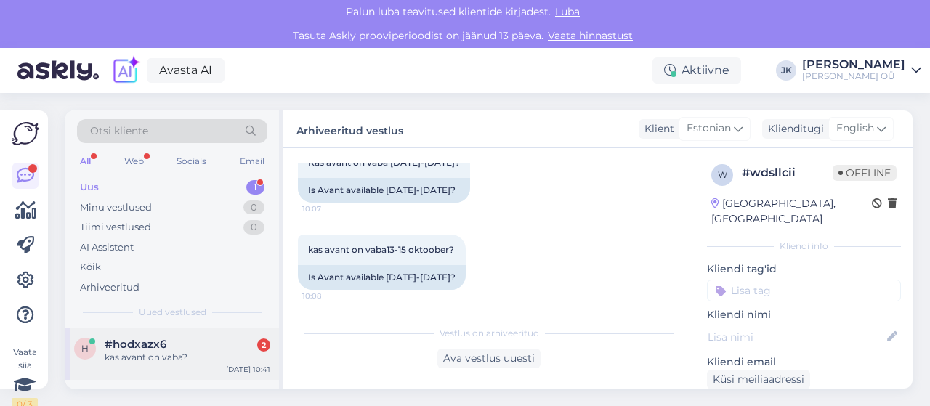
click at [134, 345] on span "#hodxazx6" at bounding box center [136, 344] width 62 height 13
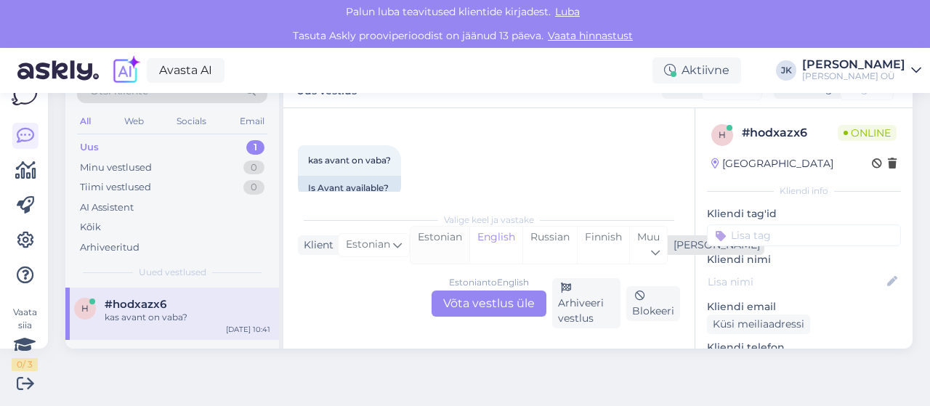
scroll to position [1027, 0]
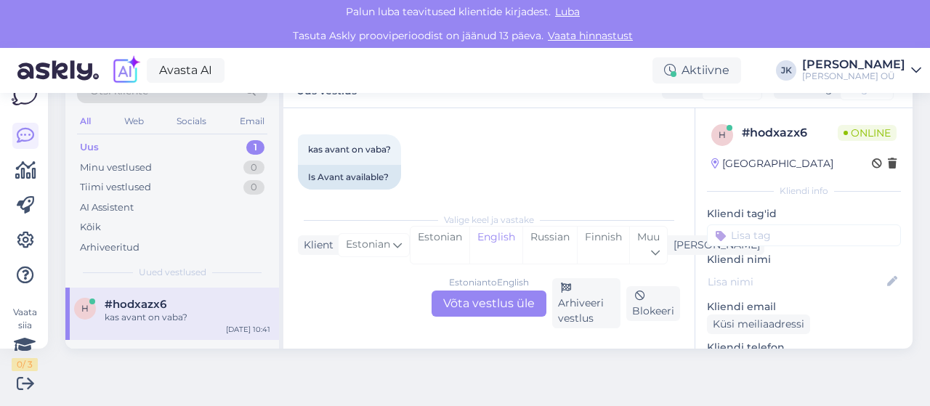
click at [489, 309] on div "Estonian to English Võta vestlus üle" at bounding box center [489, 304] width 115 height 26
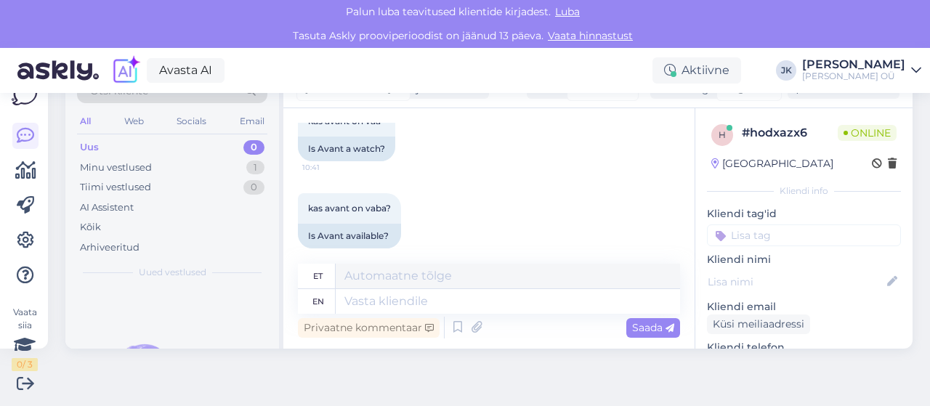
scroll to position [0, 0]
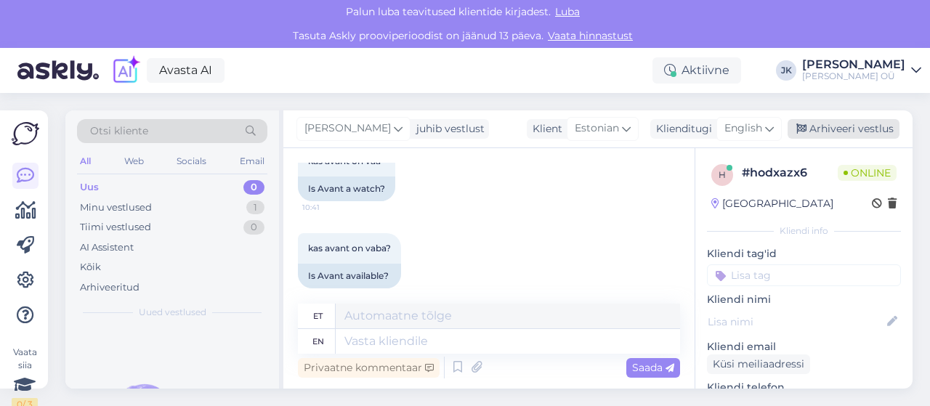
click at [838, 126] on div "Arhiveeri vestlus" at bounding box center [844, 129] width 112 height 20
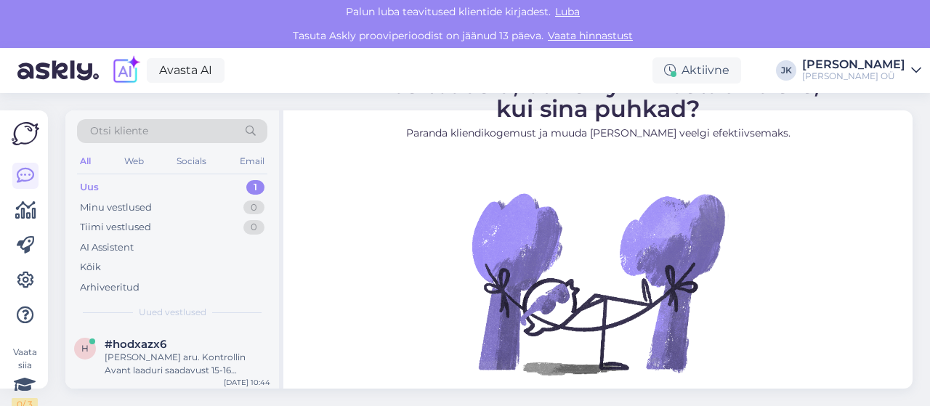
click at [103, 187] on div "Uus 1" at bounding box center [172, 187] width 190 height 20
click at [147, 352] on div "[PERSON_NAME] aru. Kontrollin Avant laaduri saadavust 15-16 oktoobriks." at bounding box center [188, 364] width 166 height 26
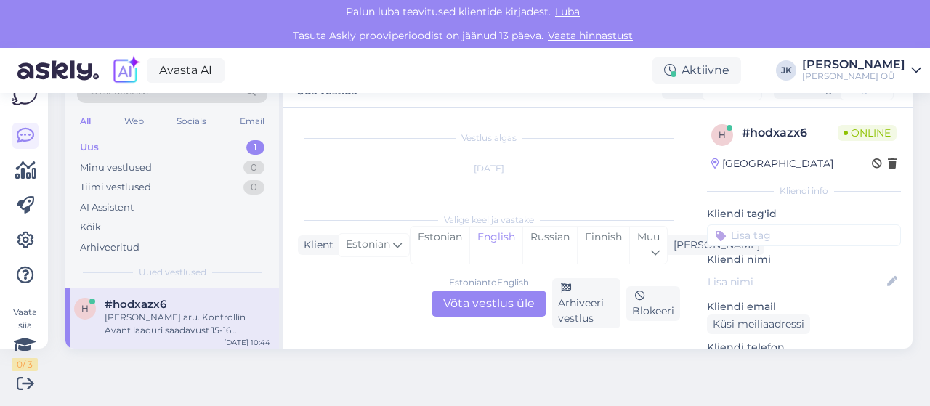
scroll to position [1327, 0]
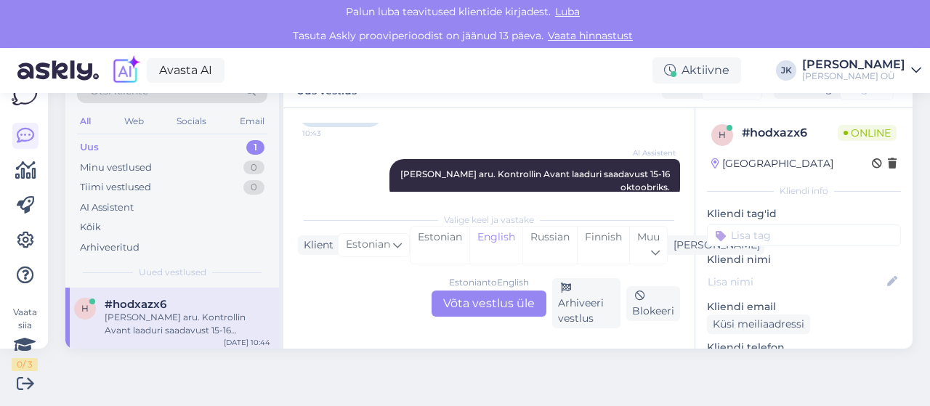
click at [474, 302] on div "Estonian to English Võta vestlus üle" at bounding box center [489, 304] width 115 height 26
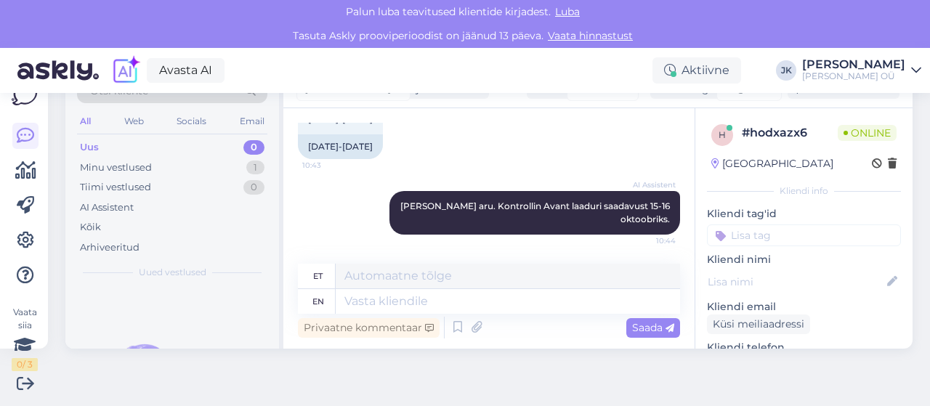
scroll to position [1268, 0]
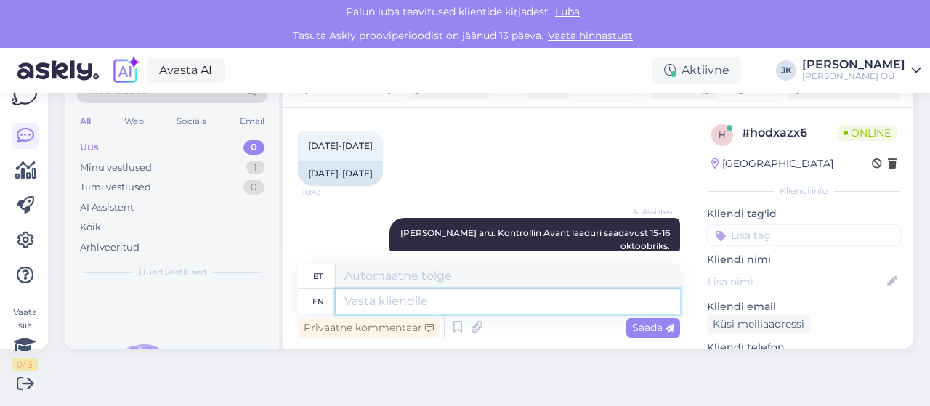
click at [401, 300] on textarea at bounding box center [508, 301] width 344 height 25
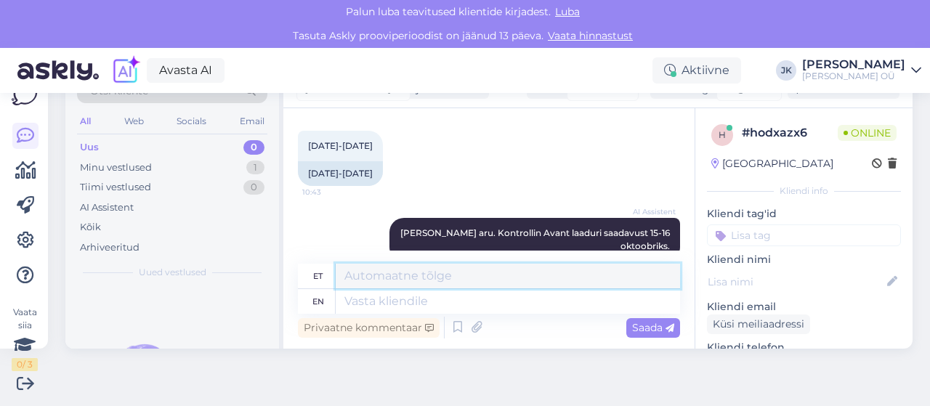
click at [401, 274] on textarea at bounding box center [508, 276] width 344 height 25
type textarea "tere. jah sellel kuupäeval on saadavus"
click at [639, 332] on span "Saada" at bounding box center [653, 327] width 42 height 13
click at [639, 323] on span "Saada" at bounding box center [653, 327] width 42 height 13
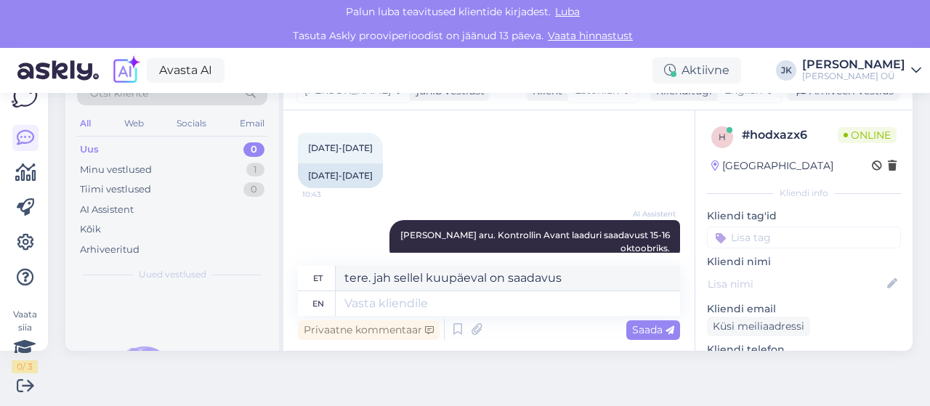
scroll to position [40, 0]
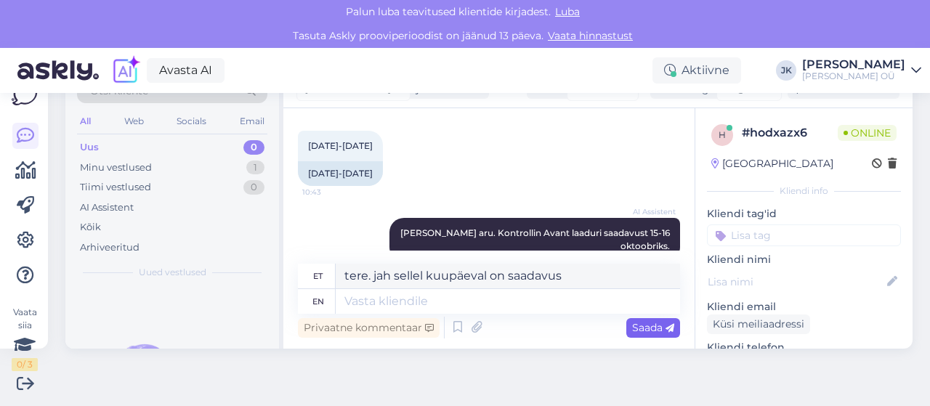
click at [641, 324] on span "Saada" at bounding box center [653, 327] width 42 height 13
click at [632, 331] on span "Saada" at bounding box center [653, 327] width 42 height 13
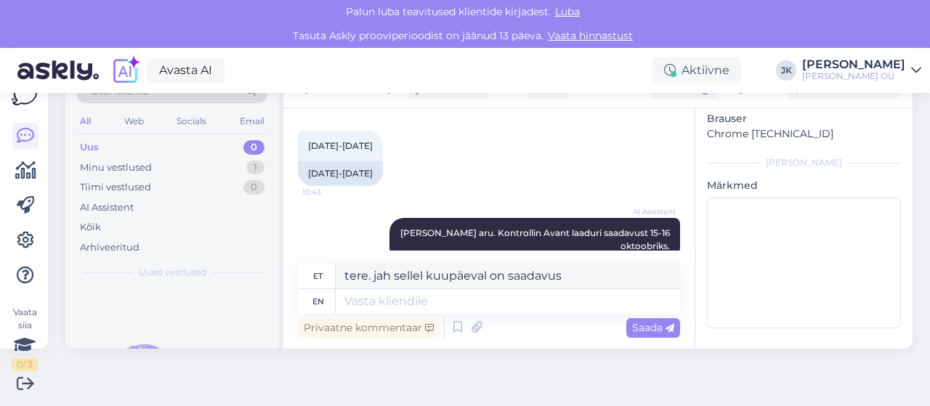
scroll to position [287, 0]
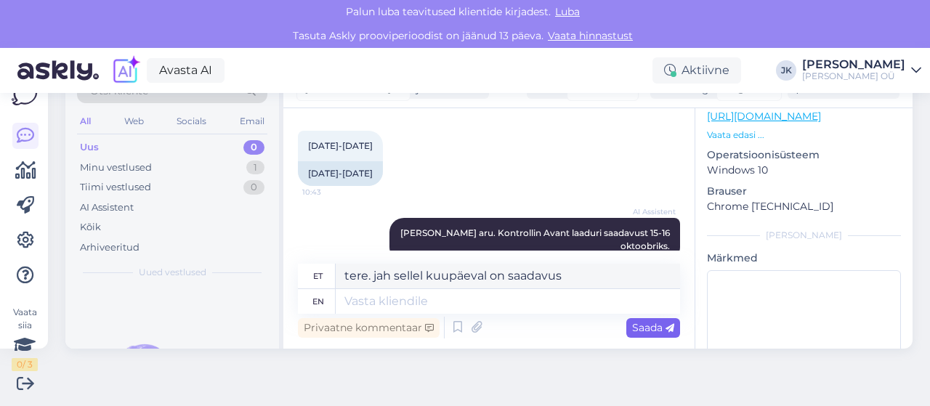
click at [635, 323] on span "Saada" at bounding box center [653, 327] width 42 height 13
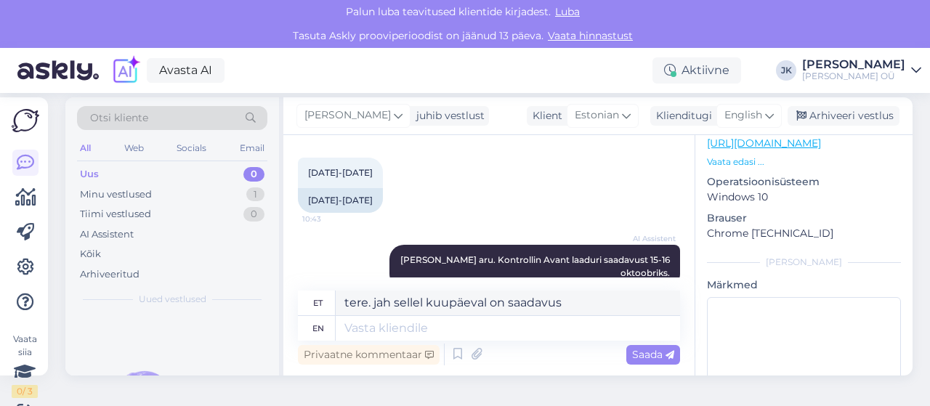
scroll to position [0, 0]
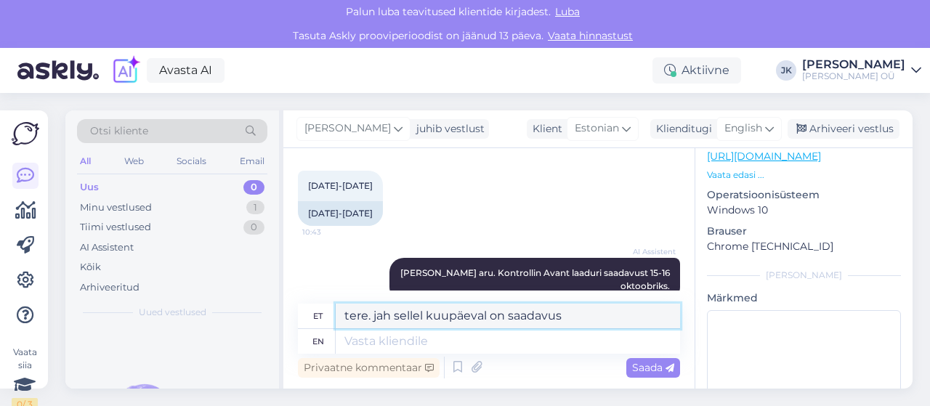
click at [593, 309] on textarea "tere. jah sellel kuupäeval on saadavus" at bounding box center [508, 316] width 344 height 25
click at [626, 361] on div "Saada" at bounding box center [653, 368] width 54 height 20
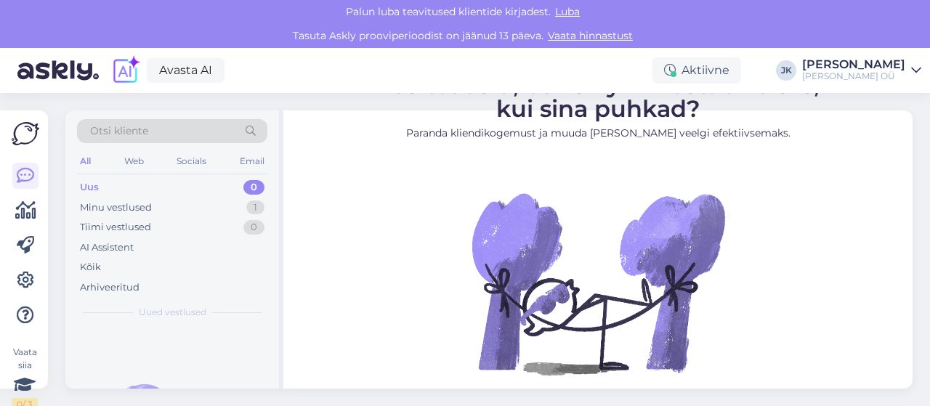
scroll to position [7, 0]
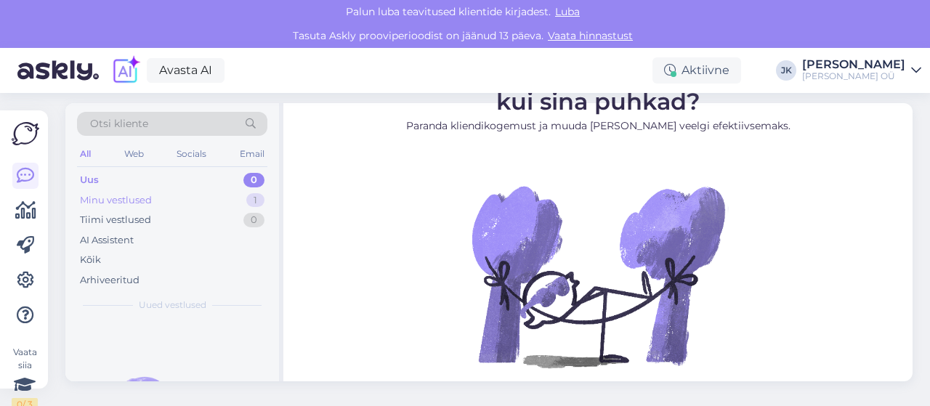
click at [144, 200] on div "Minu vestlused" at bounding box center [116, 200] width 72 height 15
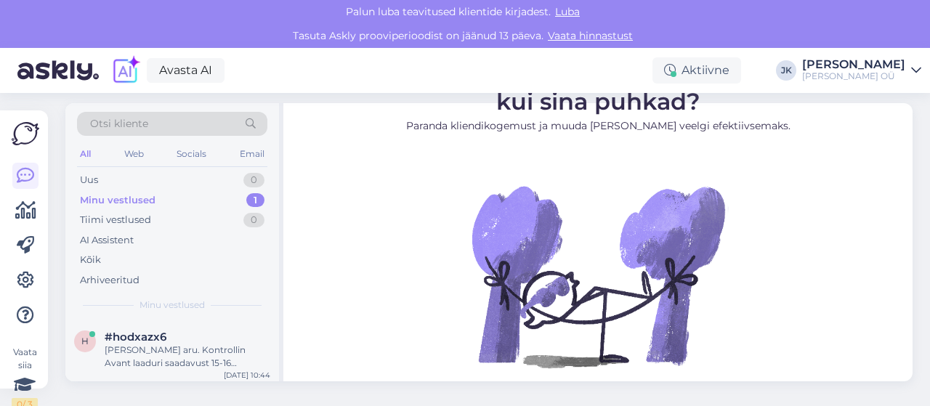
scroll to position [40, 0]
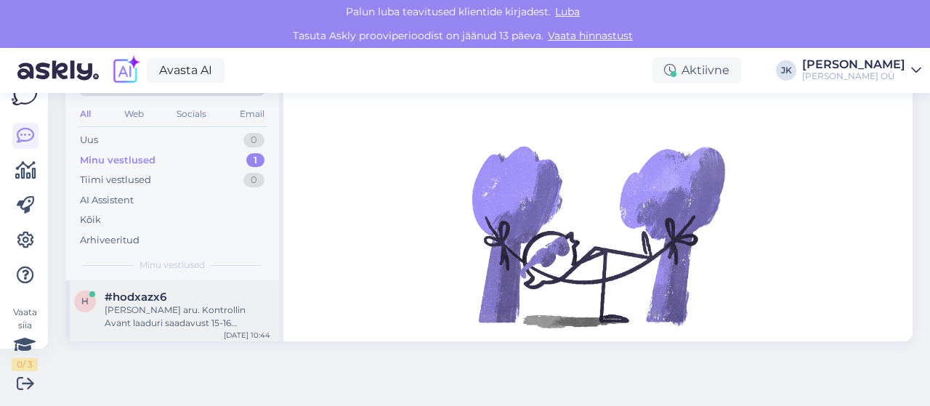
click at [182, 294] on div "#hodxazx6" at bounding box center [188, 297] width 166 height 13
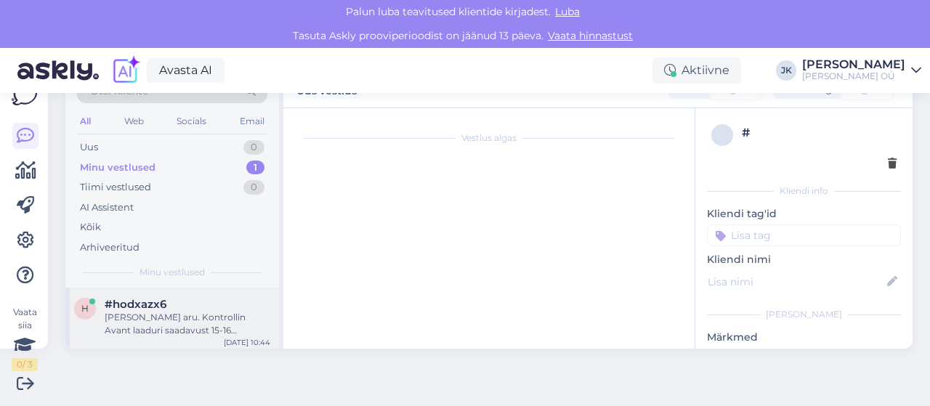
scroll to position [1268, 0]
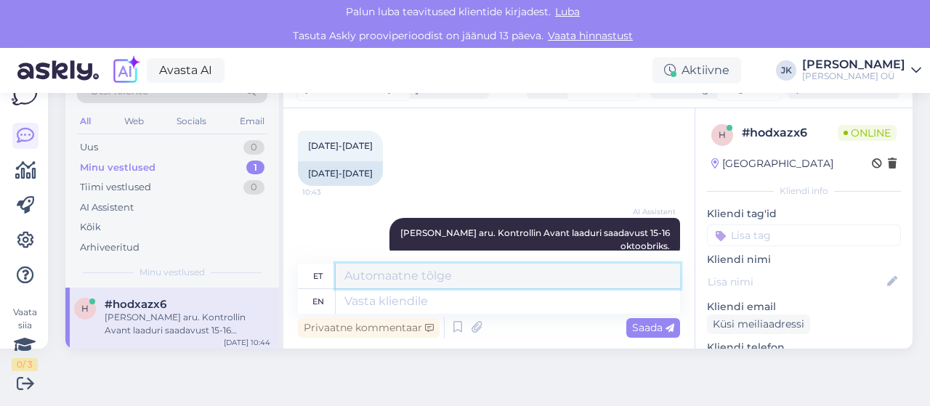
click at [435, 278] on textarea at bounding box center [508, 276] width 344 height 25
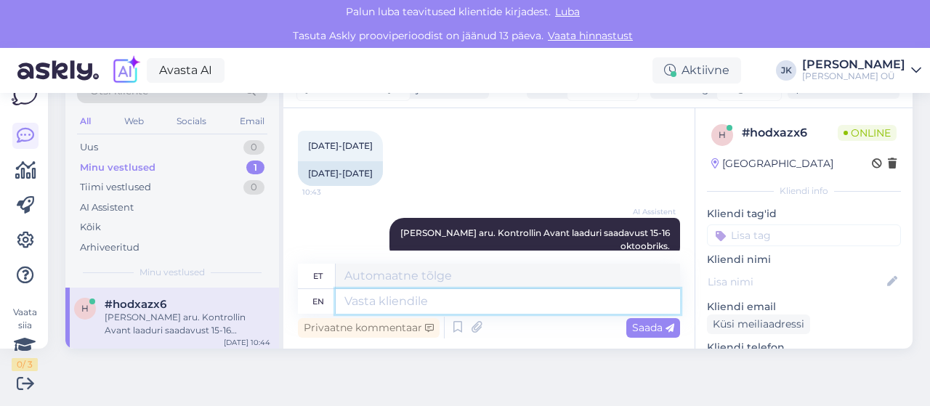
click at [429, 303] on textarea at bounding box center [508, 301] width 344 height 25
type textarea "d"
type textarea "Ja"
type textarea "J"
type textarea "Jah"
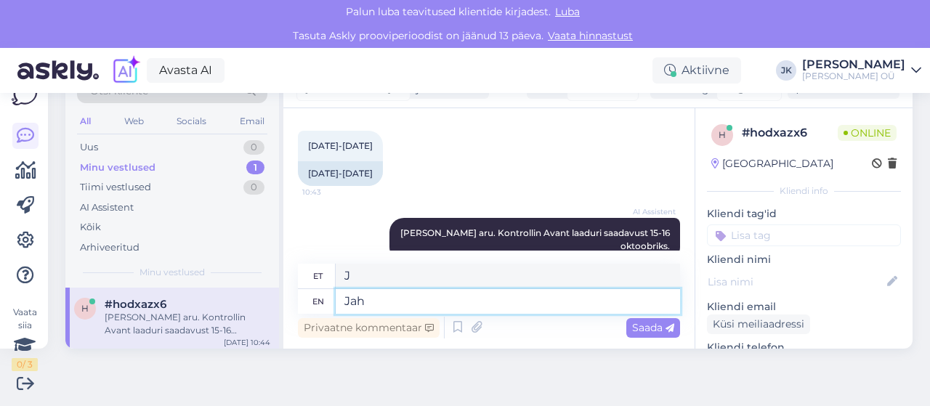
type textarea "Jah"
type textarea "Jah on"
type textarea "Jah edasi"
type textarea "Jah"
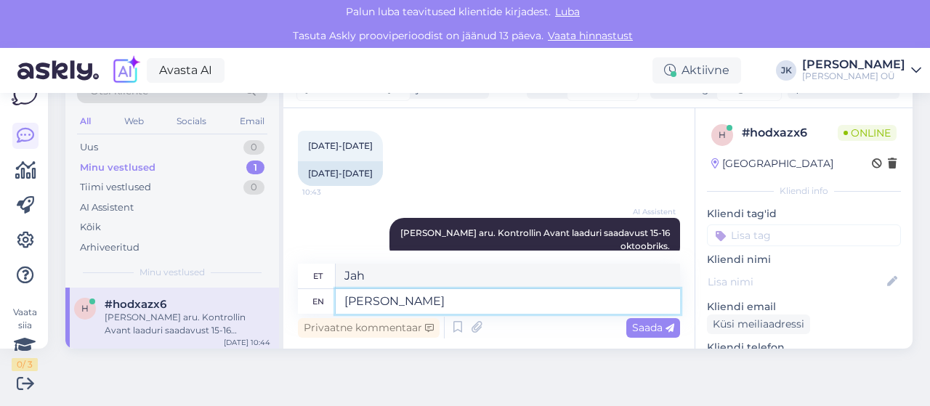
type textarea "J"
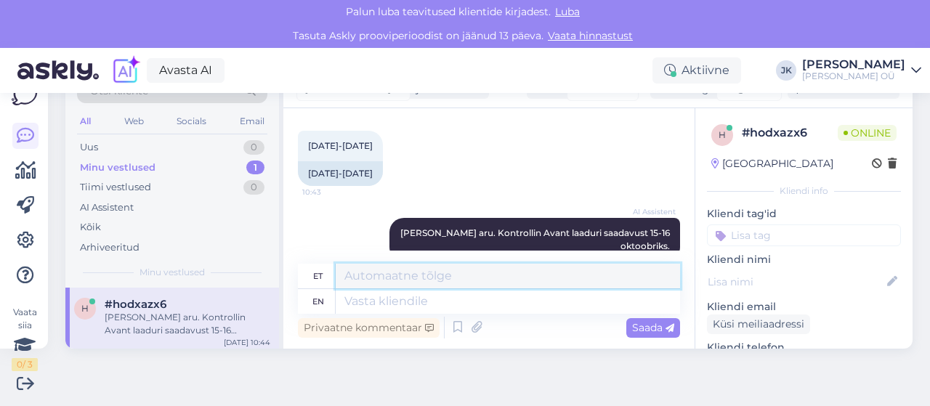
click at [416, 278] on textarea at bounding box center [508, 276] width 344 height 25
type textarea "Jah on saadaval"
click at [631, 320] on div "Saada" at bounding box center [653, 328] width 54 height 20
click at [649, 329] on span "Saada" at bounding box center [653, 327] width 42 height 13
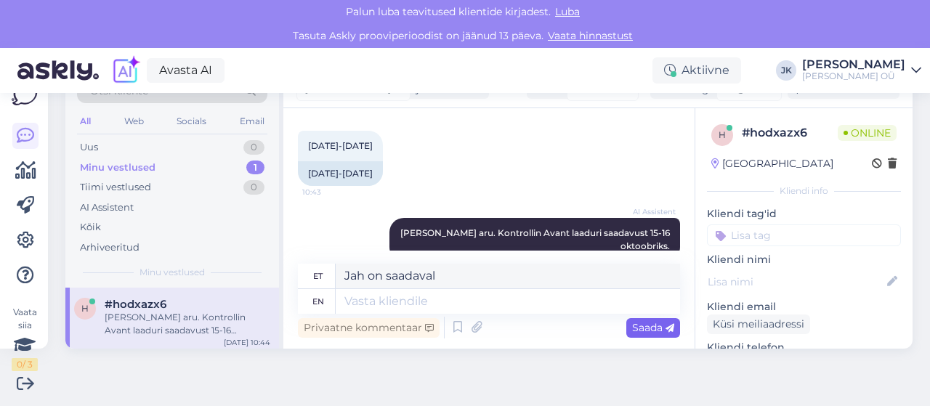
click at [633, 329] on span "Saada" at bounding box center [653, 327] width 42 height 13
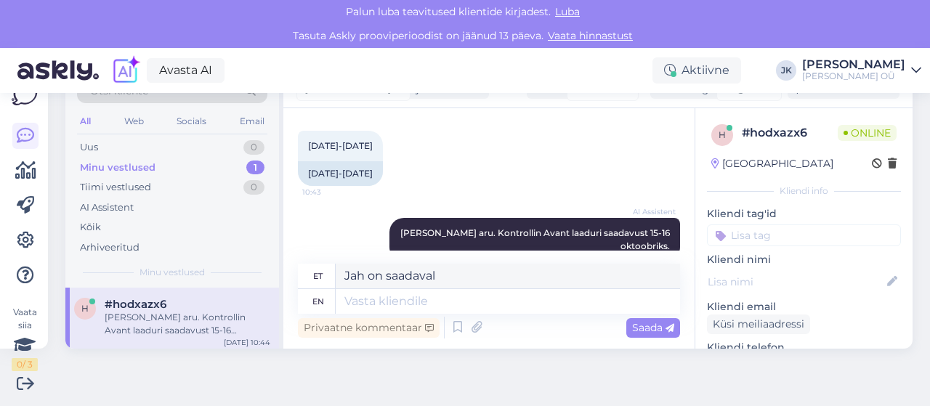
scroll to position [0, 0]
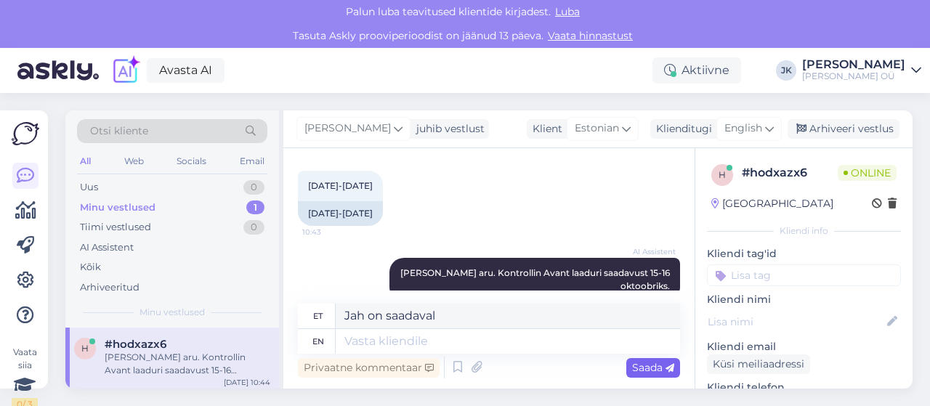
click at [634, 371] on span "Saada" at bounding box center [653, 367] width 42 height 13
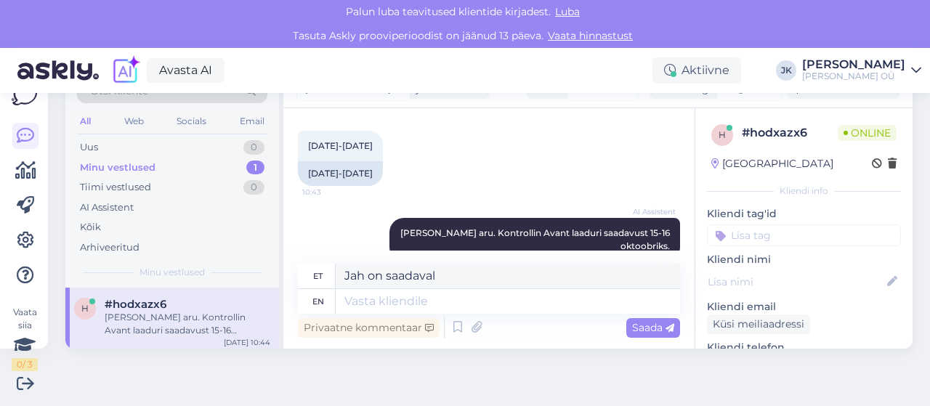
click at [612, 328] on div "Privaatne kommentaar Saada" at bounding box center [489, 328] width 382 height 28
click at [632, 329] on span "Saada" at bounding box center [653, 327] width 42 height 13
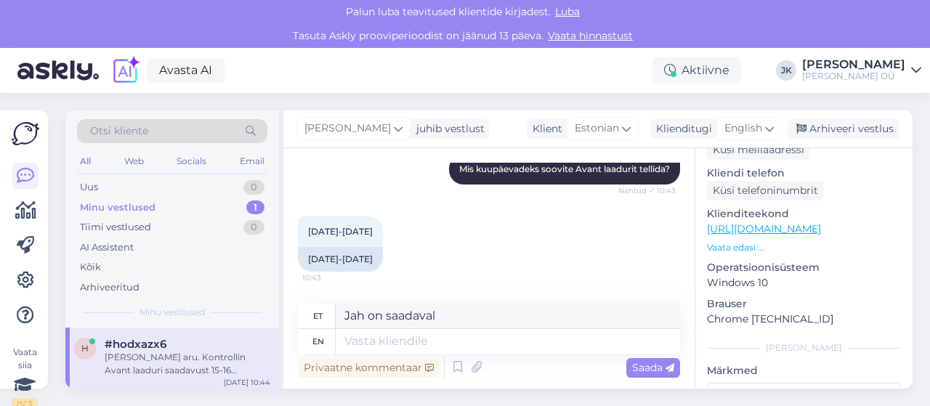
scroll to position [1268, 0]
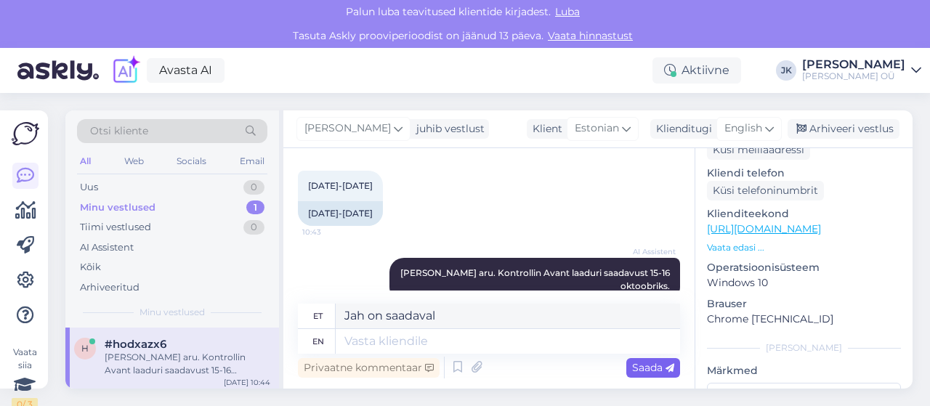
click at [632, 368] on span "Saada" at bounding box center [653, 367] width 42 height 13
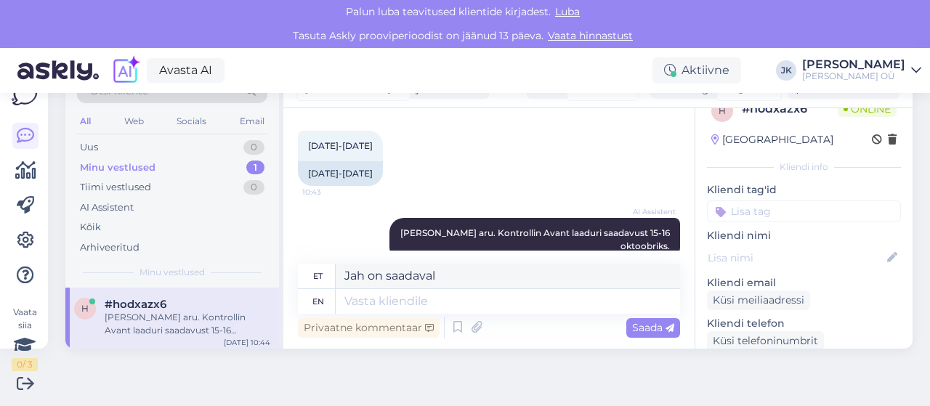
scroll to position [0, 0]
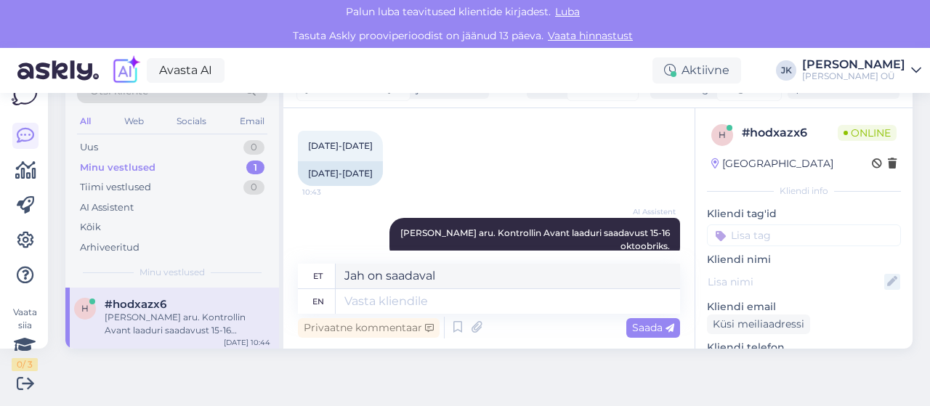
click at [884, 280] on icon at bounding box center [892, 282] width 16 height 16
click at [822, 280] on input at bounding box center [795, 282] width 159 height 16
type input "proov"
click at [830, 259] on p "Kliendi nimi" at bounding box center [804, 259] width 194 height 15
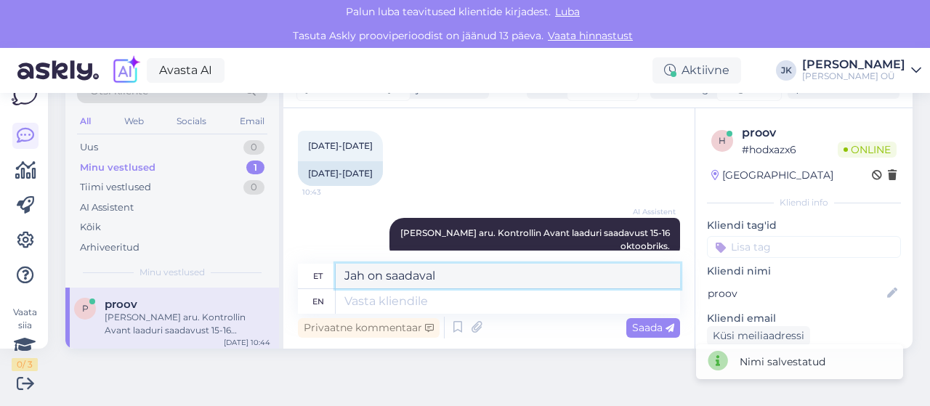
click at [466, 273] on textarea "Jah on saadaval" at bounding box center [508, 276] width 344 height 25
click at [629, 339] on div "Privaatne kommentaar Saada" at bounding box center [489, 328] width 382 height 28
click at [632, 325] on span "Saada" at bounding box center [653, 327] width 42 height 13
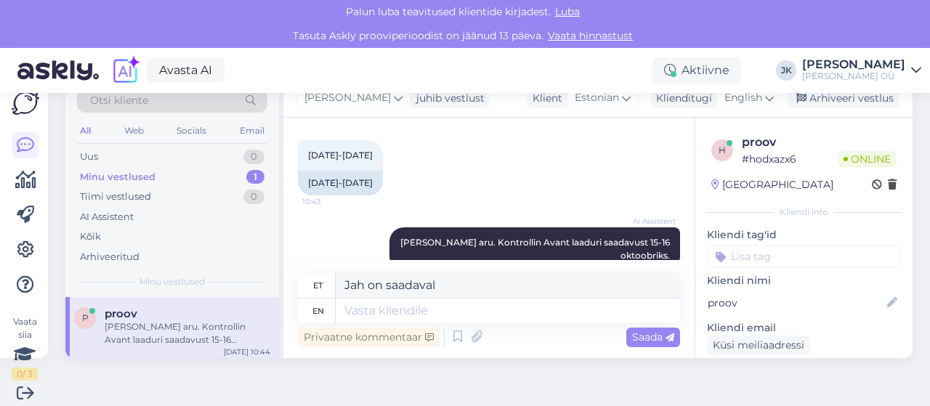
scroll to position [40, 0]
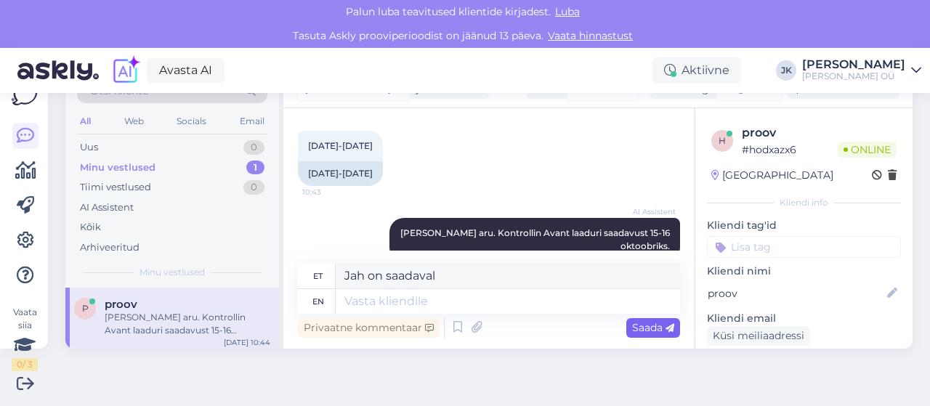
click at [633, 328] on span "Saada" at bounding box center [653, 327] width 42 height 13
click at [577, 263] on div "Vestlus algas Oct 10 2025 Kus tegusete? 10:02 Where do you work? AI Assistent T…" at bounding box center [488, 228] width 411 height 240
click at [575, 280] on textarea "Jah on saadaval" at bounding box center [508, 276] width 344 height 25
click at [634, 333] on div "Saada" at bounding box center [653, 328] width 54 height 20
click at [634, 331] on span "Saada" at bounding box center [653, 327] width 42 height 13
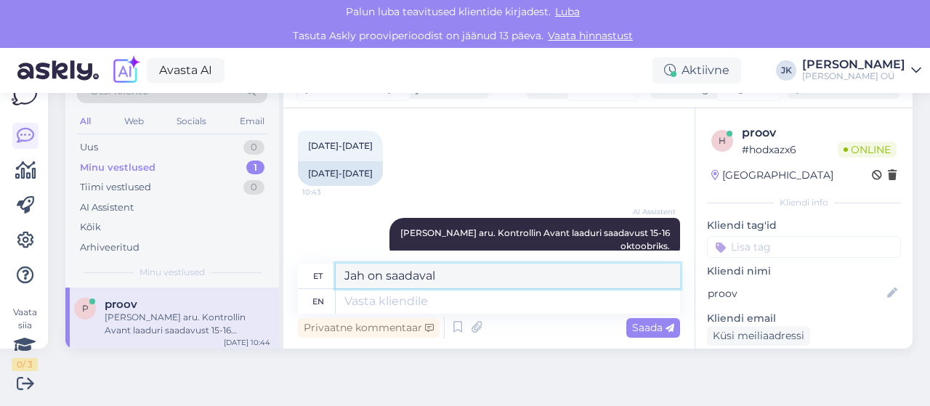
click at [574, 280] on textarea "Jah on saadaval" at bounding box center [508, 276] width 344 height 25
click at [632, 328] on span "Saada" at bounding box center [653, 327] width 42 height 13
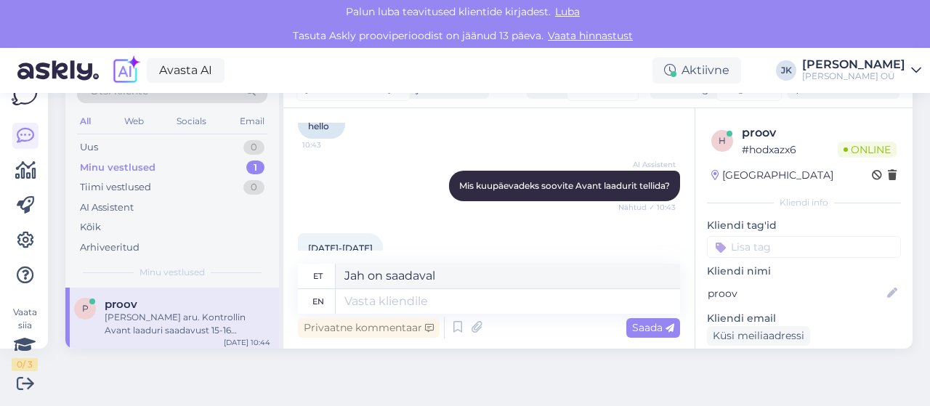
scroll to position [1268, 0]
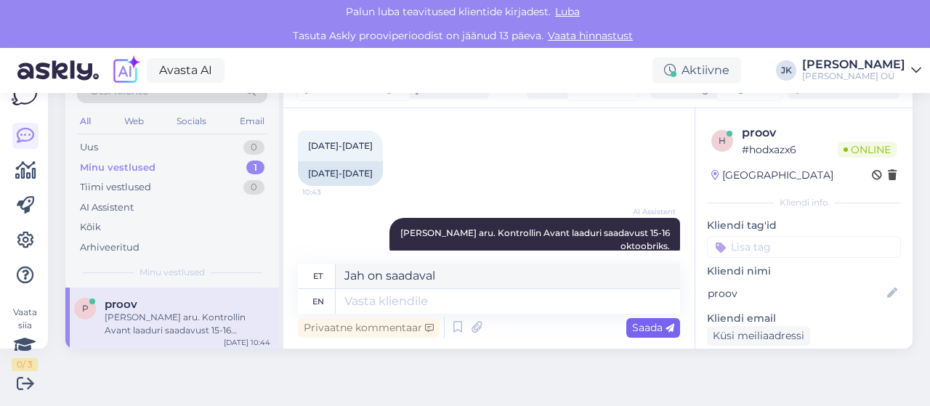
click at [644, 326] on span "Saada" at bounding box center [653, 327] width 42 height 13
click at [632, 326] on span "Saada" at bounding box center [653, 327] width 42 height 13
click at [632, 331] on span "Saada" at bounding box center [653, 327] width 42 height 13
click at [650, 328] on span "Saada" at bounding box center [653, 327] width 42 height 13
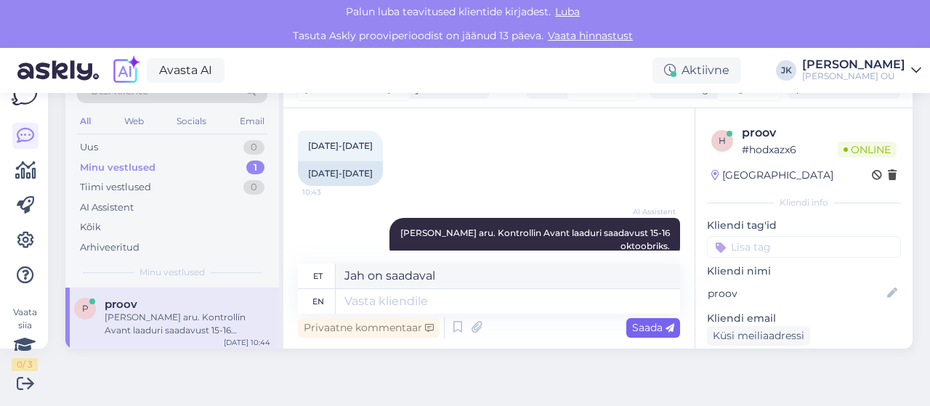
click at [650, 328] on span "Saada" at bounding box center [653, 327] width 42 height 13
click at [638, 323] on span "Saada" at bounding box center [653, 327] width 42 height 13
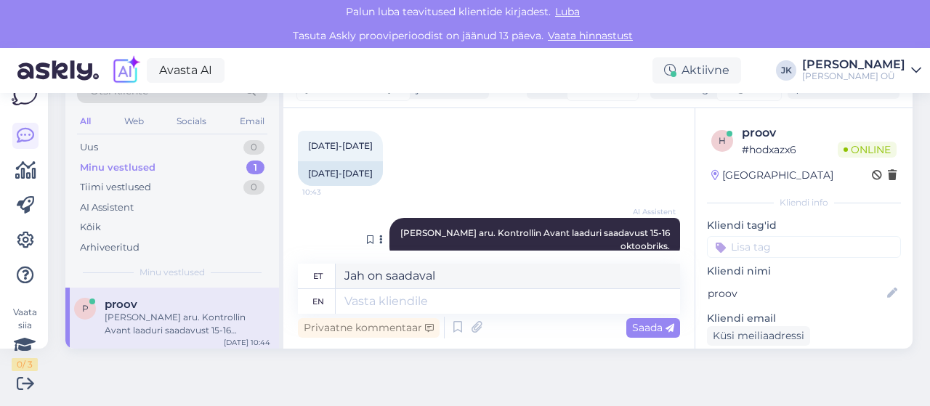
scroll to position [0, 0]
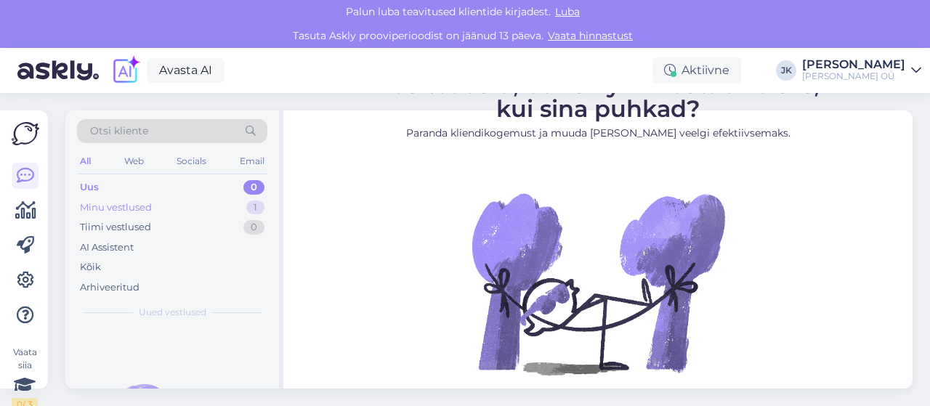
click at [116, 202] on div "Minu vestlused" at bounding box center [116, 208] width 72 height 15
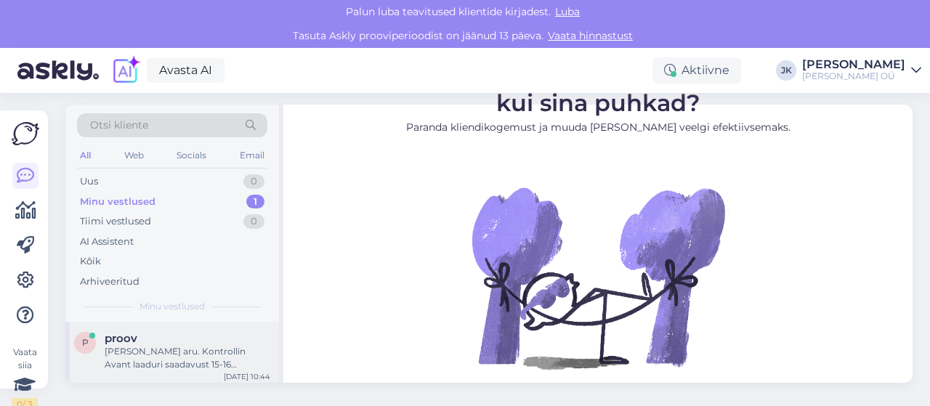
scroll to position [7, 0]
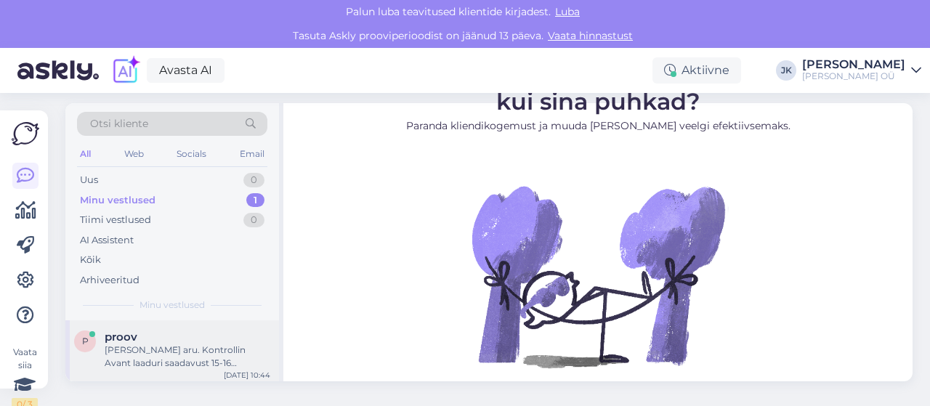
click at [209, 333] on div "proov" at bounding box center [188, 337] width 166 height 13
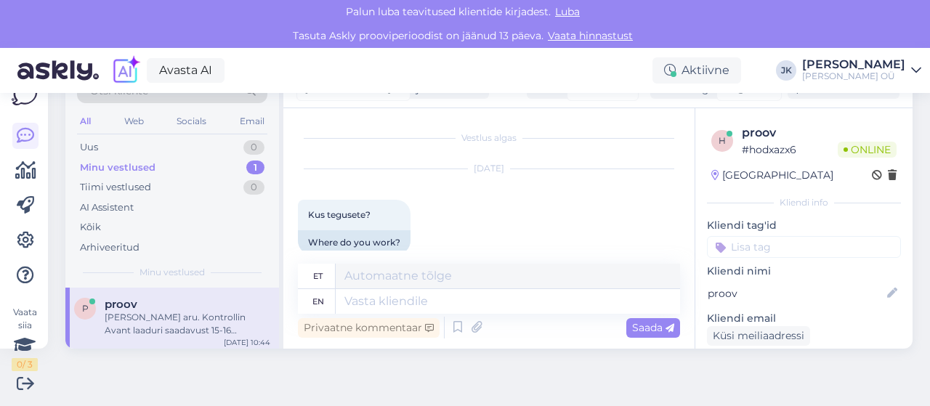
scroll to position [1268, 0]
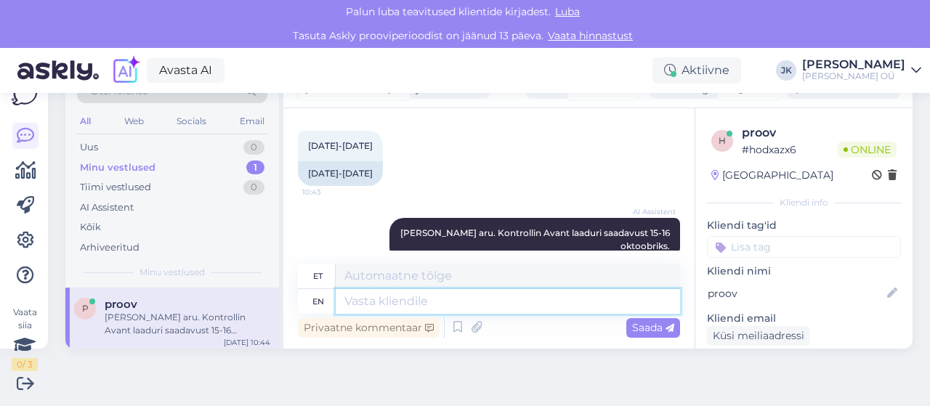
click at [444, 302] on textarea at bounding box center [508, 301] width 344 height 25
type textarea "Ja"
type textarea "Jah"
type textarea "Jah on s"
type textarea "Jah edasi"
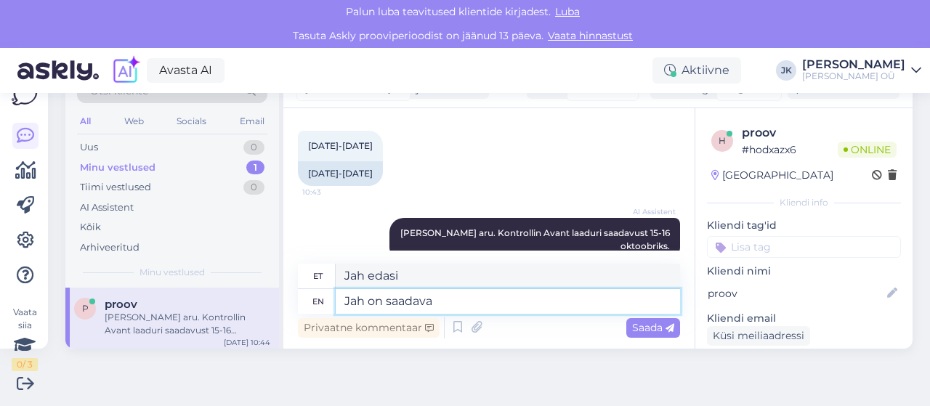
type textarea "Jah on saadaval"
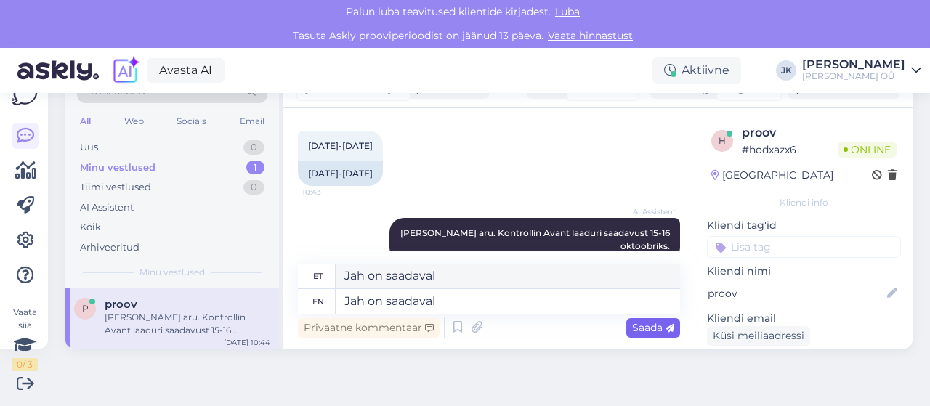
click at [632, 329] on span "Saada" at bounding box center [653, 327] width 42 height 13
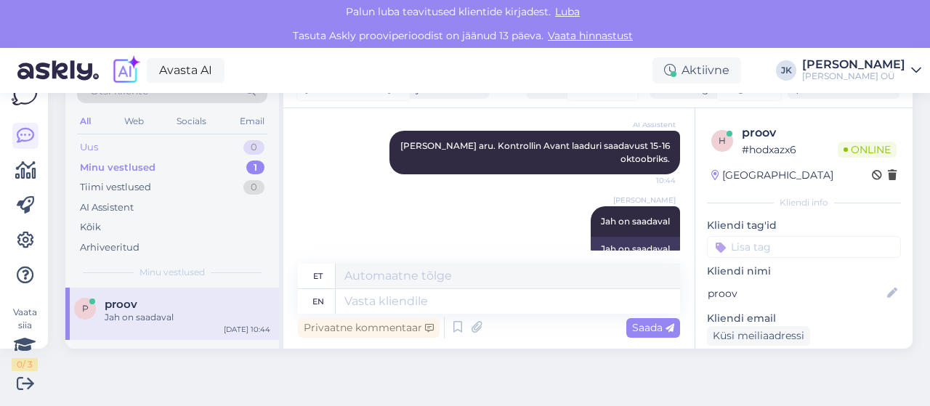
click at [81, 147] on div "Uus" at bounding box center [89, 147] width 18 height 15
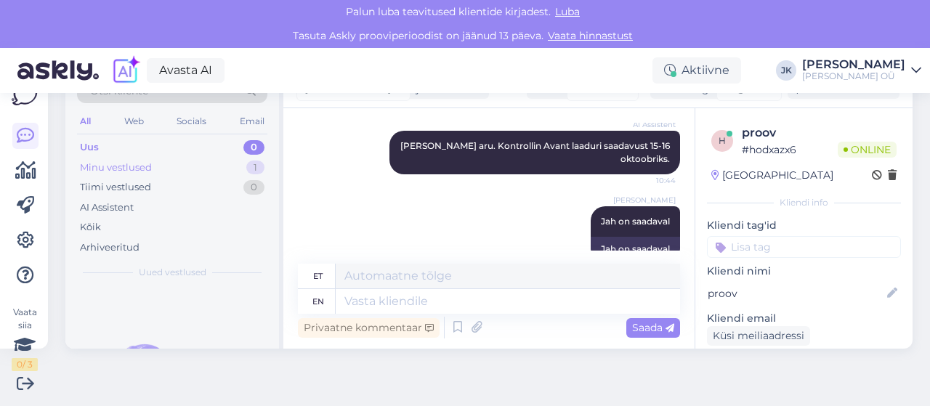
click at [93, 166] on div "Minu vestlused" at bounding box center [116, 168] width 72 height 15
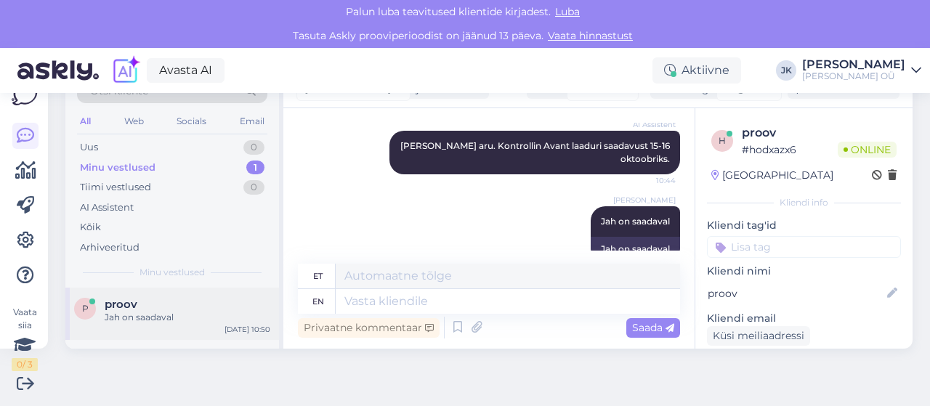
click at [142, 307] on div "proov" at bounding box center [188, 304] width 166 height 13
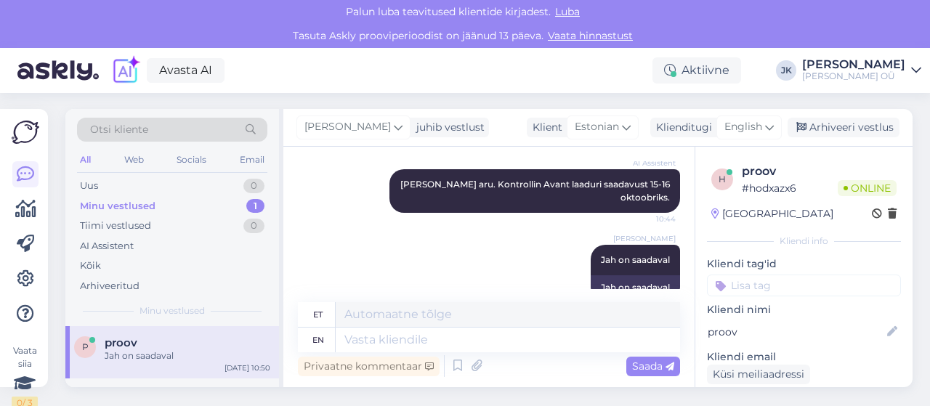
scroll to position [0, 0]
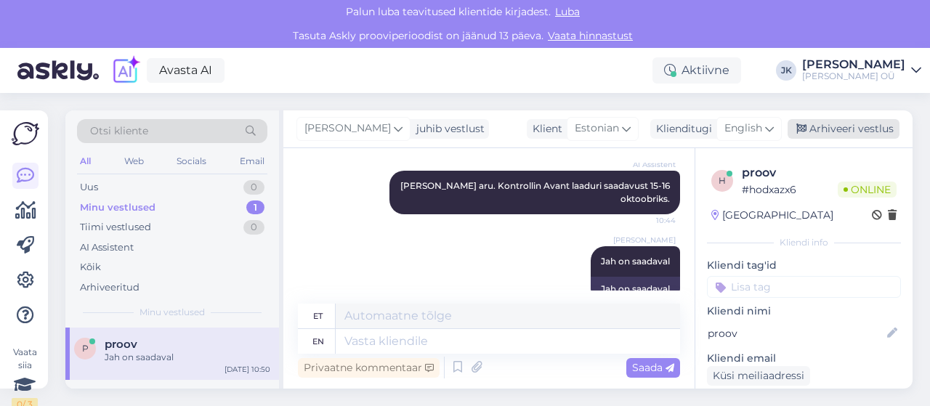
click at [836, 128] on div "Arhiveeri vestlus" at bounding box center [844, 129] width 112 height 20
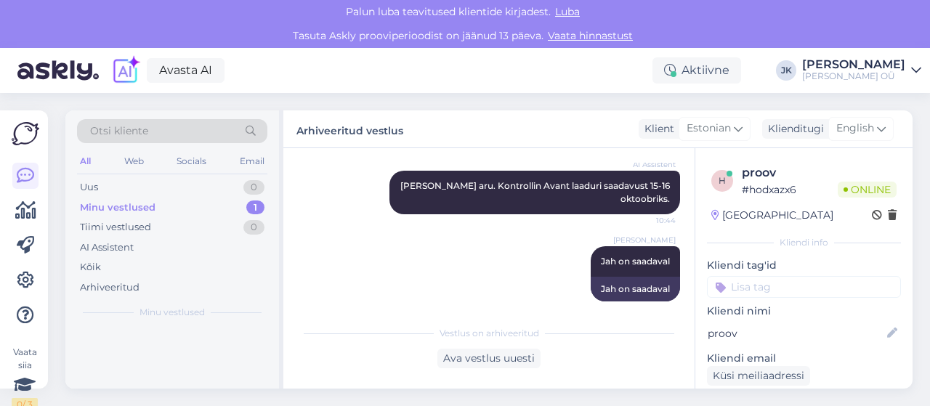
scroll to position [1341, 0]
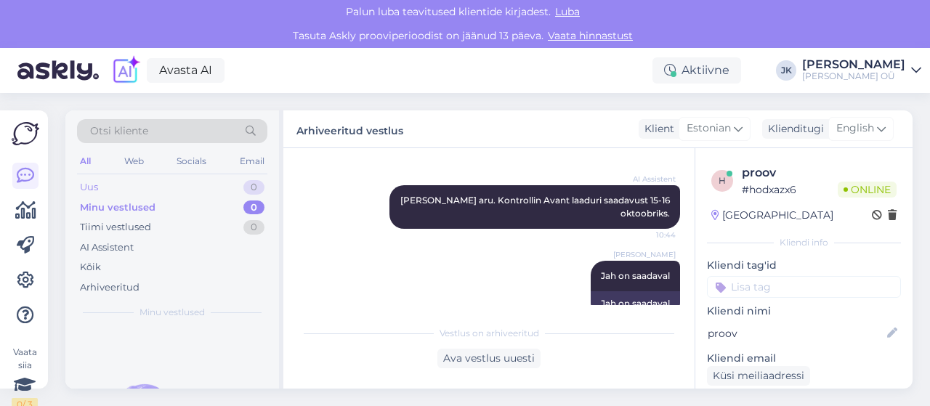
click at [96, 185] on div "Uus" at bounding box center [89, 187] width 18 height 15
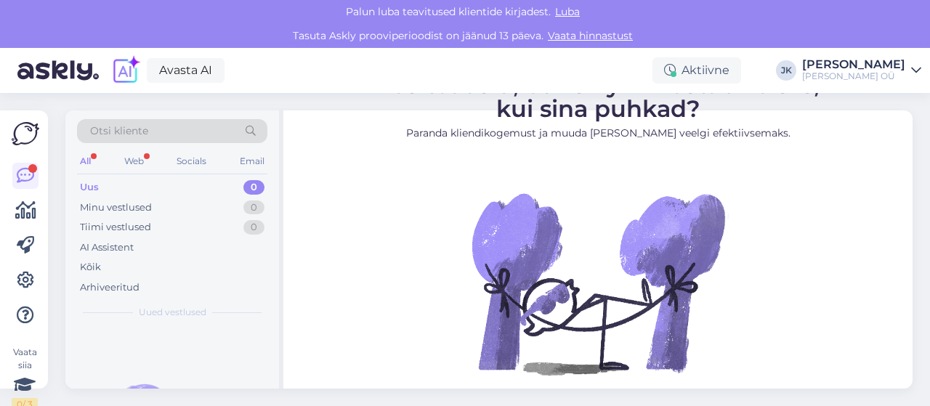
click at [144, 183] on div "Uus 0" at bounding box center [172, 187] width 190 height 20
click at [22, 267] on link at bounding box center [25, 280] width 26 height 26
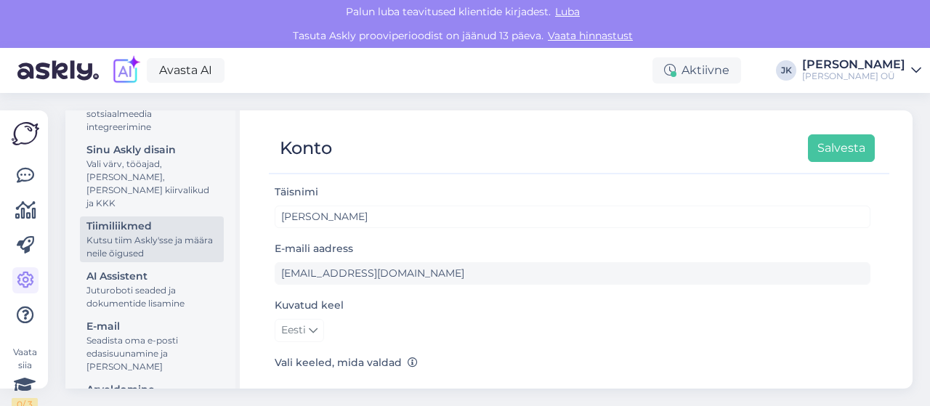
scroll to position [218, 0]
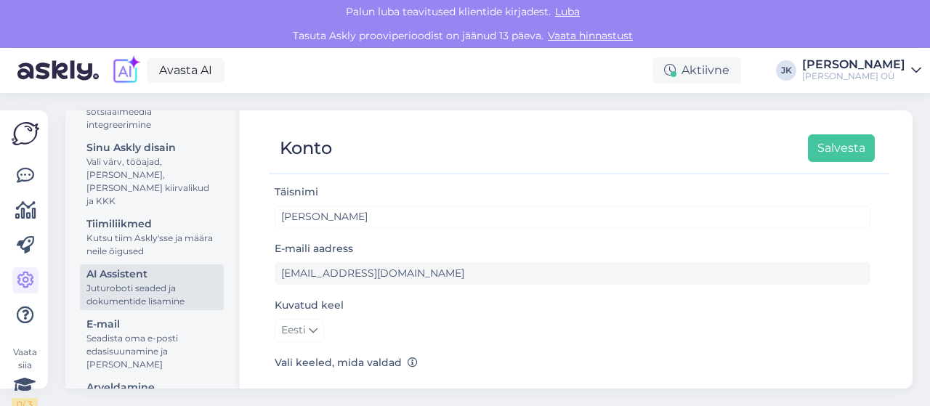
click at [140, 291] on div "Juturoboti seaded ja dokumentide lisamine" at bounding box center [151, 295] width 131 height 26
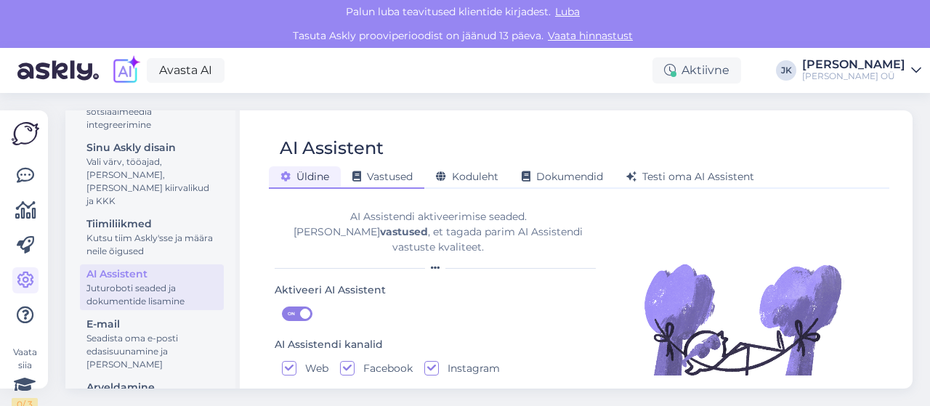
click at [384, 177] on span "Vastused" at bounding box center [382, 176] width 60 height 13
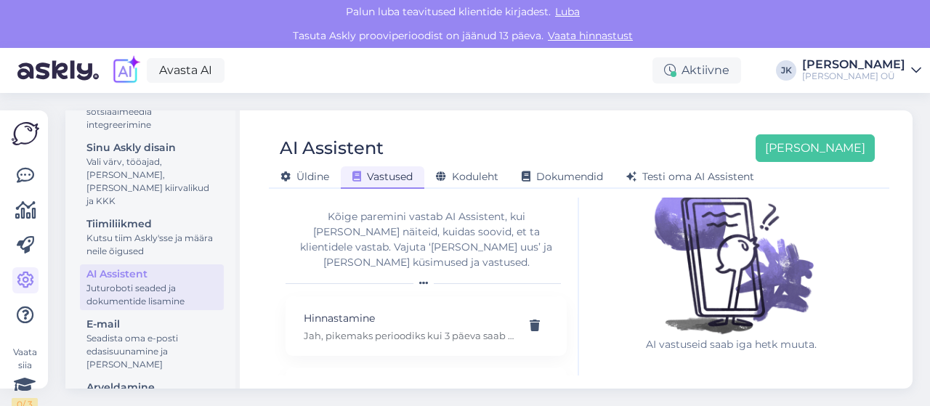
scroll to position [40, 0]
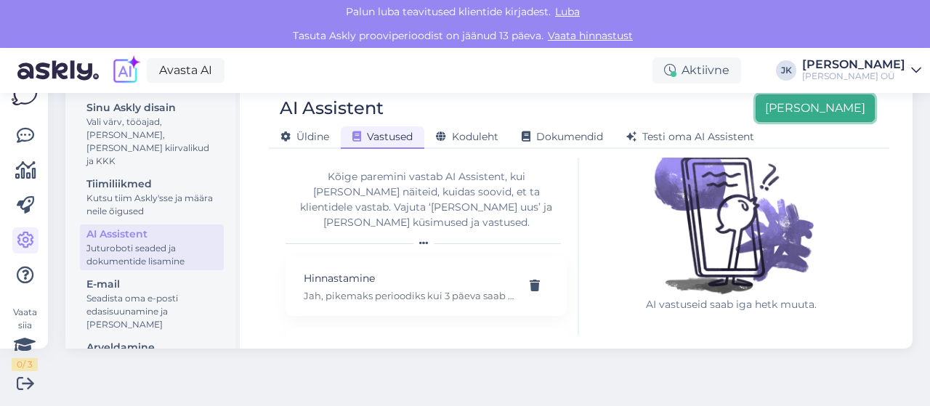
click at [823, 110] on button "[PERSON_NAME]" at bounding box center [815, 108] width 119 height 28
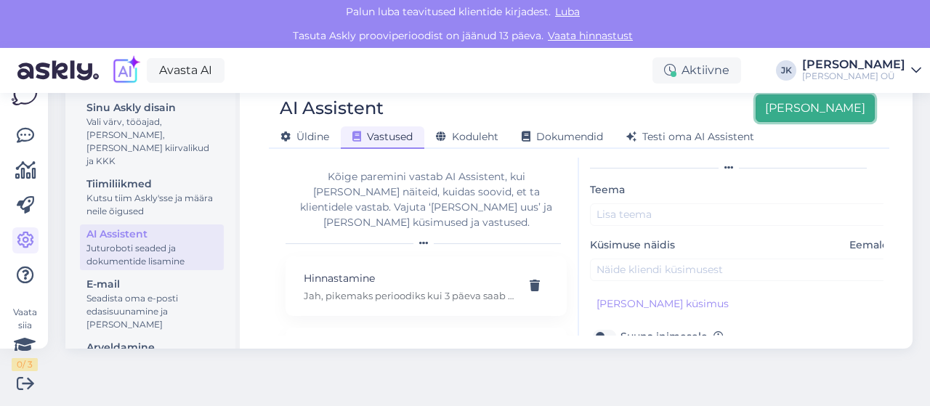
scroll to position [0, 0]
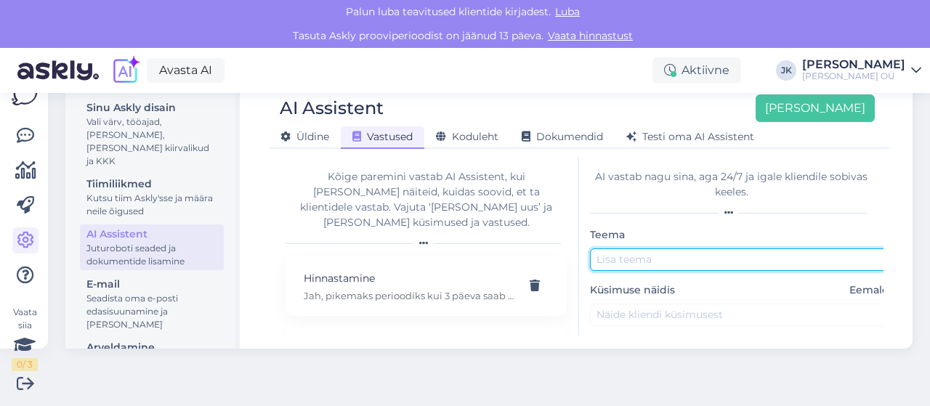
click at [636, 257] on input "text" at bounding box center [742, 259] width 305 height 23
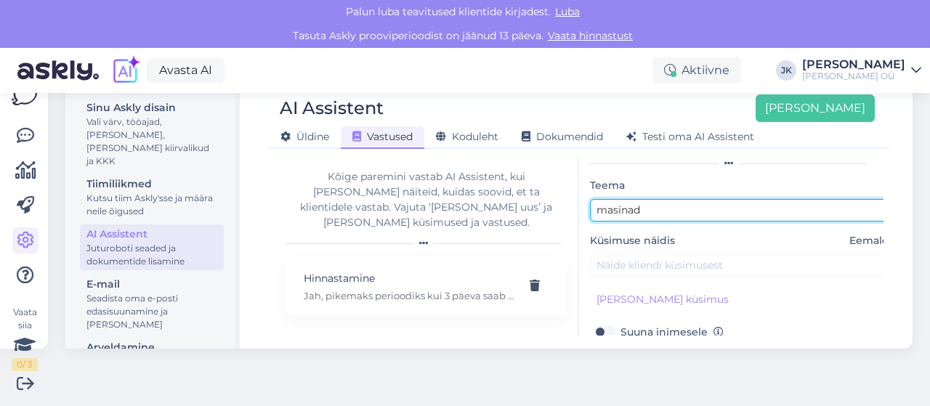
scroll to position [73, 0]
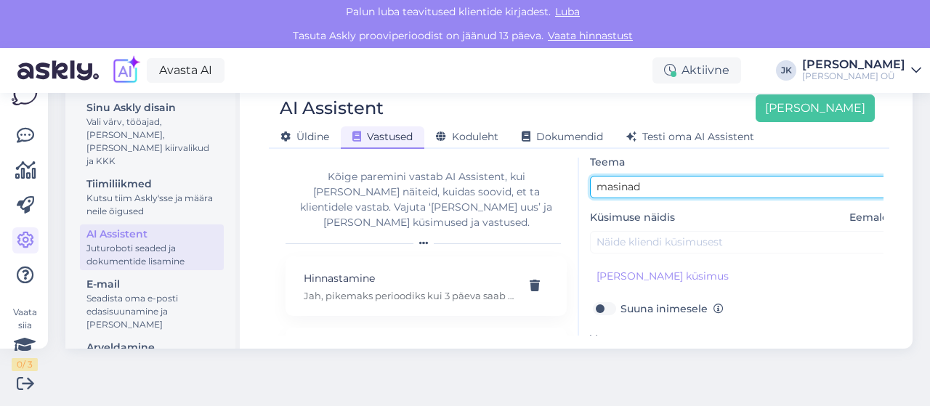
type input "masinad"
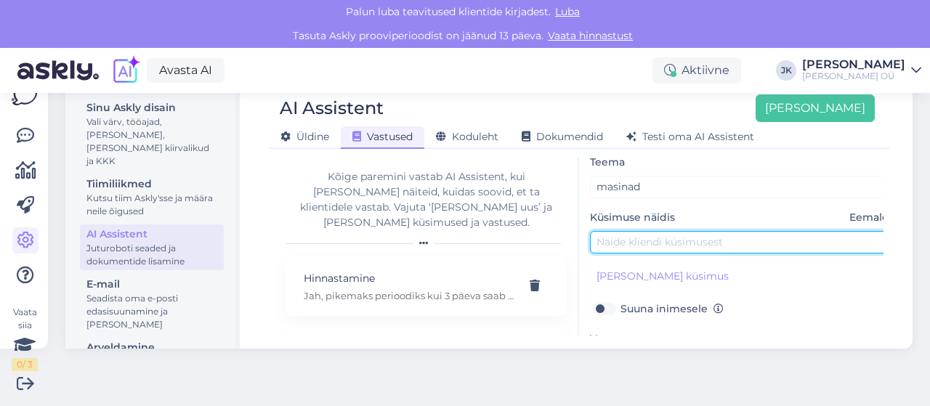
click at [644, 242] on input "text" at bounding box center [742, 242] width 305 height 23
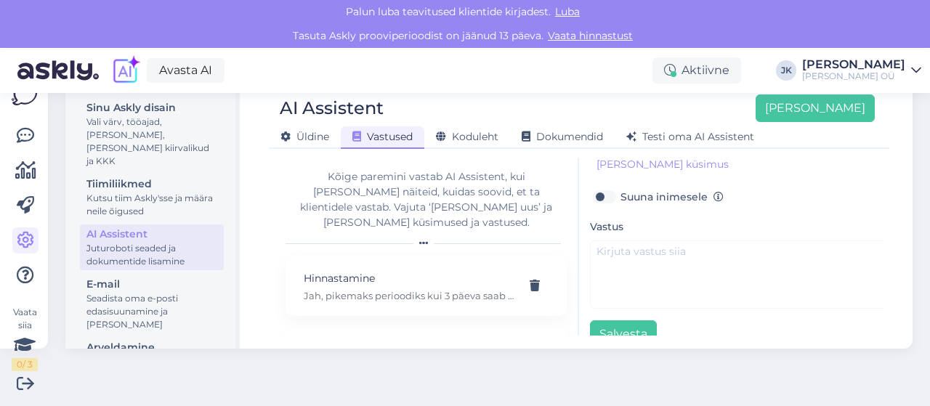
scroll to position [217, 0]
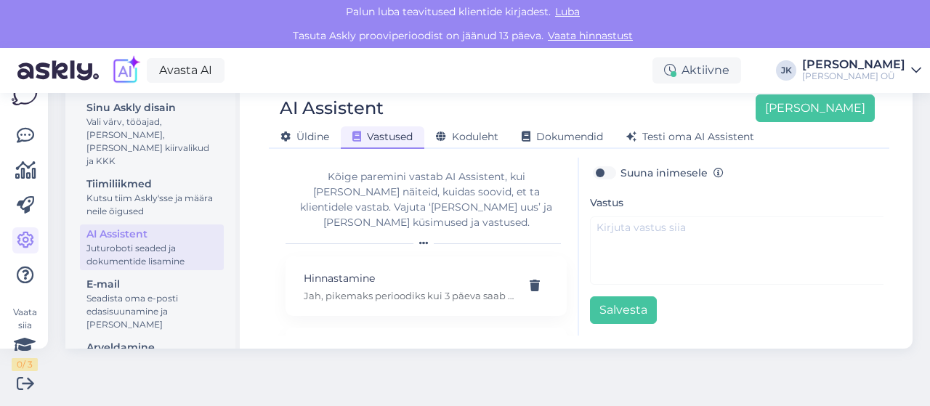
type input "Milliseid masinaid pakute"
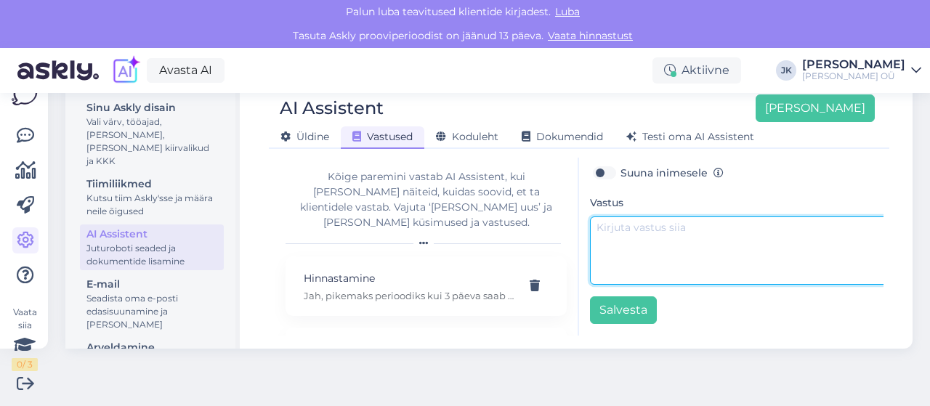
click at [636, 225] on textarea at bounding box center [742, 251] width 305 height 68
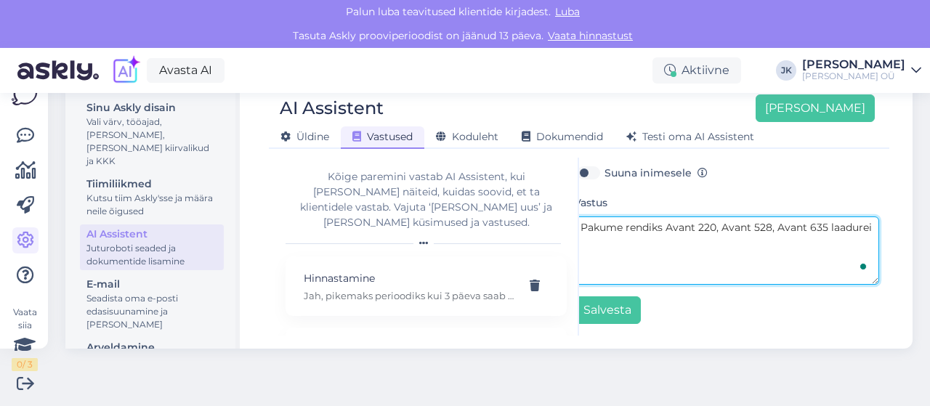
scroll to position [217, 19]
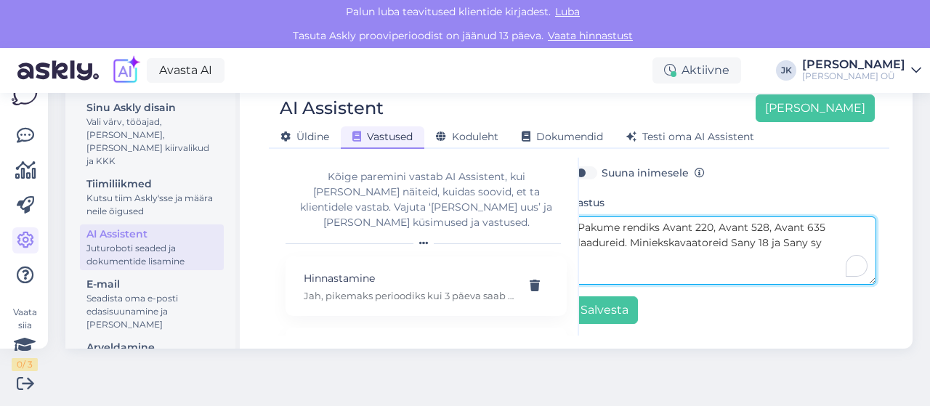
click at [751, 230] on textarea "Pakume rendiks Avant 220, Avant 528, Avant 635 laadureid. Miniekskavaatoreid Sa…" at bounding box center [723, 251] width 305 height 68
click at [824, 230] on textarea "Pakume rendiks Avant 220, Avant 528, Avant 635 laadureid. Miniekskavaatoreid Sa…" at bounding box center [723, 251] width 305 height 68
paste textarea "Sunward SWE08B"
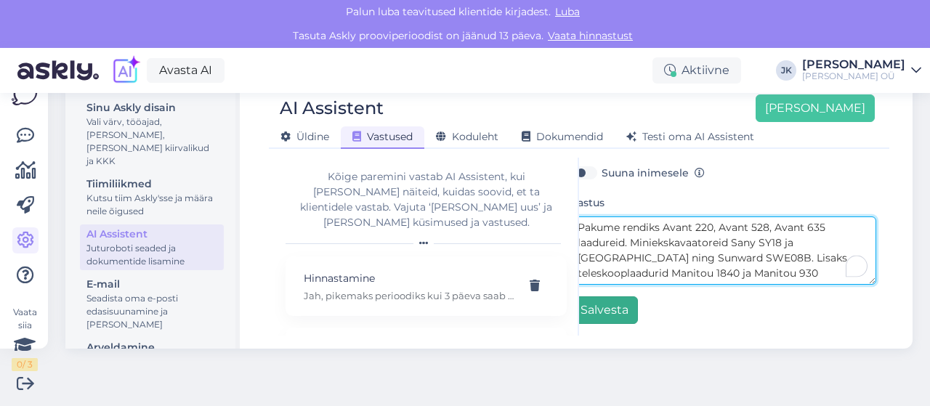
type textarea "Pakume rendiks Avant 220, Avant 528, Avant 635 laadureid. Miniekskavaatoreid Sa…"
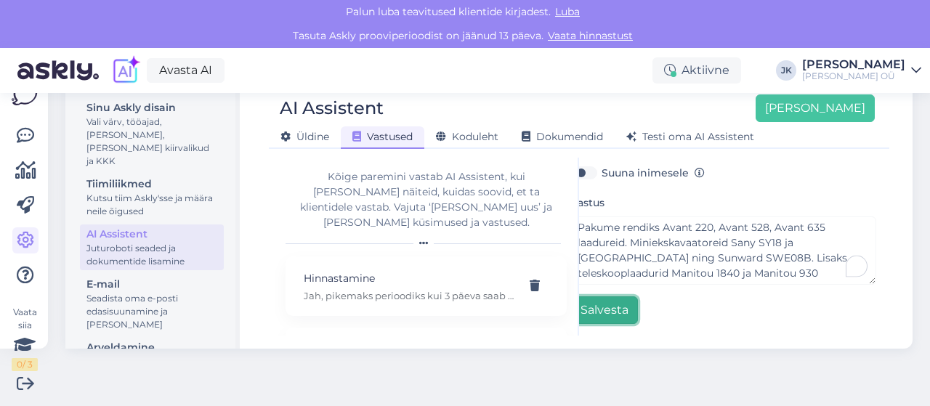
click at [591, 304] on button "Salvesta" at bounding box center [604, 310] width 67 height 28
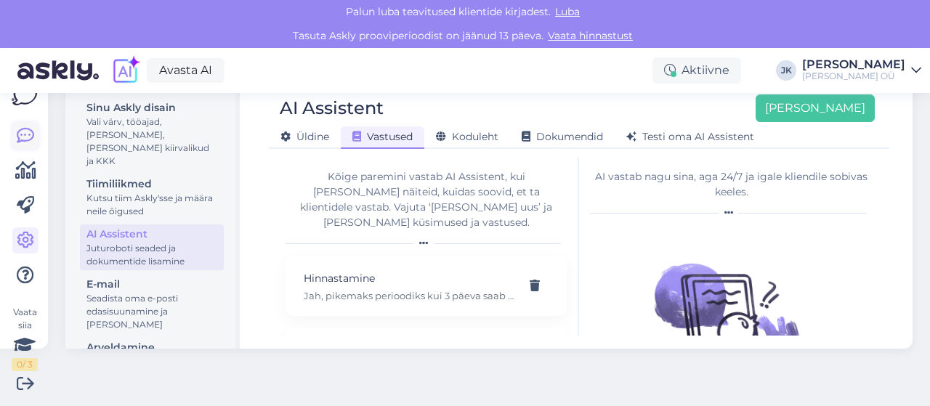
click at [26, 132] on icon at bounding box center [25, 135] width 17 height 17
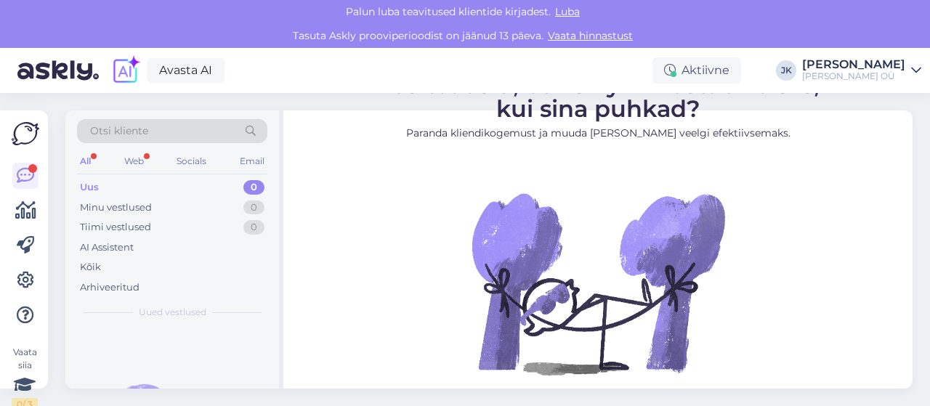
click at [93, 159] on div "All" at bounding box center [85, 161] width 17 height 19
click at [102, 185] on div "Uus 0" at bounding box center [172, 187] width 190 height 20
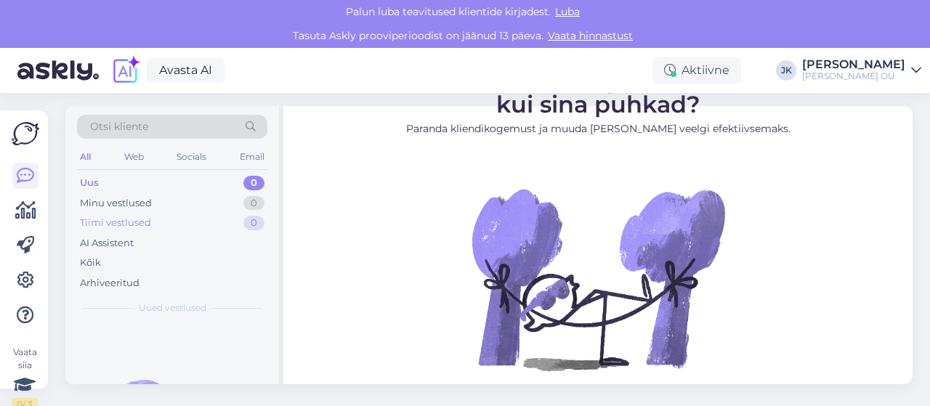
scroll to position [7, 0]
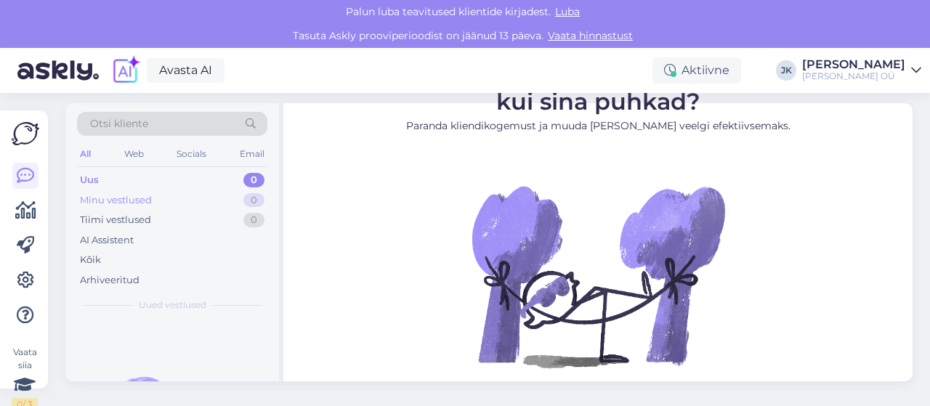
click at [150, 197] on div "Minu vestlused" at bounding box center [116, 200] width 72 height 15
click at [122, 179] on div "Uus 0" at bounding box center [172, 180] width 190 height 20
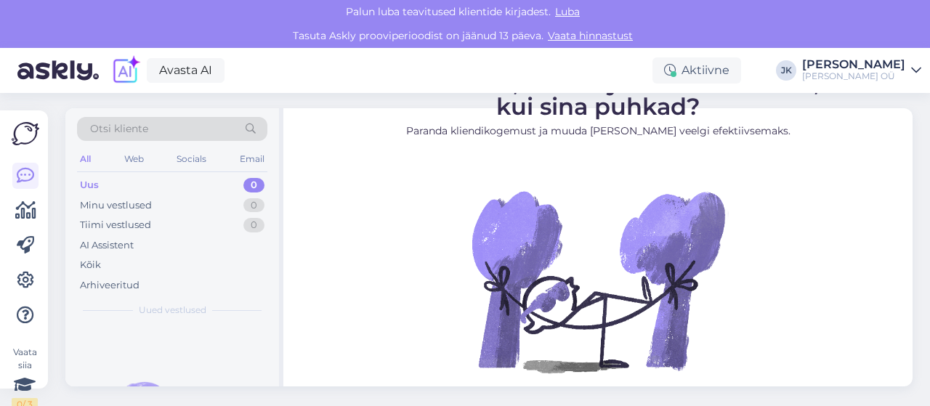
scroll to position [0, 0]
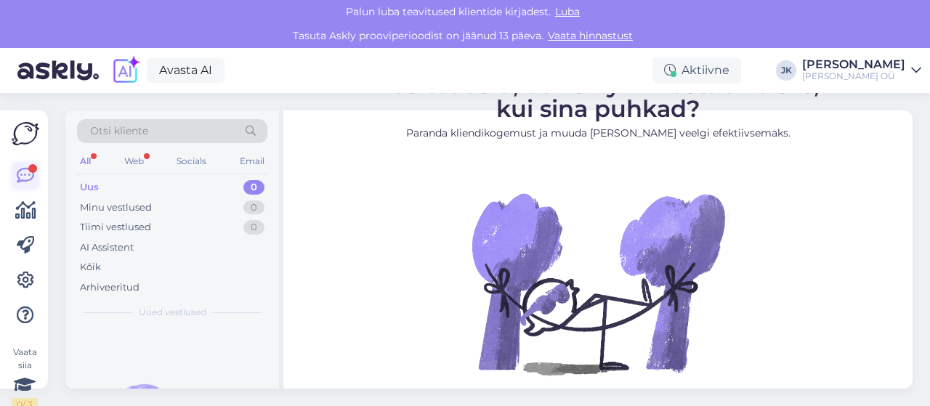
click at [25, 170] on icon at bounding box center [25, 175] width 17 height 17
click at [105, 185] on div "Uus 0" at bounding box center [172, 187] width 190 height 20
click at [106, 203] on div "Minu vestlused" at bounding box center [116, 208] width 72 height 15
click at [105, 187] on div "Uus 0" at bounding box center [172, 187] width 190 height 20
click at [21, 219] on icon at bounding box center [25, 210] width 21 height 17
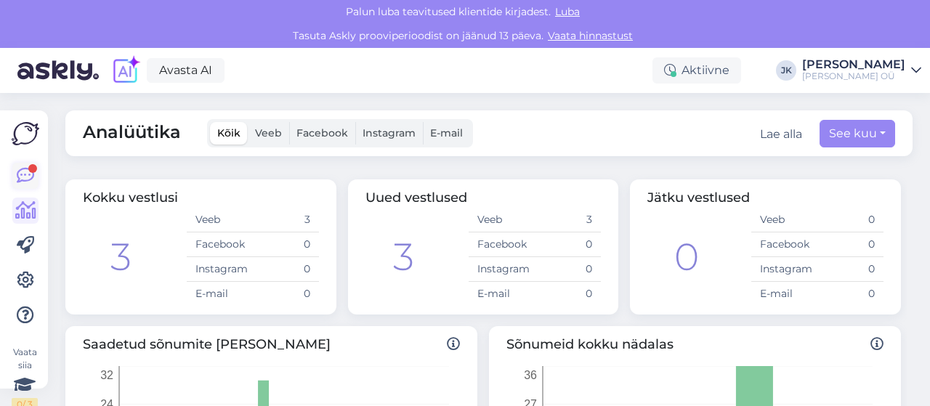
click at [28, 168] on icon at bounding box center [25, 175] width 17 height 17
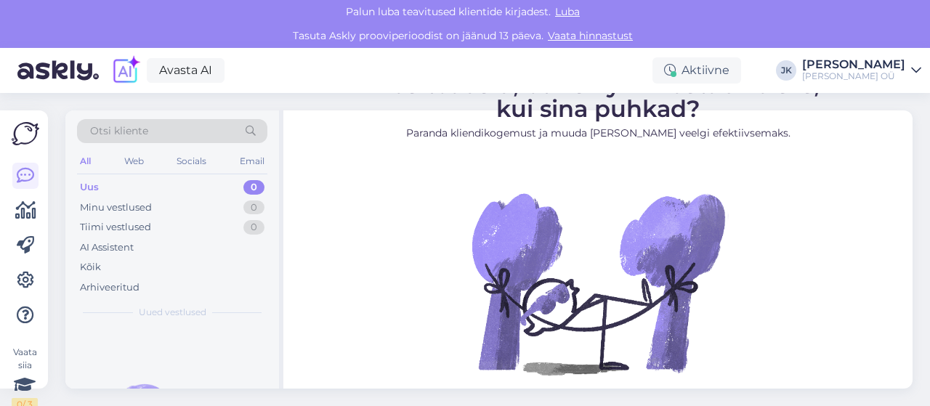
click at [104, 187] on div "Uus 0" at bounding box center [172, 187] width 190 height 20
click at [122, 161] on div "Web" at bounding box center [133, 161] width 25 height 19
click at [84, 161] on div "All" at bounding box center [85, 161] width 17 height 19
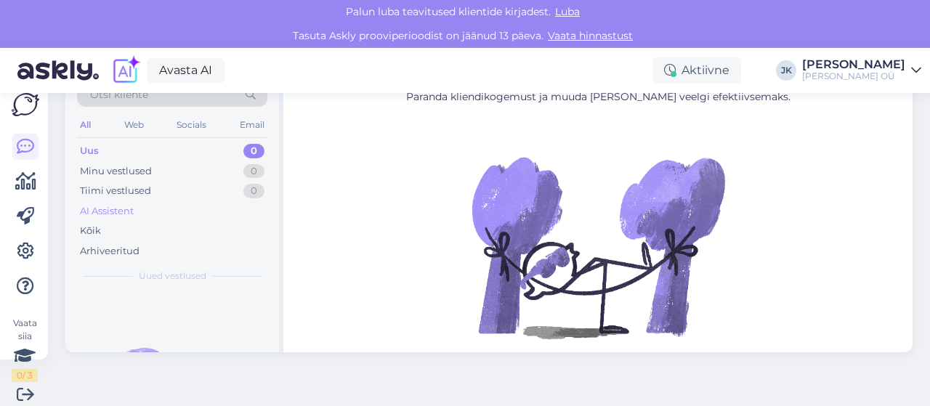
scroll to position [40, 0]
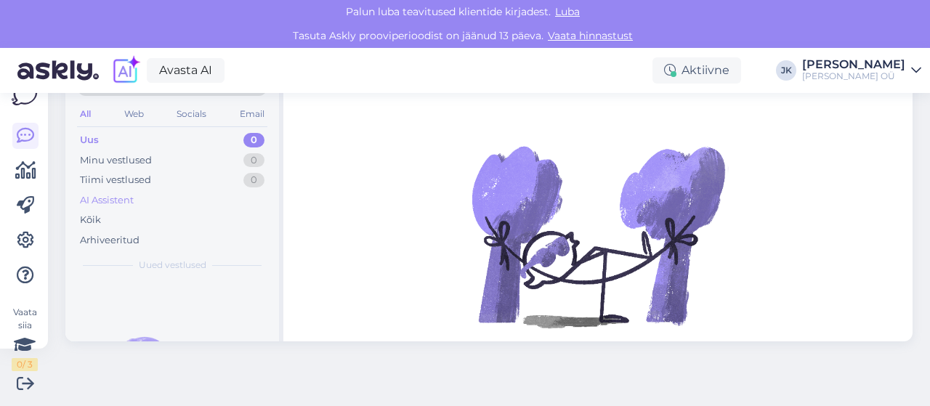
click at [117, 197] on div "AI Assistent" at bounding box center [107, 200] width 54 height 15
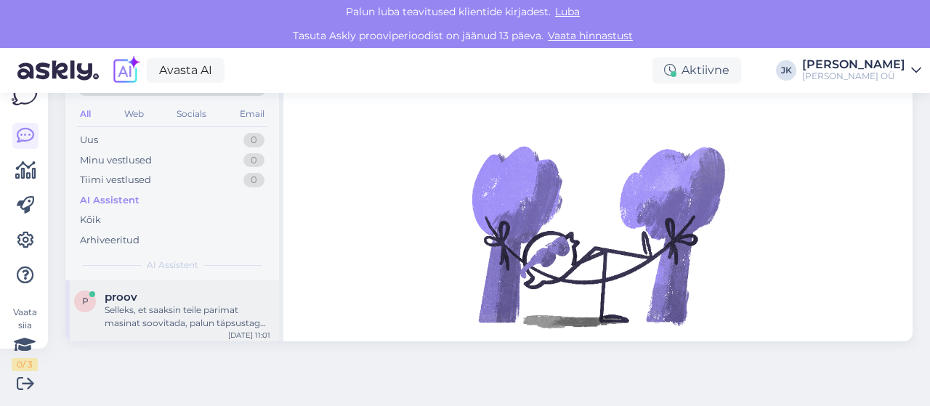
click at [207, 316] on div "Selleks, et saaksin teile parimat masinat soovitada, palun täpsustage kraavi mõ…" at bounding box center [188, 317] width 166 height 26
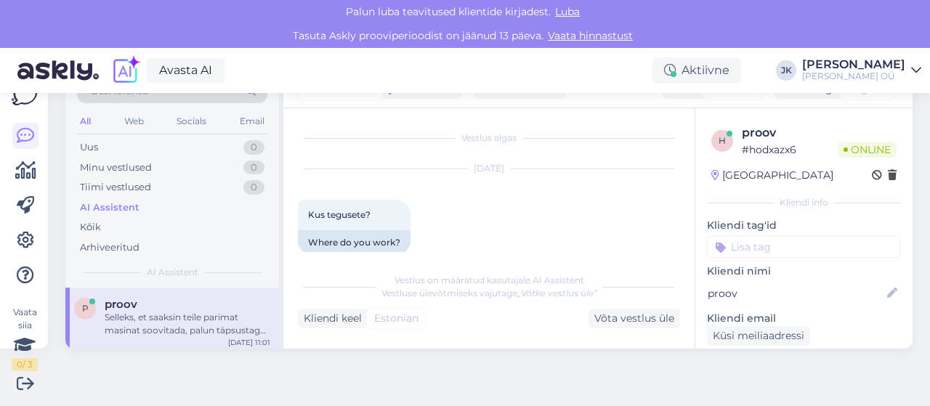
scroll to position [2285, 0]
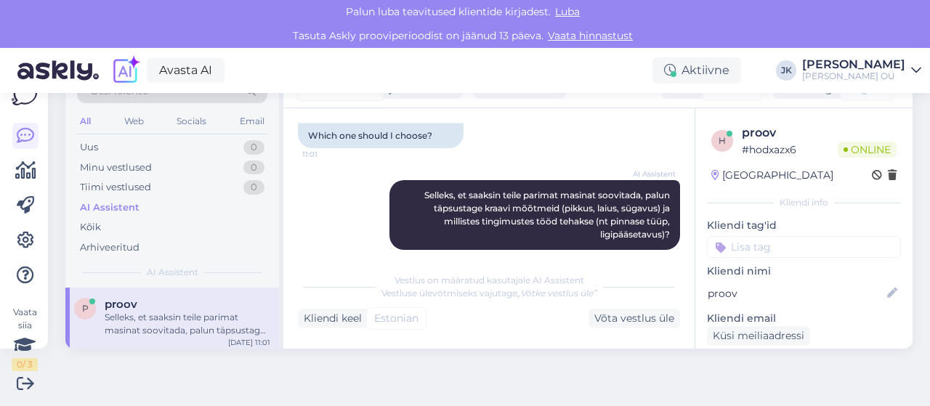
click at [573, 8] on span "Luba" at bounding box center [567, 11] width 33 height 13
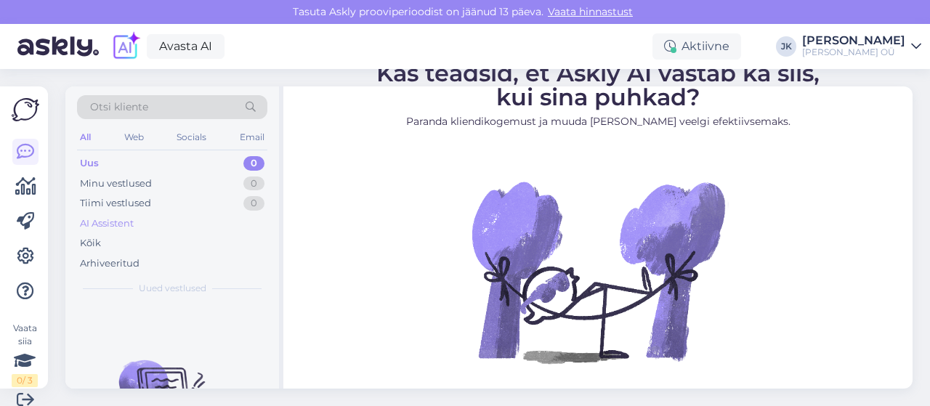
click at [93, 219] on div "AI Assistent" at bounding box center [107, 224] width 54 height 15
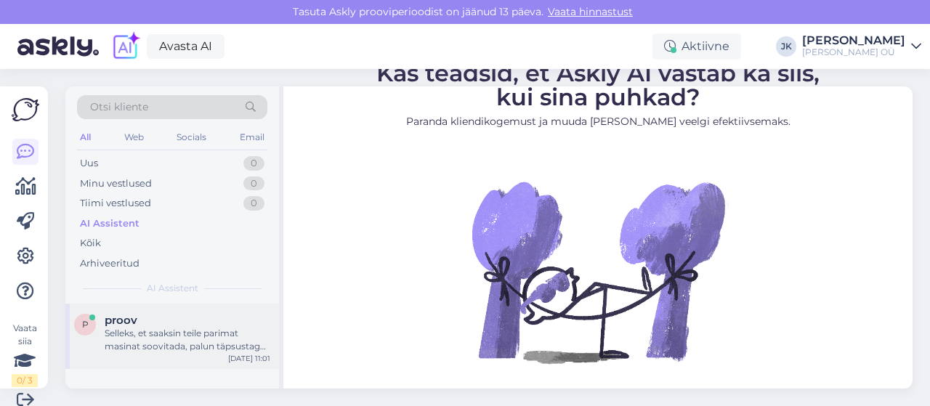
click at [138, 344] on div "Selleks, et saaksin teile parimat masinat soovitada, palun täpsustage kraavi mõ…" at bounding box center [188, 340] width 166 height 26
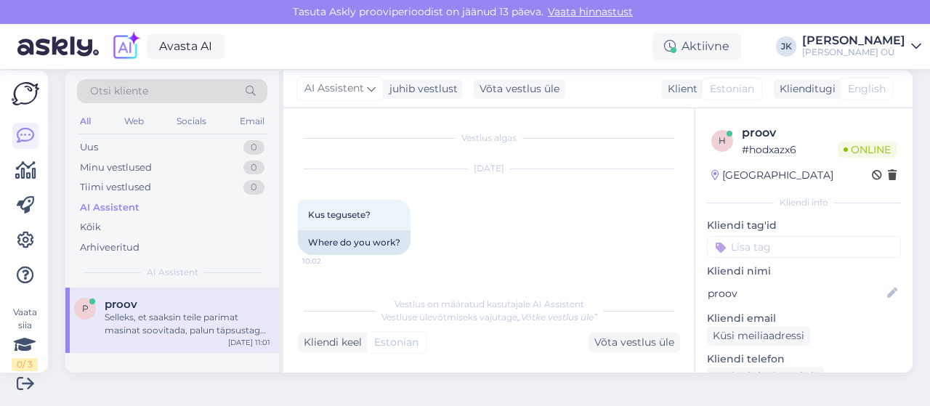
scroll to position [2261, 0]
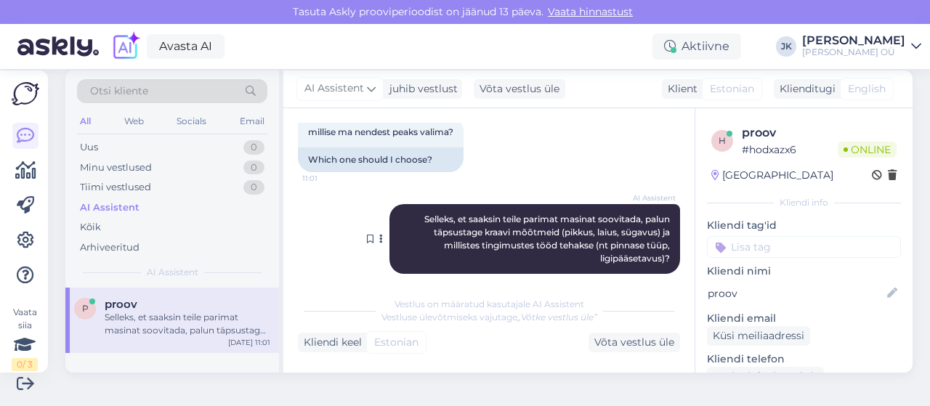
click at [597, 246] on span "Selleks, et saaksin teile parimat masinat soovitada, palun täpsustage kraavi mõ…" at bounding box center [548, 239] width 248 height 50
click at [19, 240] on icon at bounding box center [25, 240] width 17 height 17
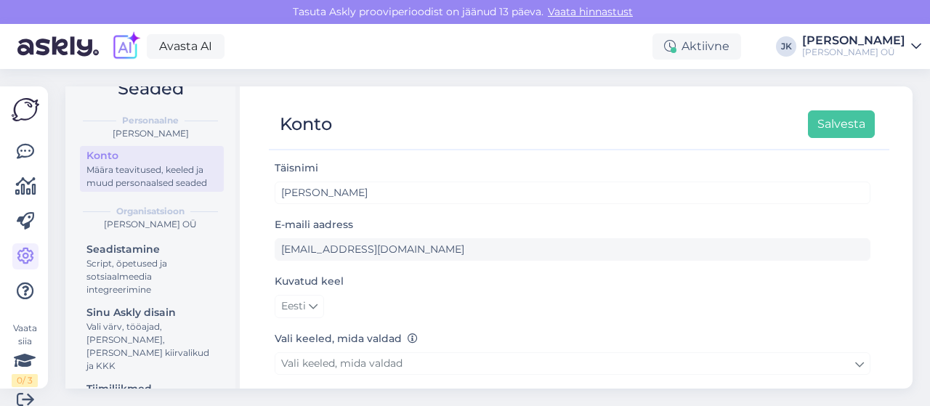
scroll to position [241, 0]
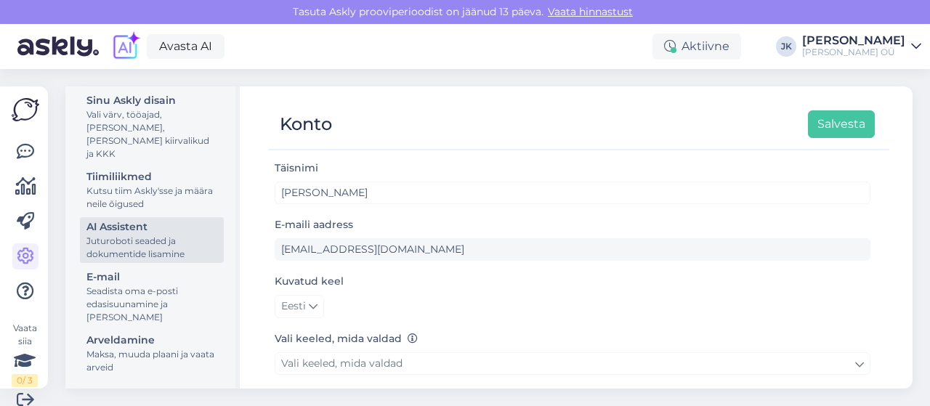
click at [153, 246] on div "Juturoboti seaded ja dokumentide lisamine" at bounding box center [151, 248] width 131 height 26
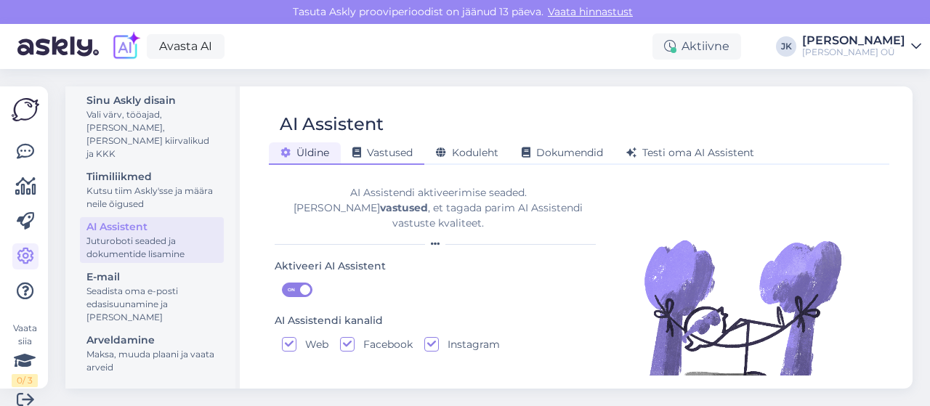
click at [385, 142] on div "Vastused" at bounding box center [383, 153] width 84 height 23
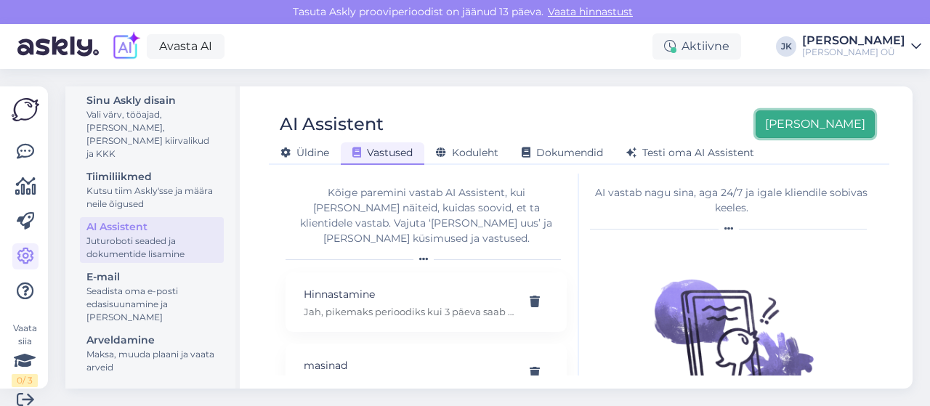
click at [825, 121] on button "[PERSON_NAME]" at bounding box center [815, 124] width 119 height 28
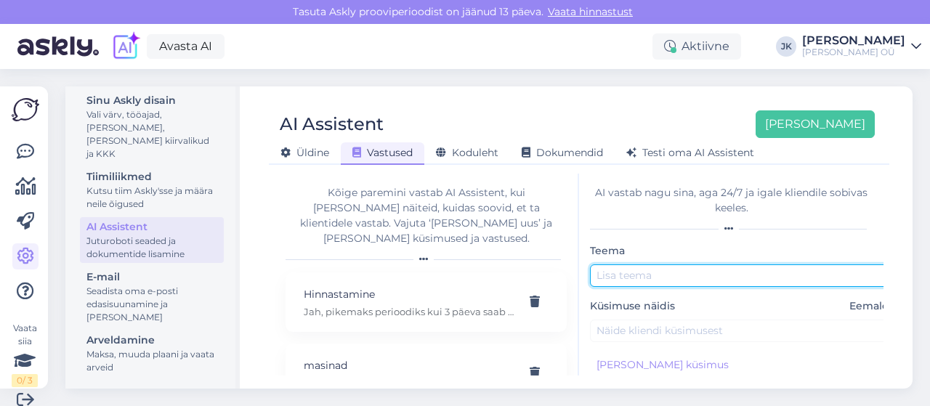
click at [627, 269] on input "text" at bounding box center [742, 275] width 305 height 23
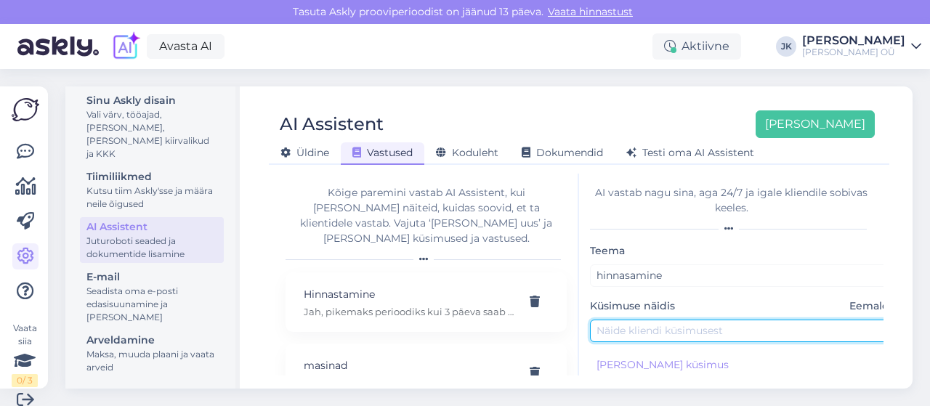
click at [612, 339] on input "text" at bounding box center [742, 331] width 305 height 23
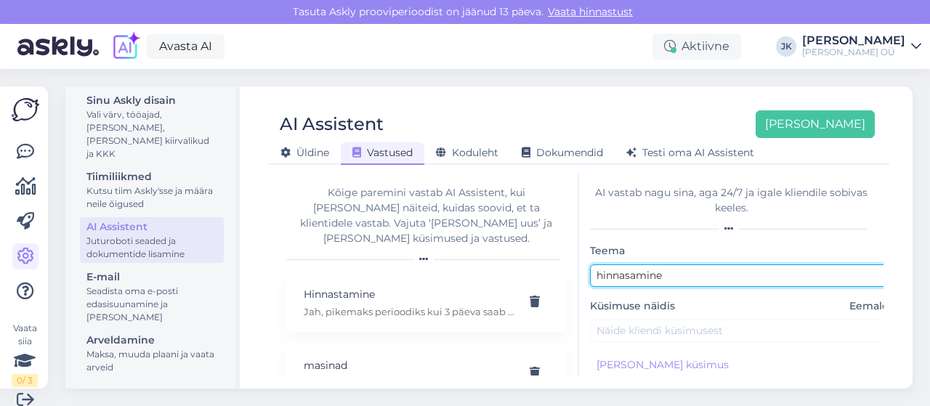
click at [669, 277] on input "hinnasamine" at bounding box center [742, 275] width 305 height 23
type input "hinnastamine"
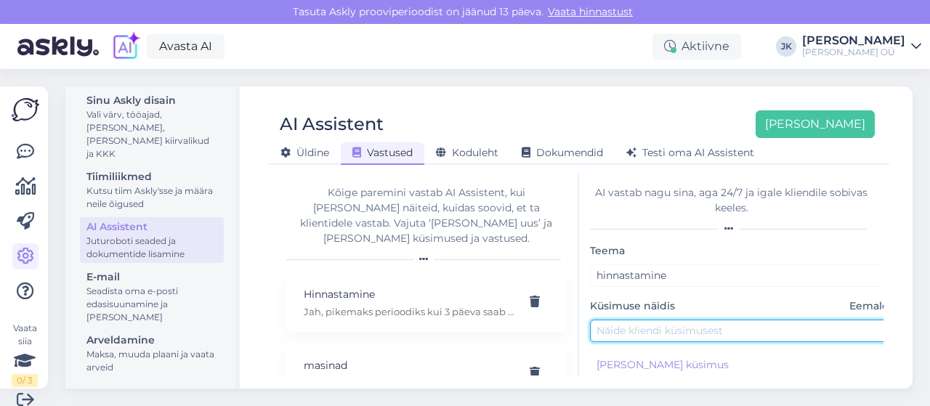
click at [626, 331] on input "text" at bounding box center [742, 331] width 305 height 23
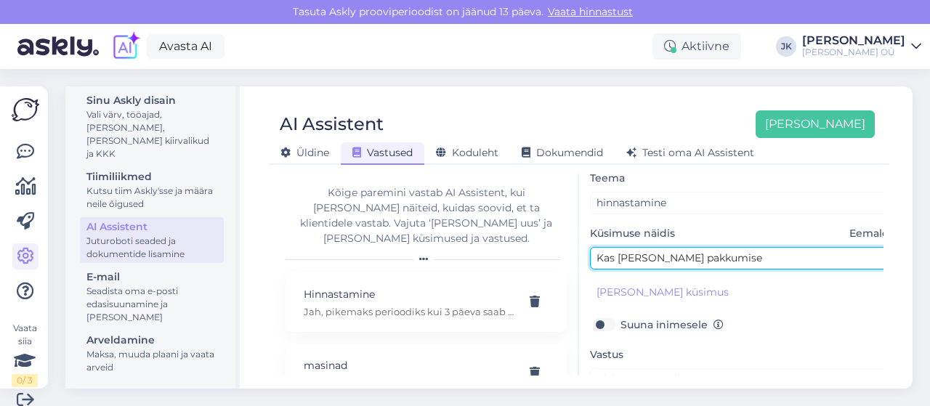
type input "Kas [PERSON_NAME] pakkumise"
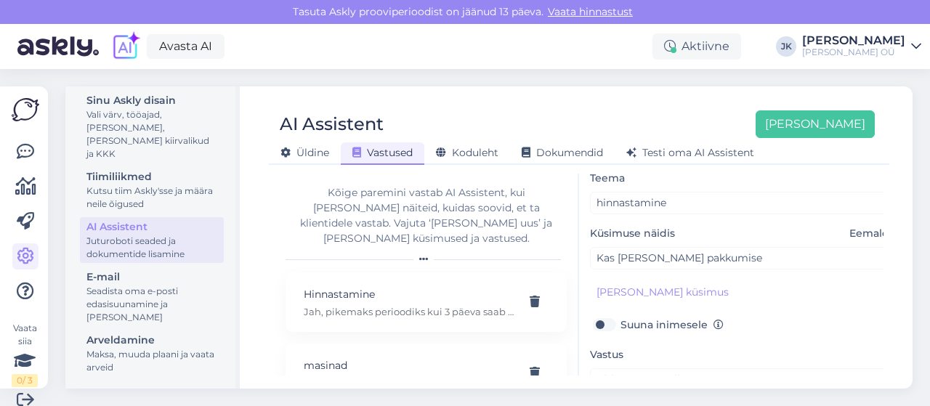
click at [620, 322] on label "Suuna inimesele" at bounding box center [671, 324] width 103 height 19
click at [610, 322] on input "Suuna inimesele" at bounding box center [604, 324] width 28 height 19
checkbox input "true"
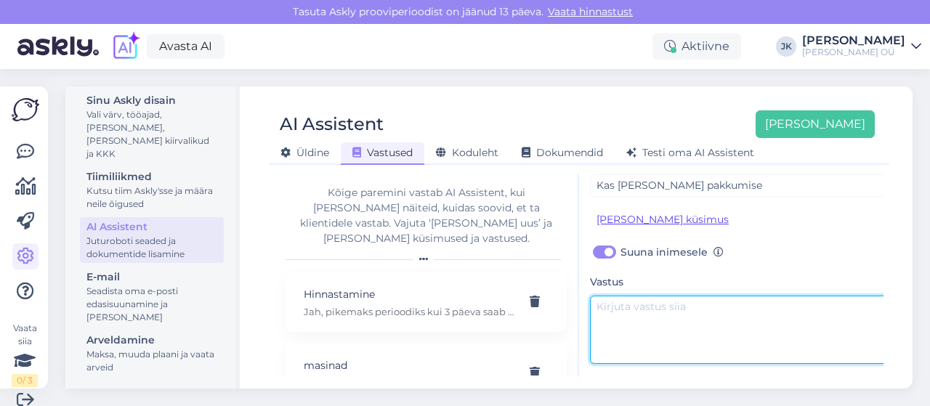
click at [647, 299] on textarea at bounding box center [742, 330] width 305 height 68
type textarea "S"
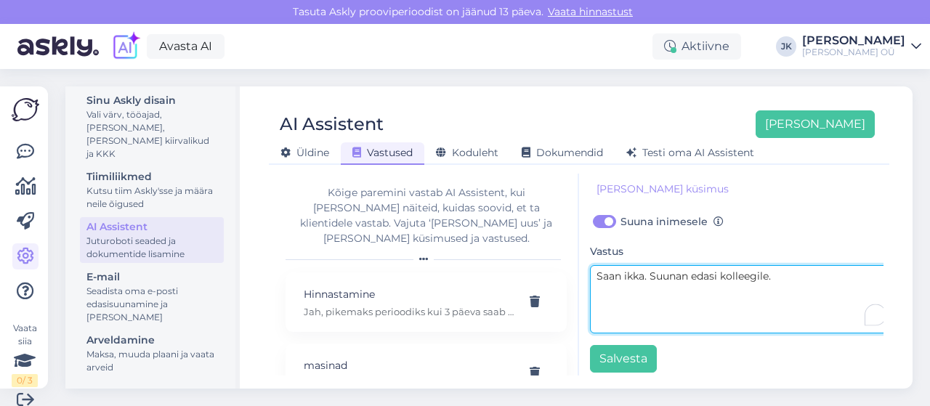
scroll to position [193, 0]
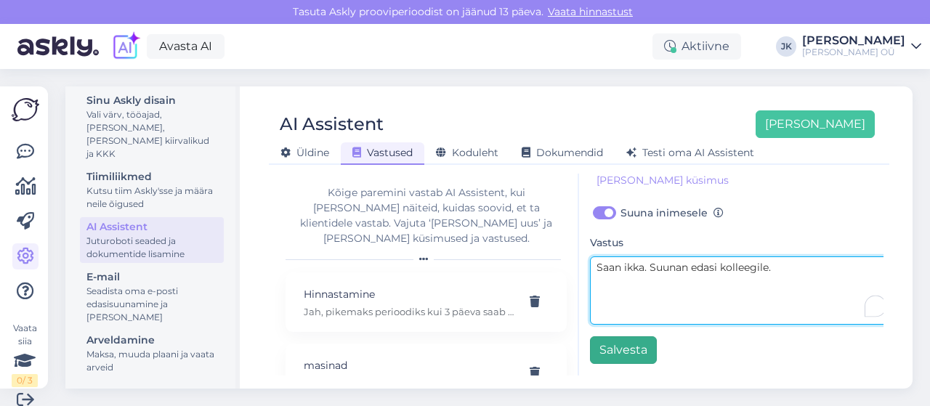
type textarea "Saan ikka. Suunan edasi kolleegile."
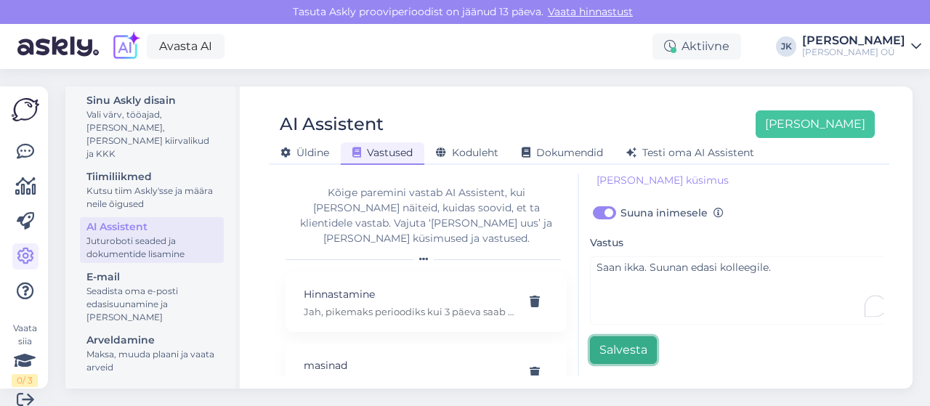
click at [626, 339] on button "Salvesta" at bounding box center [623, 350] width 67 height 28
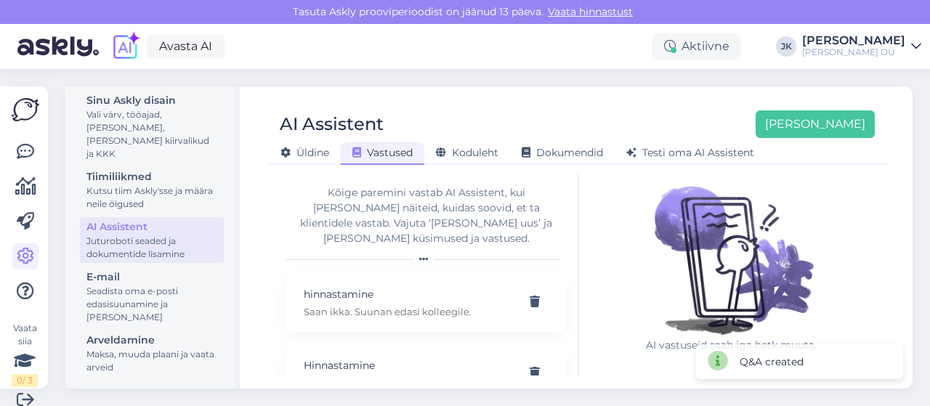
scroll to position [93, 0]
